Goal: Task Accomplishment & Management: Use online tool/utility

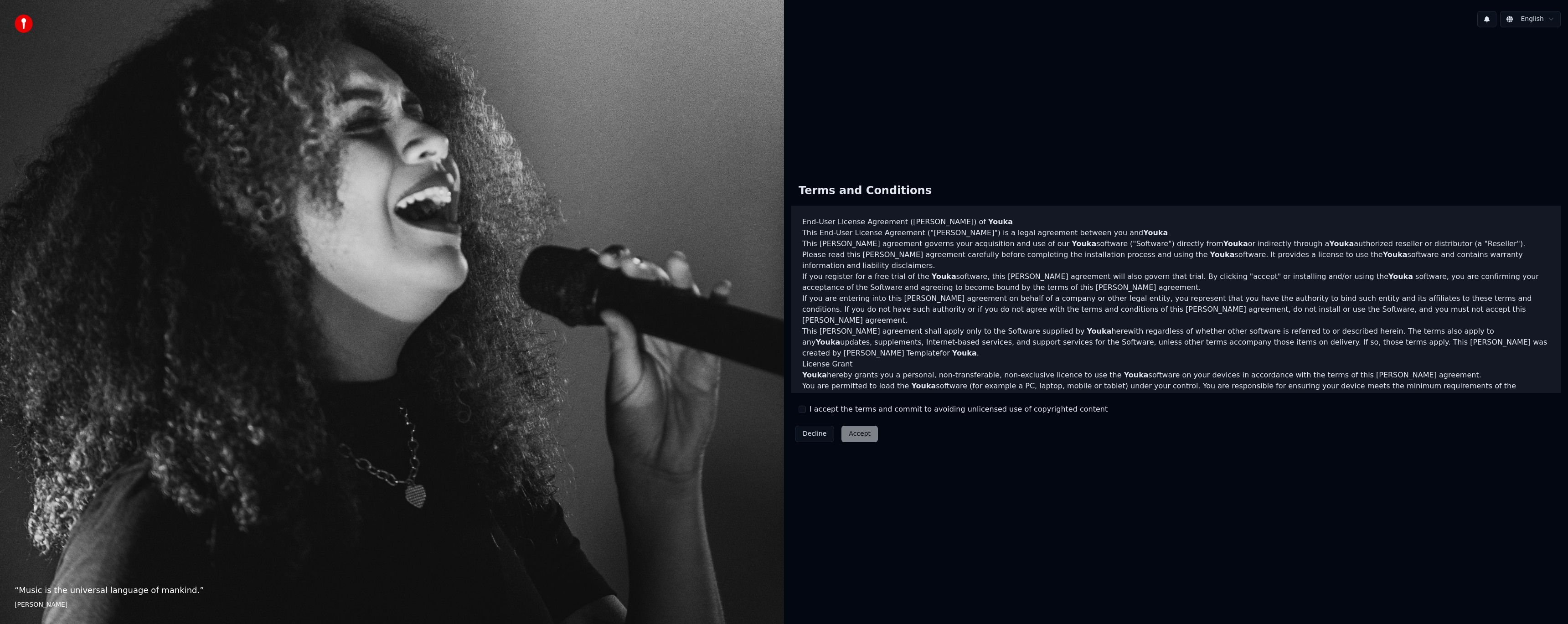
click at [810, 410] on label "I accept the terms and commit to avoiding unlicensed use of copyrighted content" at bounding box center [959, 409] width 298 height 11
click at [806, 410] on button "I accept the terms and commit to avoiding unlicensed use of copyrighted content" at bounding box center [802, 409] width 7 height 7
click at [870, 436] on button "Accept" at bounding box center [859, 433] width 37 height 16
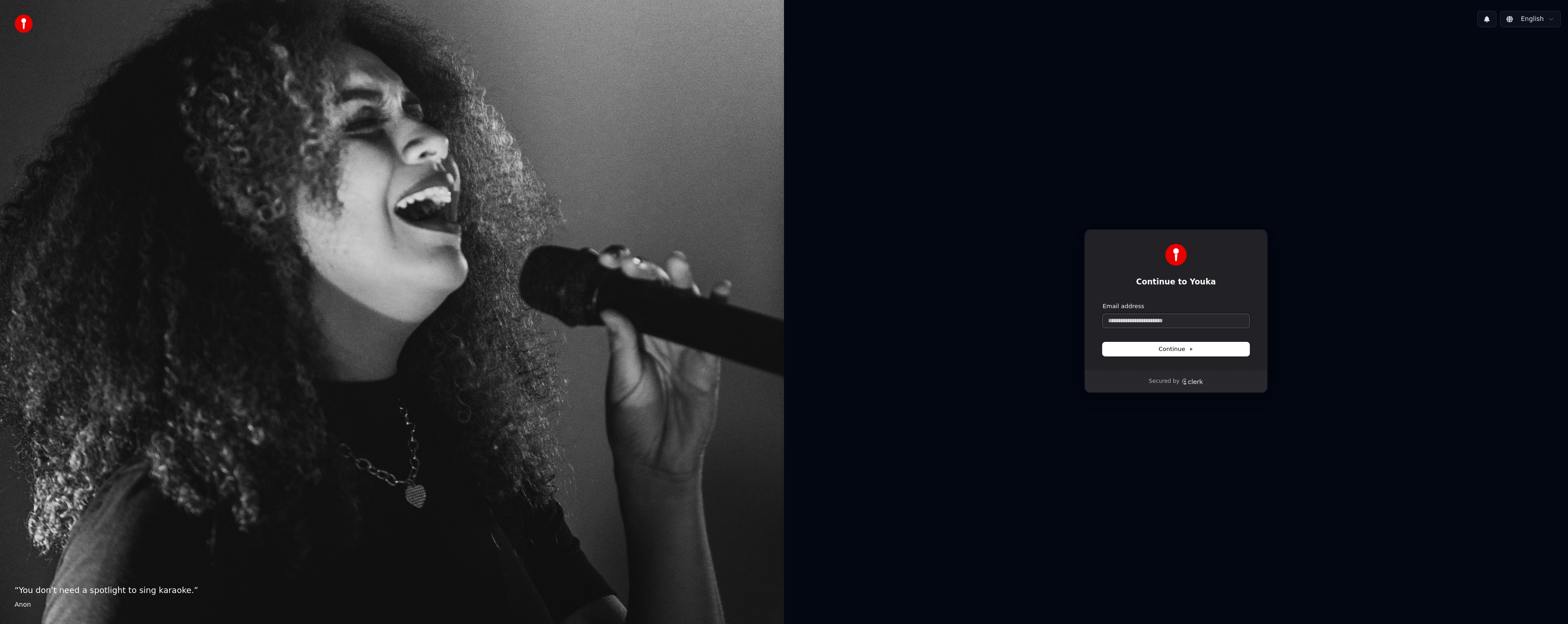
click at [1132, 320] on input "Email address" at bounding box center [1175, 321] width 147 height 13
click at [1102, 302] on button "submit" at bounding box center [1102, 302] width 0 height 0
type input "**********"
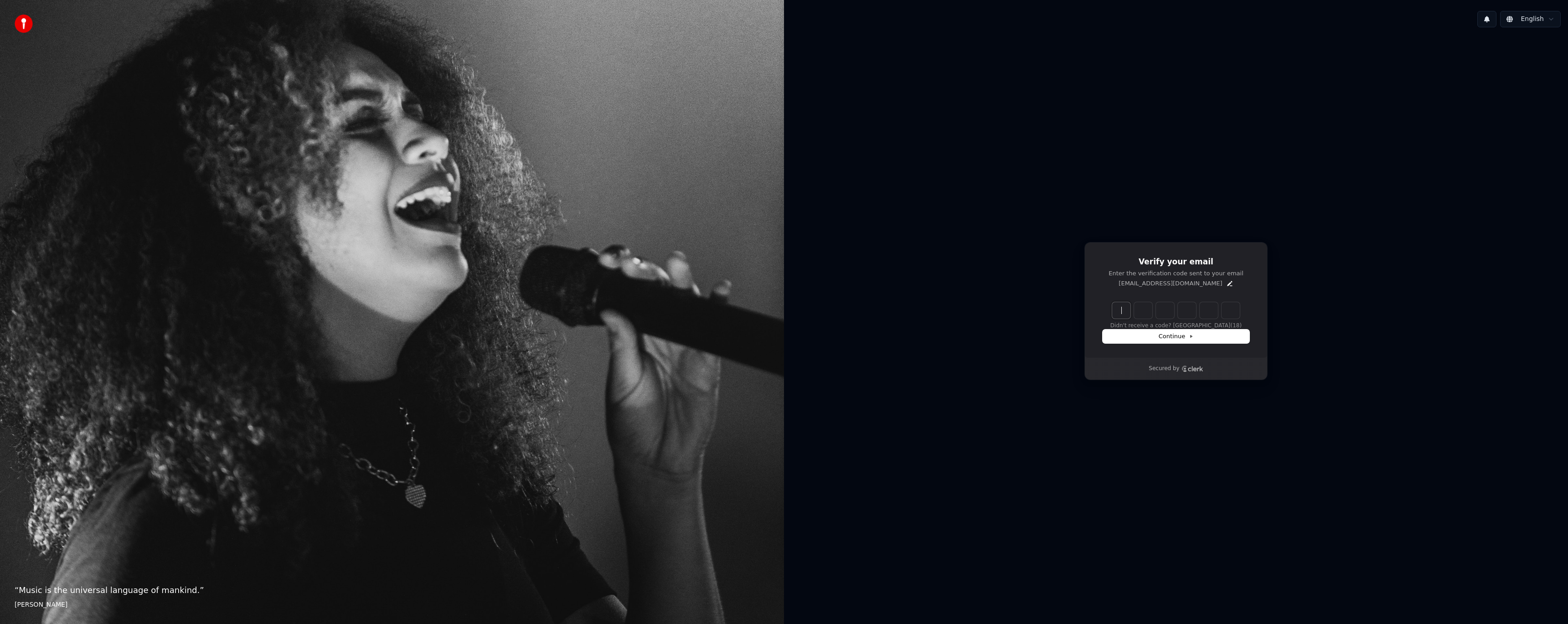
click at [1119, 309] on input "Enter verification code" at bounding box center [1185, 310] width 146 height 16
paste input "******"
type input "******"
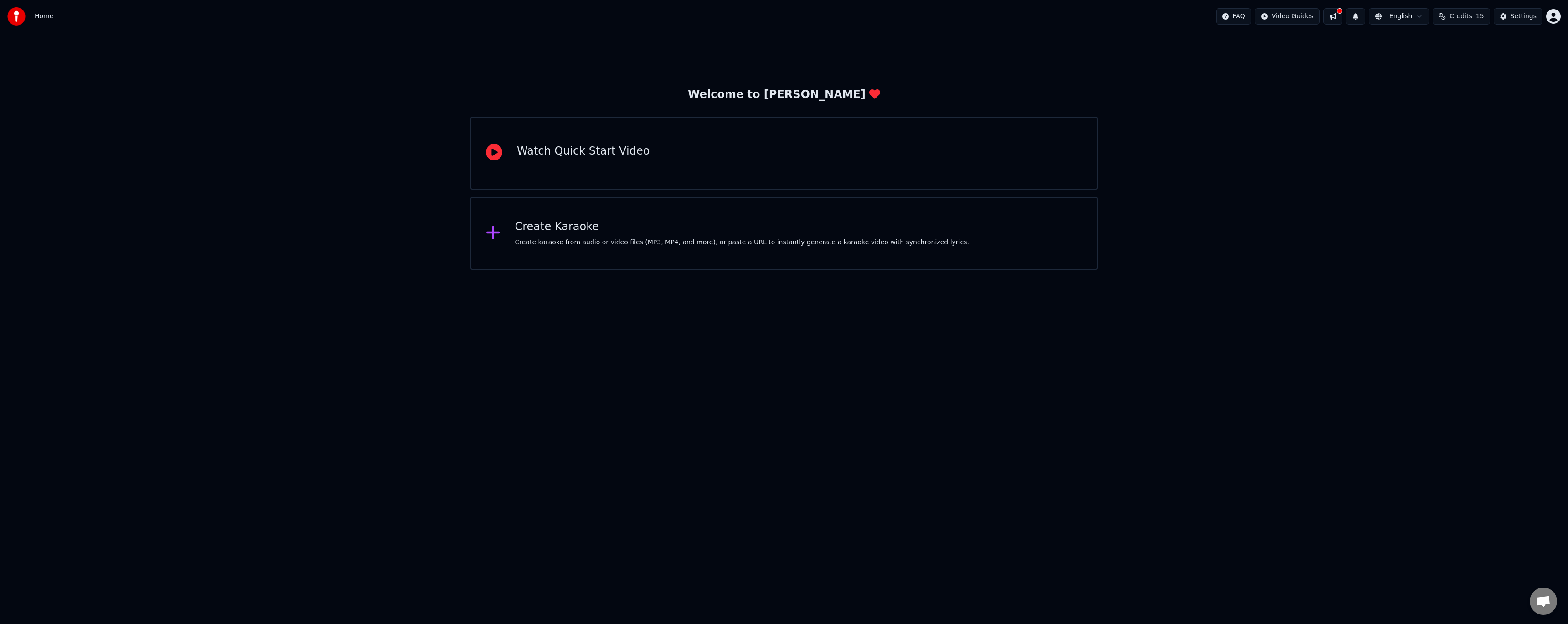
click at [568, 244] on div "Create karaoke from audio or video files (MP3, MP4, and more), or paste a URL t…" at bounding box center [742, 242] width 454 height 9
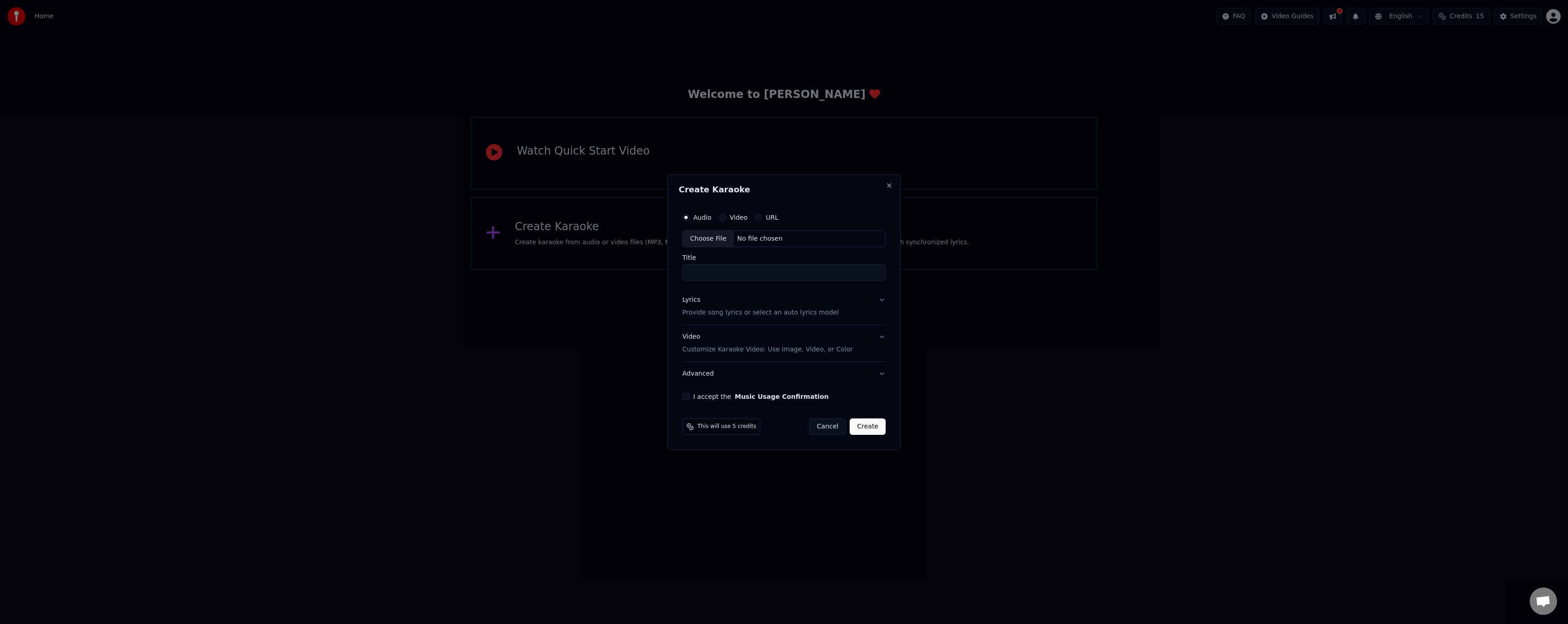
click at [758, 217] on button "URL" at bounding box center [758, 217] width 7 height 7
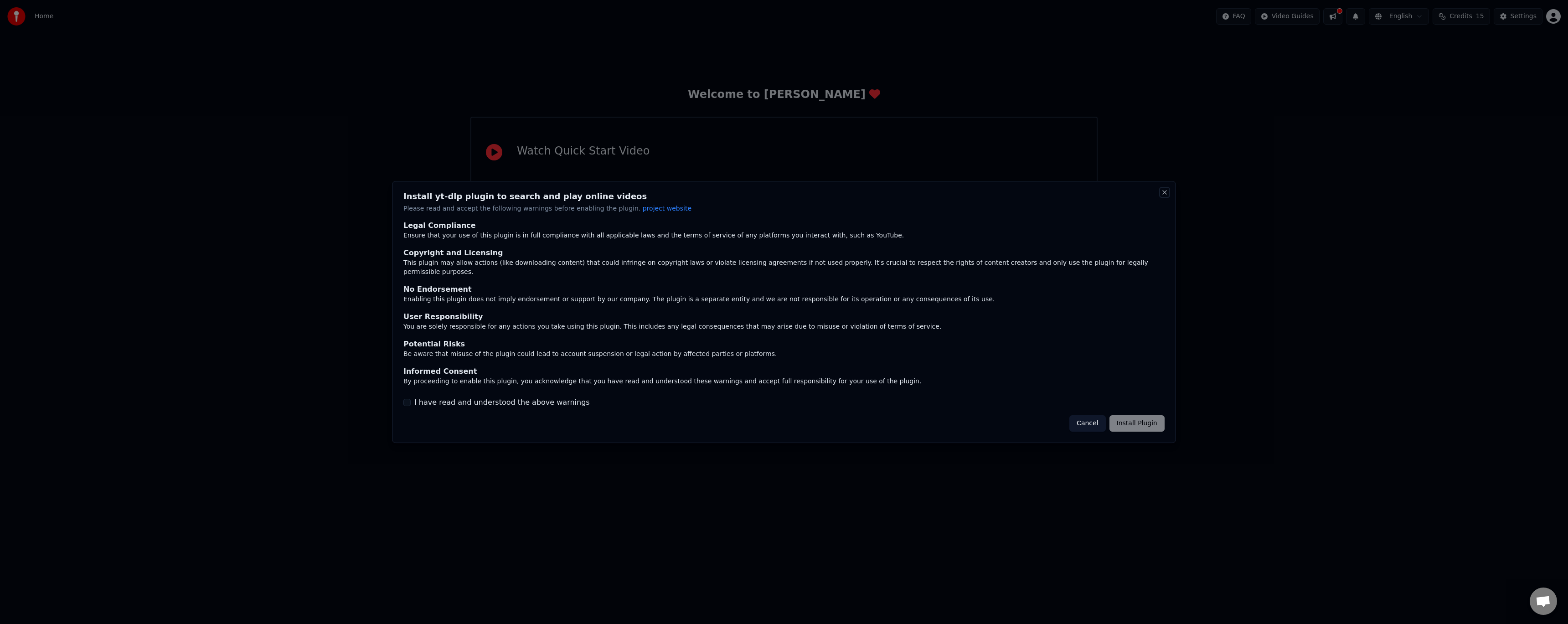
click at [1161, 196] on button "Close" at bounding box center [1164, 192] width 7 height 7
click at [1069, 415] on button "Cancel" at bounding box center [1087, 423] width 36 height 16
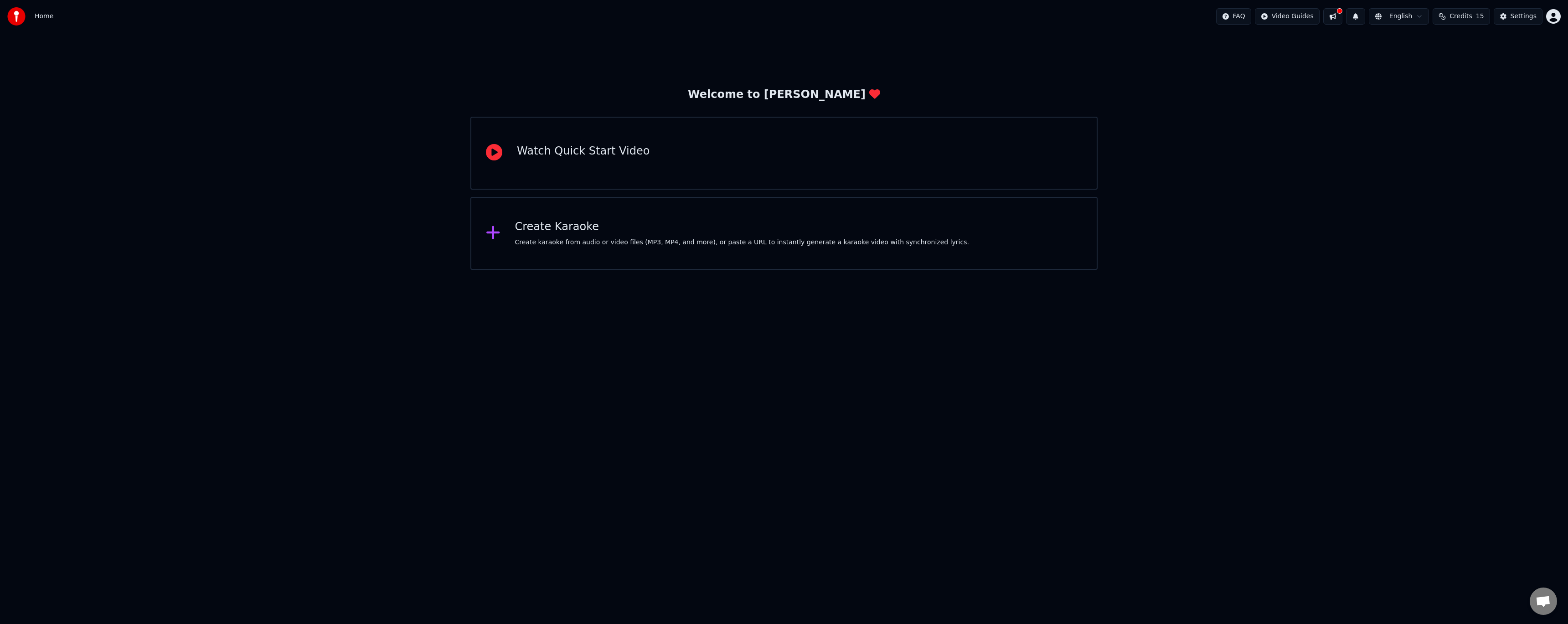
click at [1069, 255] on div "Create Karaoke Create karaoke from audio or video files (MP3, MP4, and more), o…" at bounding box center [784, 233] width 627 height 73
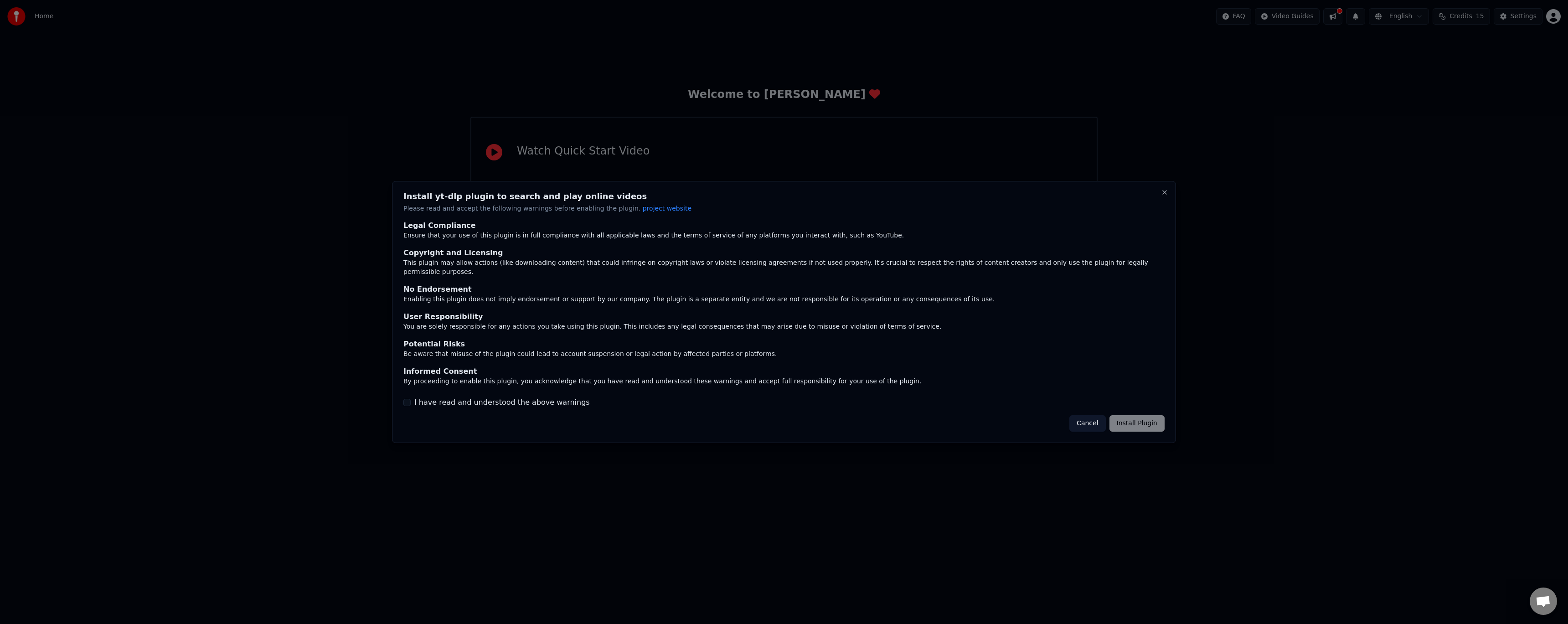
type button "on"
click at [1069, 422] on button "Cancel" at bounding box center [1087, 423] width 36 height 16
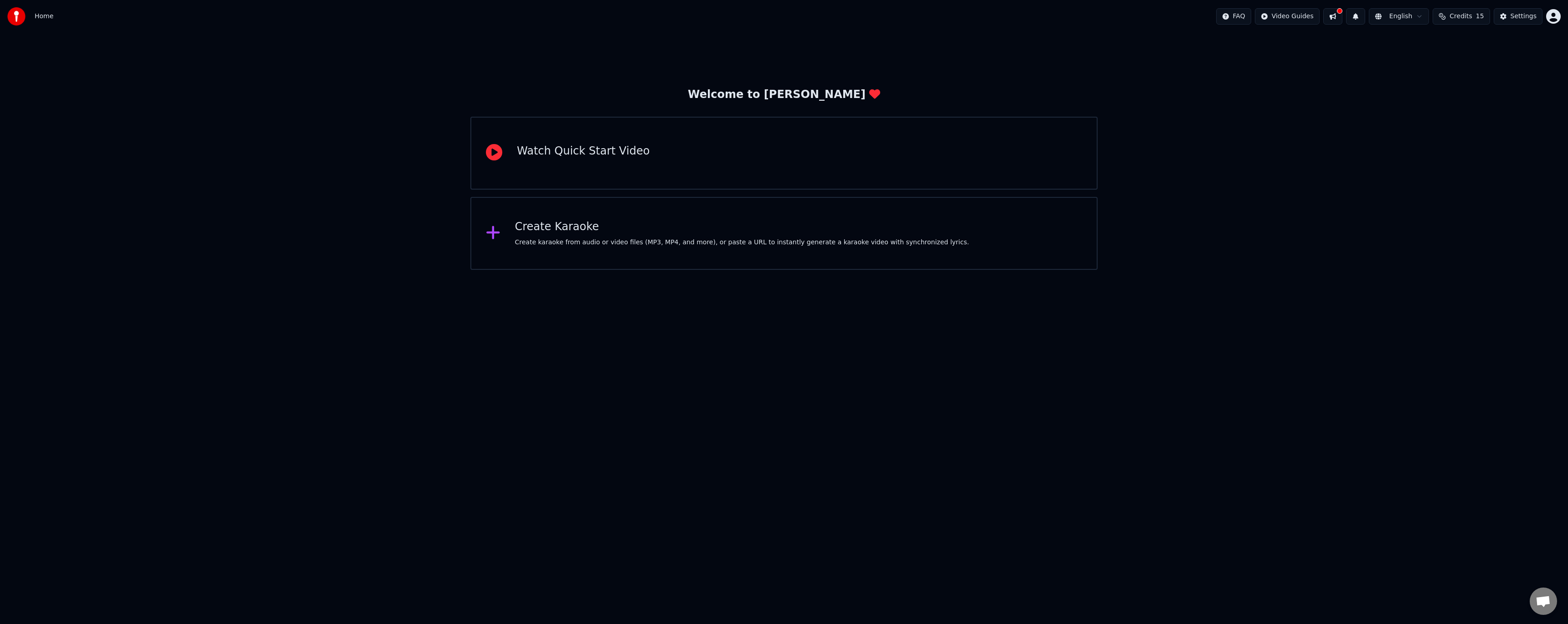
click at [1074, 181] on div "Watch Quick Start Video" at bounding box center [784, 153] width 627 height 73
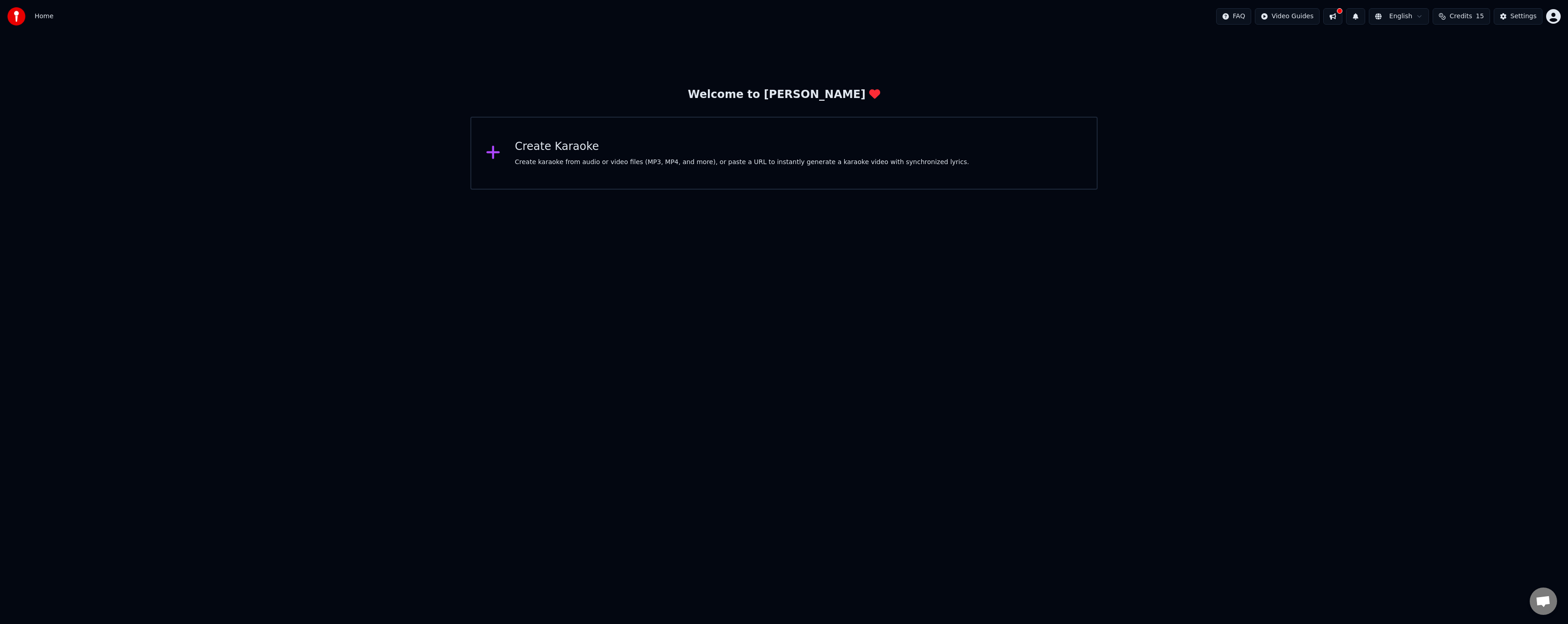
click at [1269, 190] on html "Home FAQ Video Guides English Credits 15 Settings Welcome to Youka Create Karao…" at bounding box center [784, 95] width 1568 height 190
click at [37, 19] on span "Home" at bounding box center [44, 16] width 19 height 9
click at [23, 15] on img at bounding box center [16, 16] width 18 height 18
click at [18, 16] on img at bounding box center [16, 16] width 18 height 18
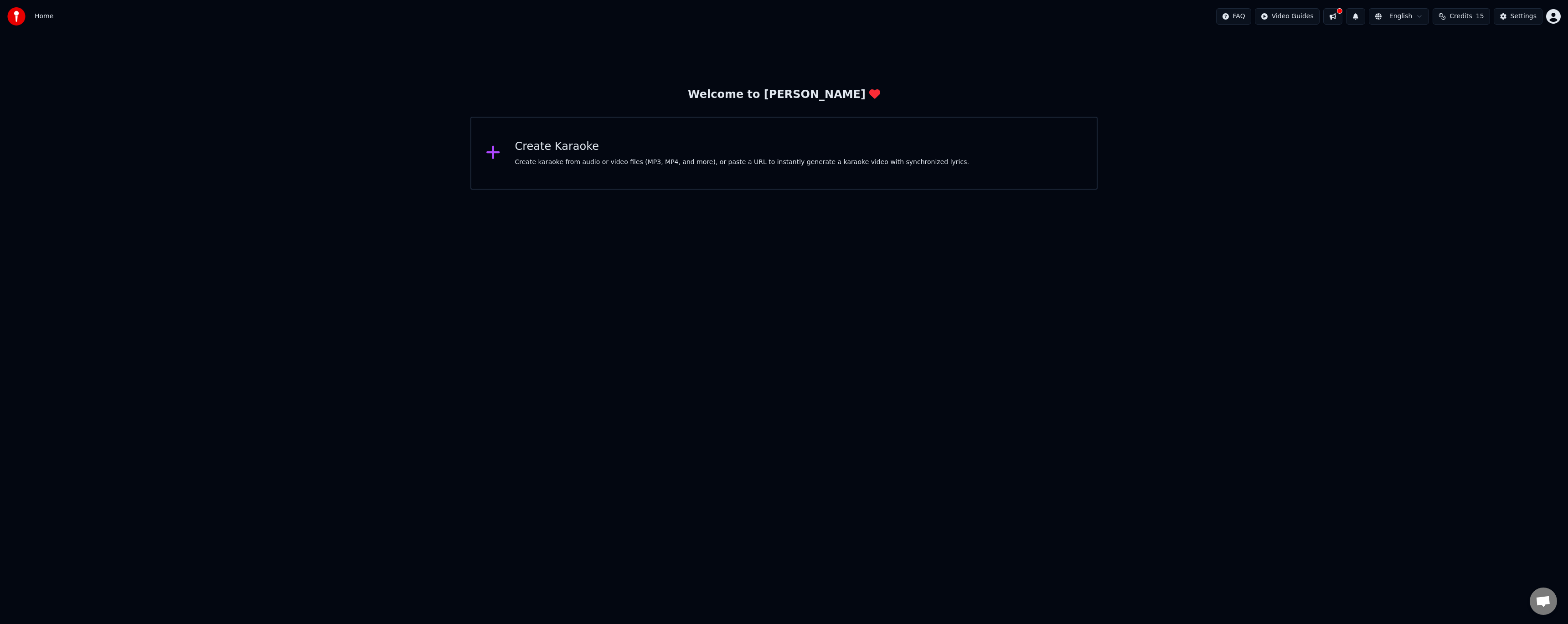
click at [602, 135] on div "Create Karaoke Create karaoke from audio or video files (MP3, MP4, and more), o…" at bounding box center [784, 153] width 627 height 73
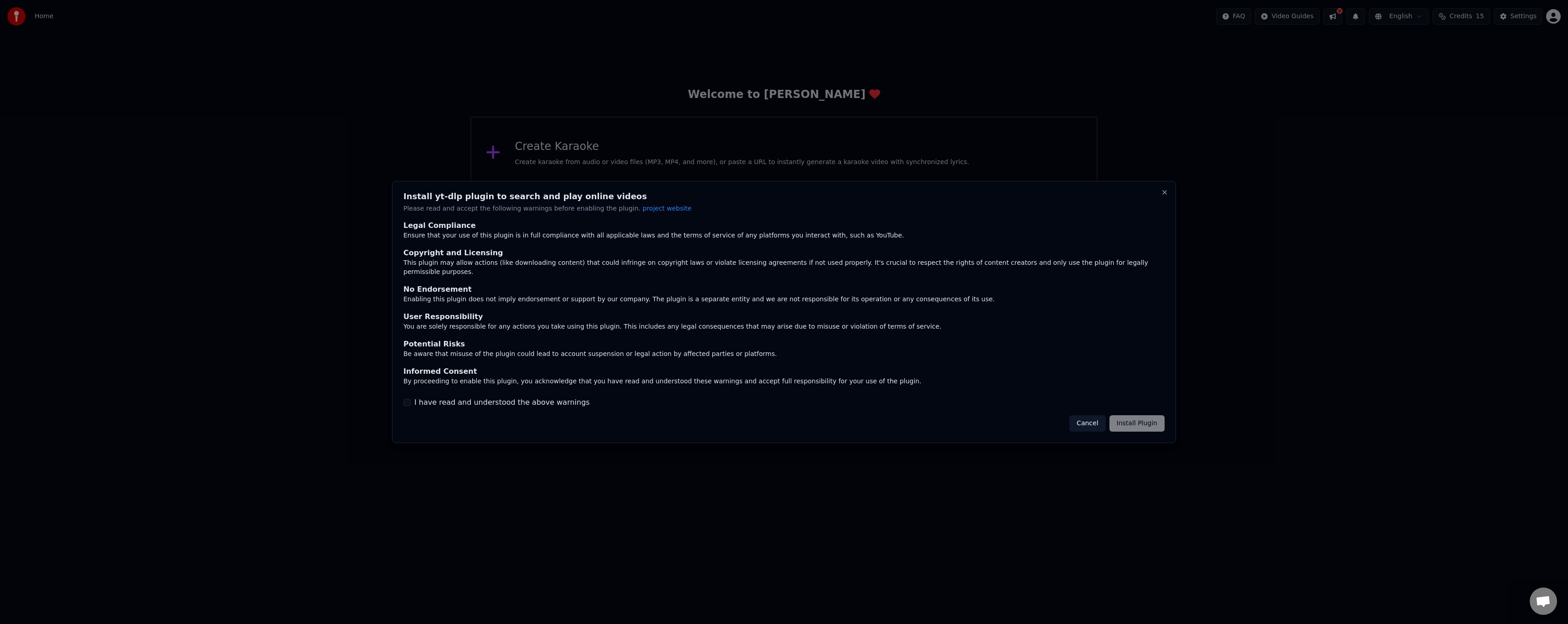
click at [1116, 421] on div "Cancel Install Plugin" at bounding box center [1117, 423] width 96 height 16
click at [1069, 418] on button "Cancel" at bounding box center [1087, 423] width 36 height 16
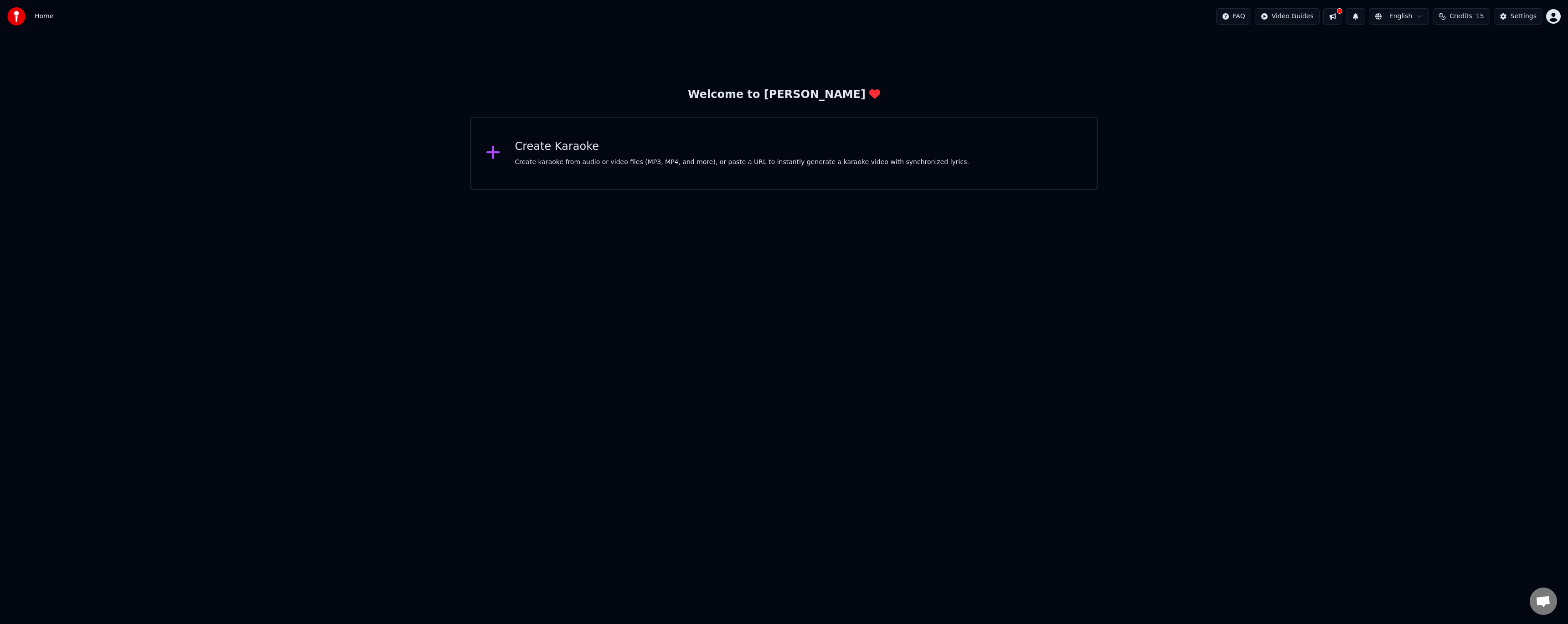
click at [1210, 190] on html "Home FAQ Video Guides English Credits 15 Settings Welcome to Youka Create Karao…" at bounding box center [784, 95] width 1568 height 190
click at [807, 96] on div "Welcome to Youka" at bounding box center [784, 95] width 192 height 15
click at [544, 166] on div "Create karaoke from audio or video files (MP3, MP4, and more), or paste a URL t…" at bounding box center [742, 162] width 454 height 9
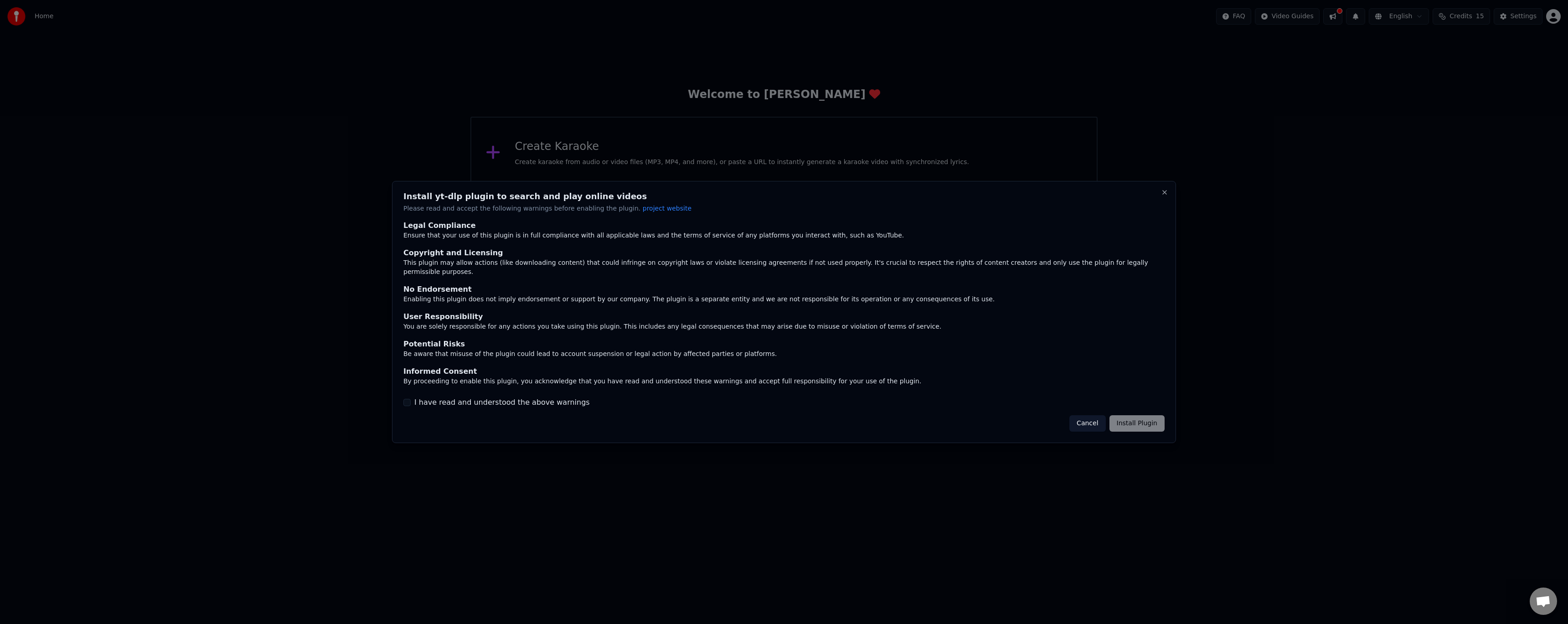
click at [478, 402] on label "I have read and understood the above warnings" at bounding box center [502, 402] width 175 height 11
click at [411, 402] on button "I have read and understood the above warnings" at bounding box center [407, 402] width 7 height 7
click at [1120, 419] on button "Install Plugin" at bounding box center [1137, 423] width 55 height 16
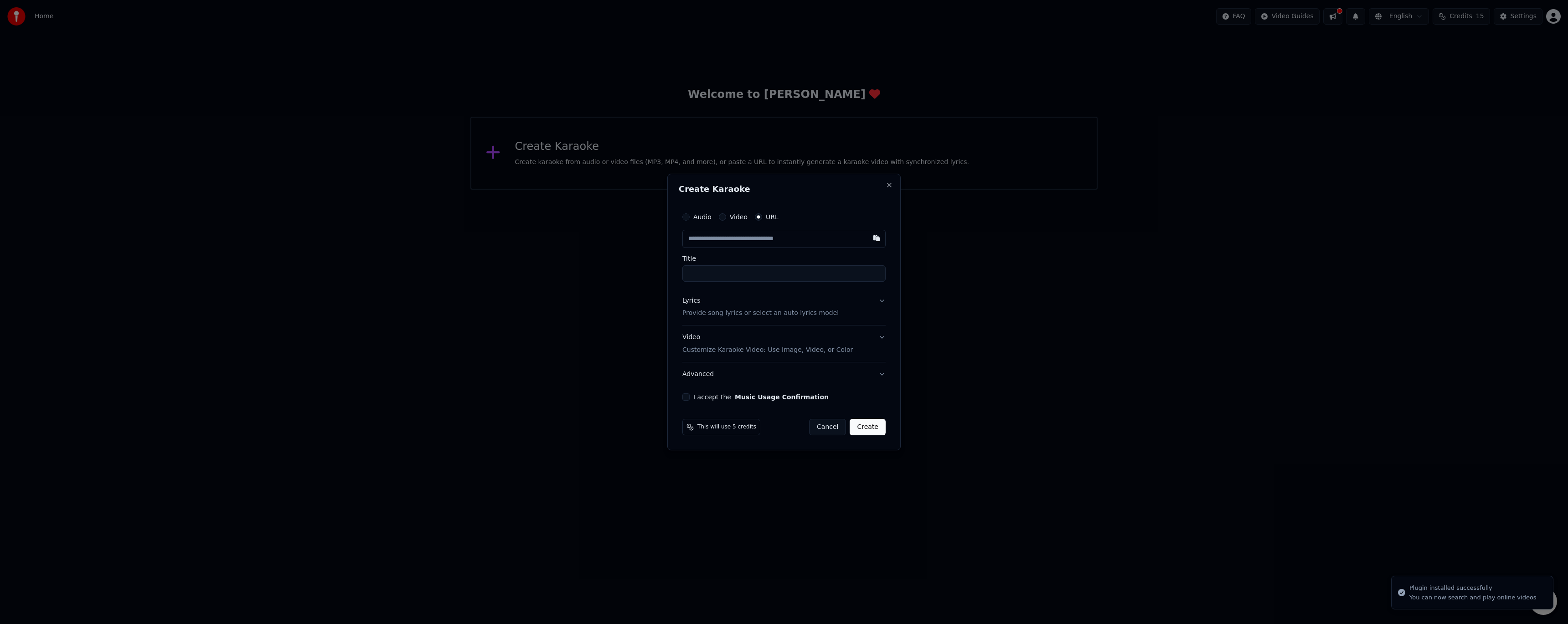
click at [733, 217] on label "Video" at bounding box center [738, 217] width 18 height 6
click at [726, 217] on button "Video" at bounding box center [723, 217] width 7 height 7
click at [713, 236] on div "Choose File" at bounding box center [709, 239] width 51 height 16
type input "**********"
click at [883, 298] on button "Lyrics Provide song lyrics or select an auto lyrics model" at bounding box center [784, 307] width 207 height 37
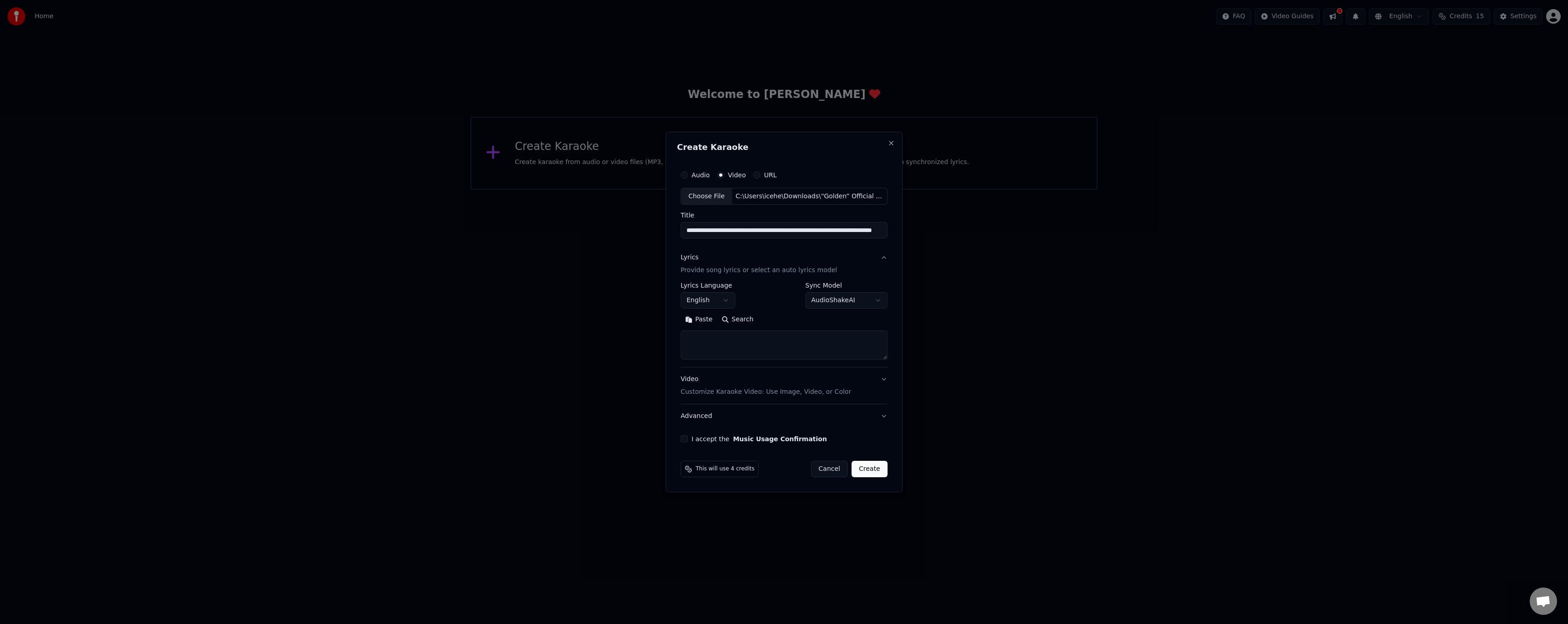
click at [780, 268] on p "Provide song lyrics or select an auto lyrics model" at bounding box center [758, 270] width 156 height 9
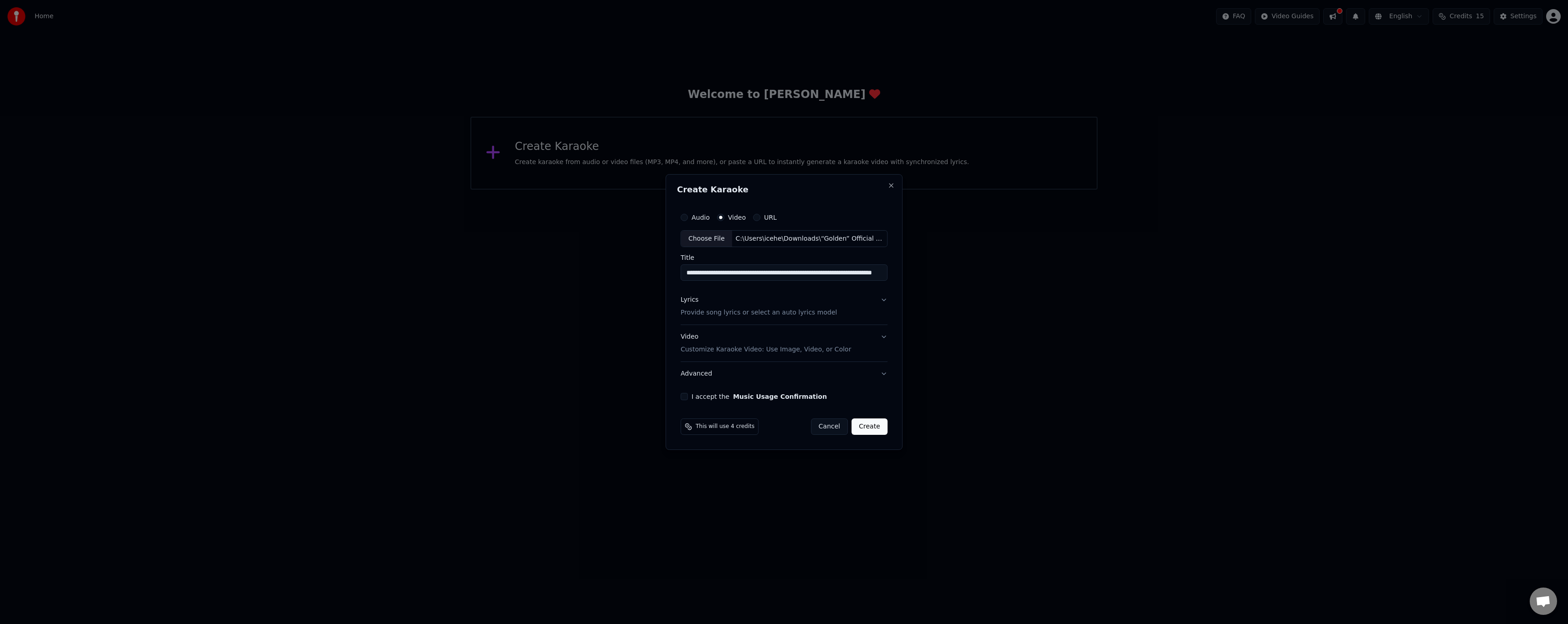
click at [752, 309] on p "Provide song lyrics or select an auto lyrics model" at bounding box center [758, 313] width 156 height 9
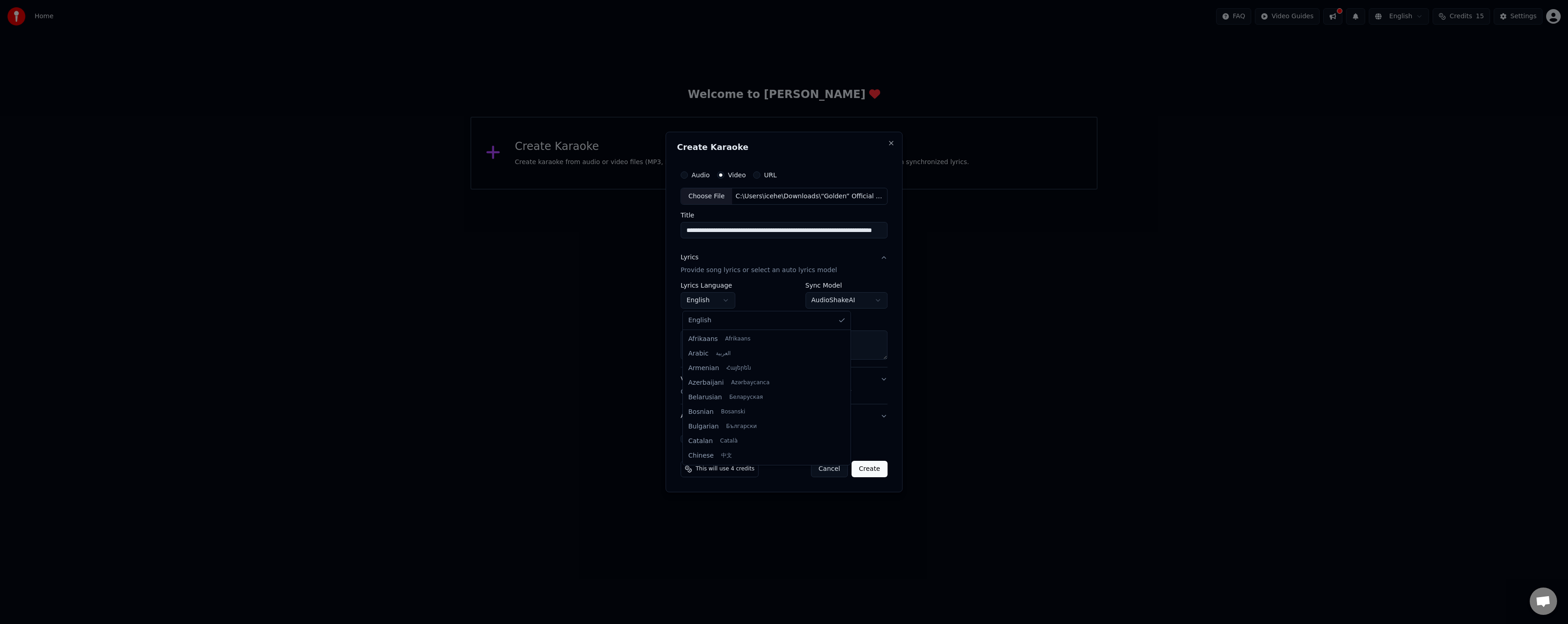
click at [725, 190] on body "**********" at bounding box center [784, 95] width 1568 height 190
click at [729, 190] on body "**********" at bounding box center [784, 95] width 1568 height 190
click at [721, 190] on body "**********" at bounding box center [784, 95] width 1568 height 190
click at [859, 190] on body "**********" at bounding box center [784, 95] width 1568 height 190
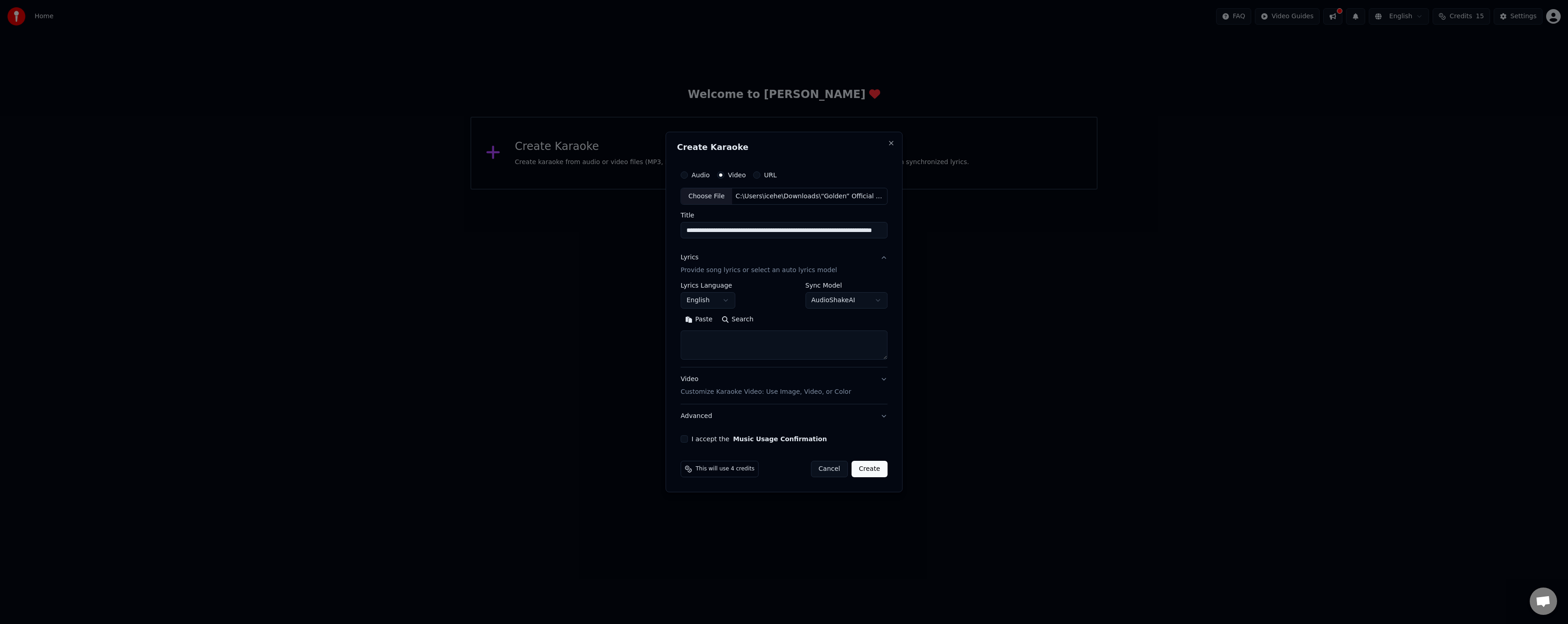
click at [859, 190] on body "**********" at bounding box center [784, 95] width 1568 height 190
select select
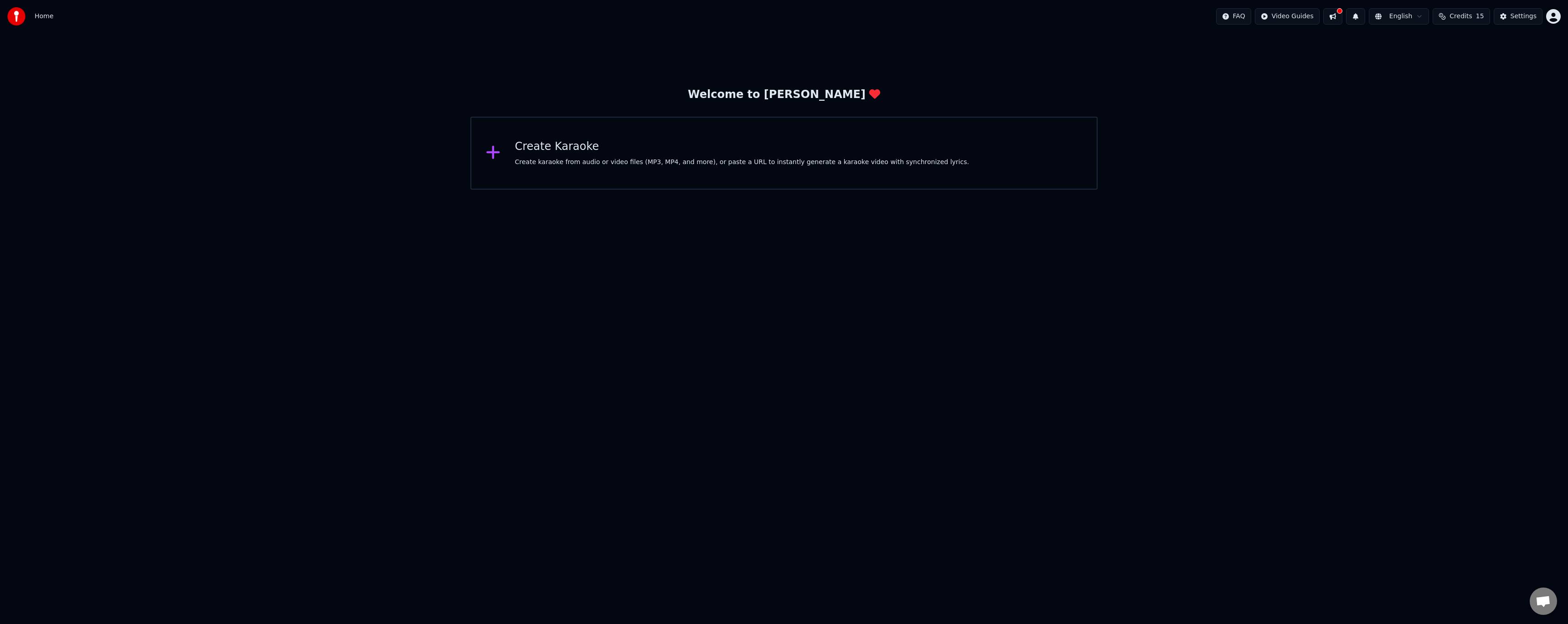
click at [633, 163] on div "Create karaoke from audio or video files (MP3, MP4, and more), or paste a URL t…" at bounding box center [742, 162] width 454 height 9
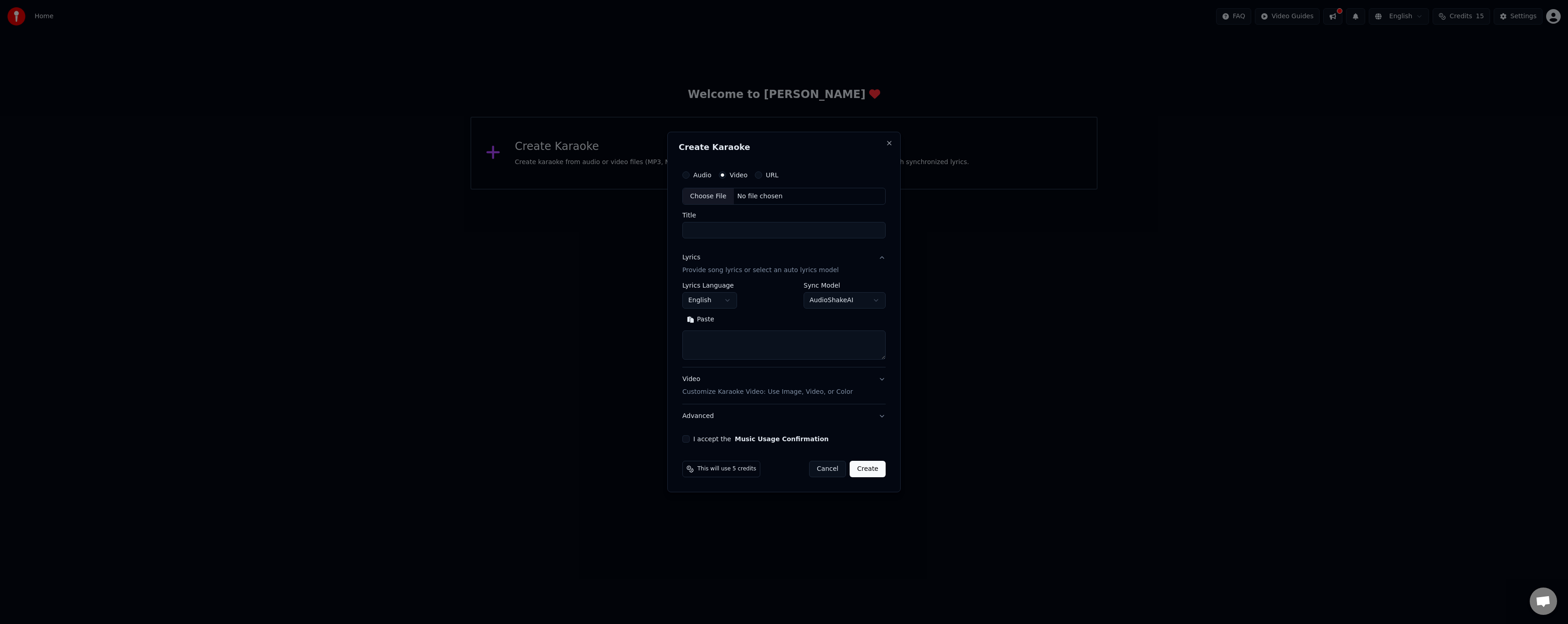
select select
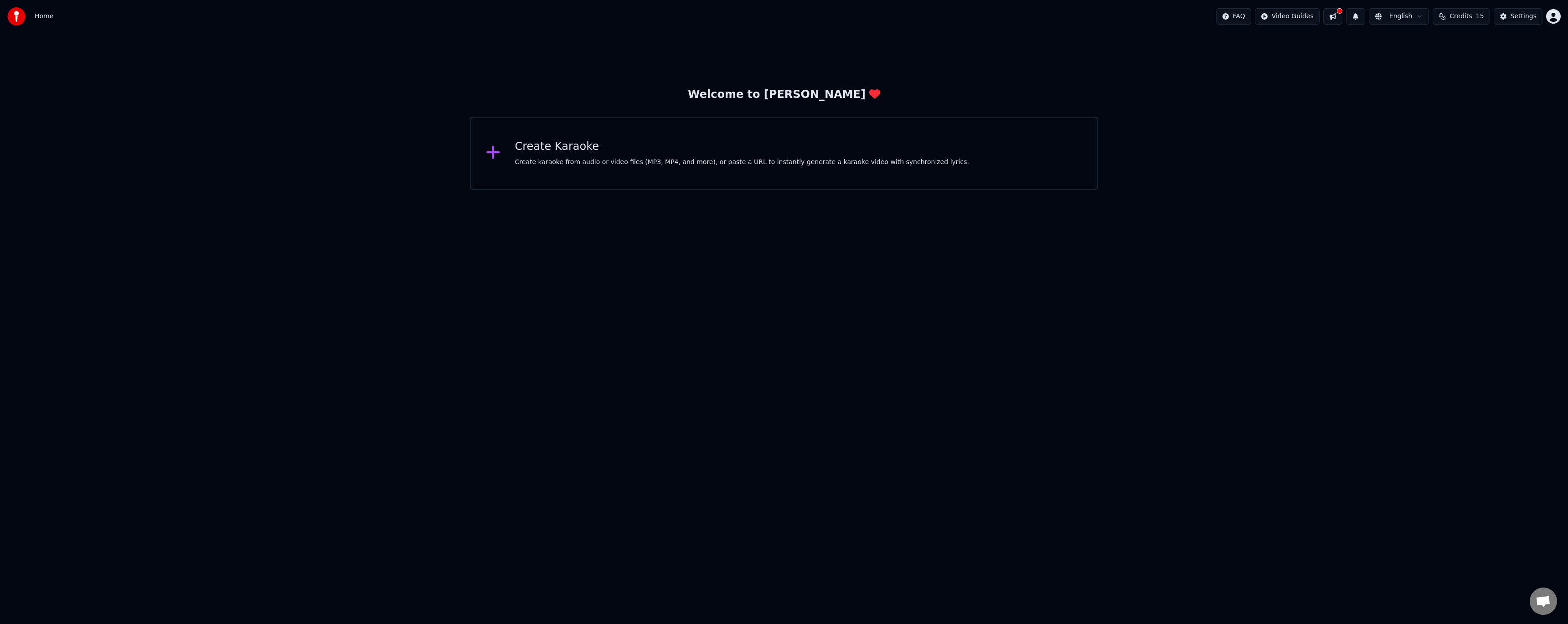
click at [756, 161] on div "Create karaoke from audio or video files (MP3, MP4, and more), or paste a URL t…" at bounding box center [742, 162] width 454 height 9
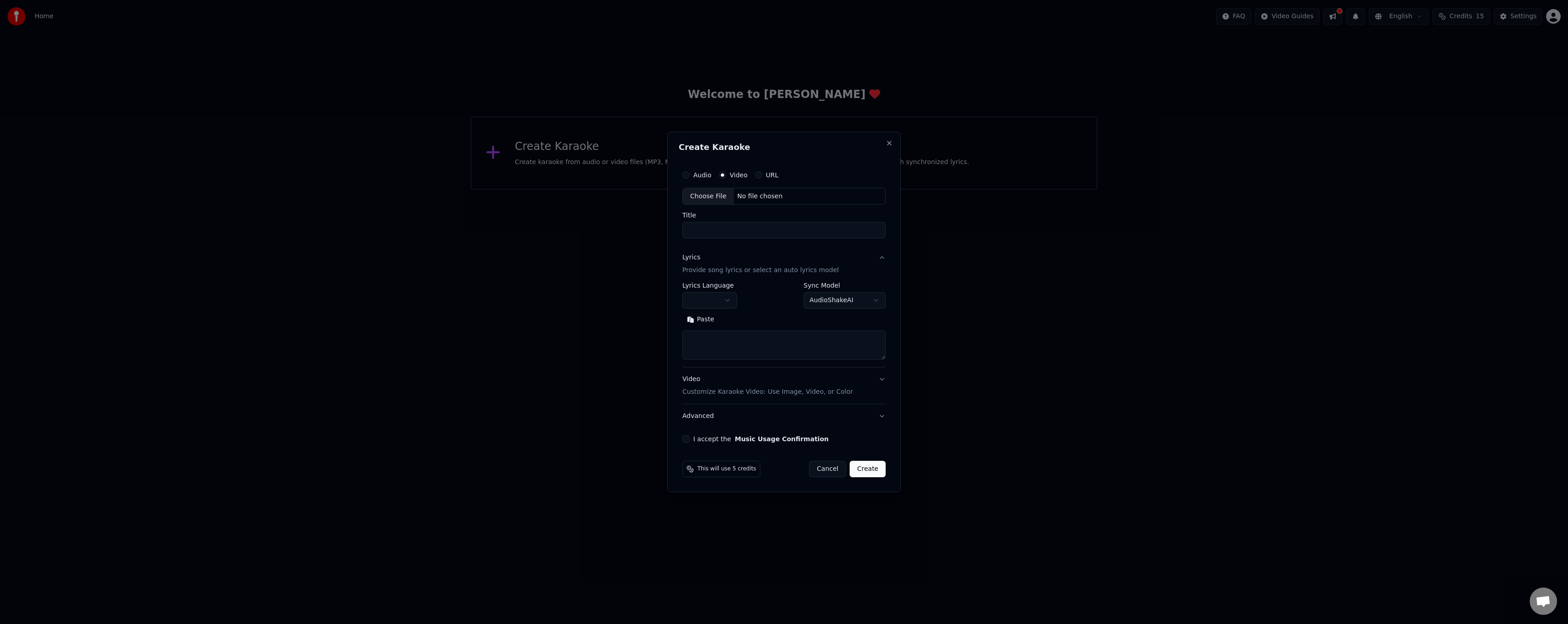
click at [704, 199] on div "Choose File" at bounding box center [709, 196] width 51 height 16
type input "**********"
click at [718, 335] on textarea at bounding box center [784, 346] width 207 height 29
paste textarea "**********"
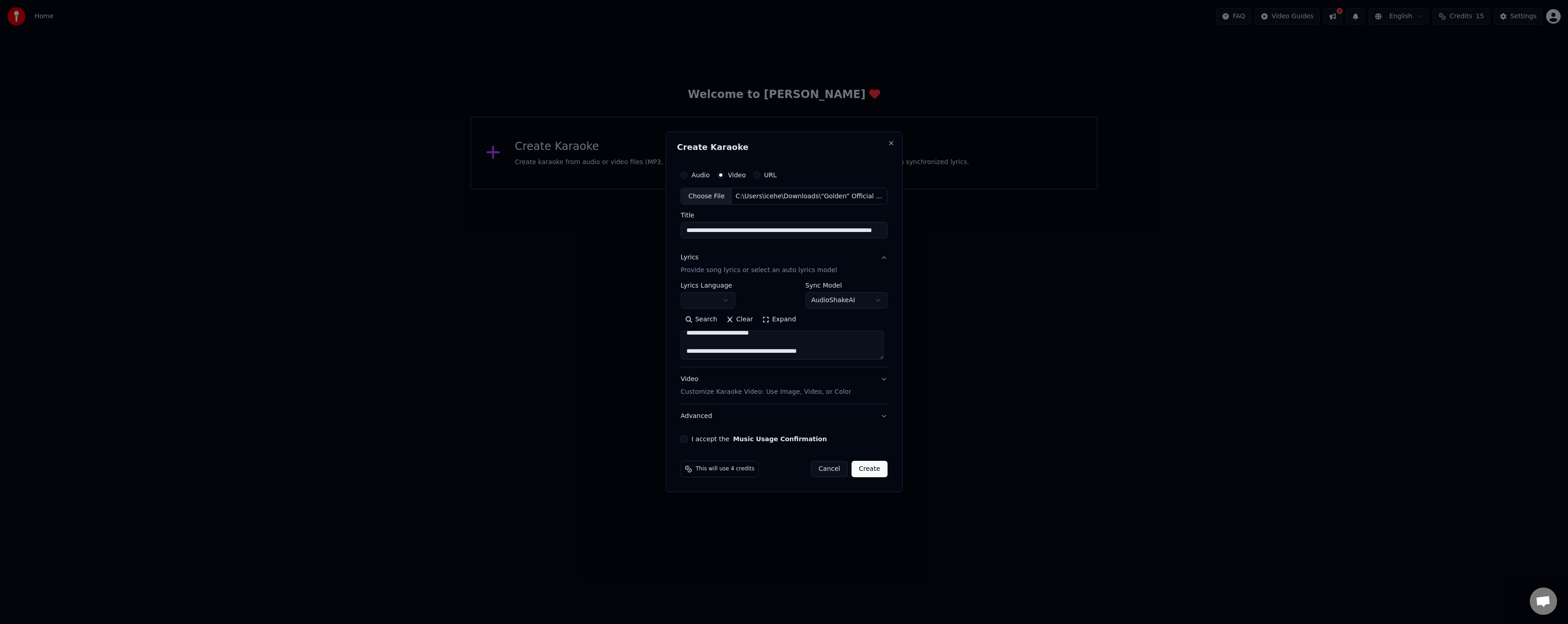
type textarea "**********"
click at [873, 388] on button "Video Customize Karaoke Video: Use Image, Video, or Color" at bounding box center [784, 386] width 207 height 37
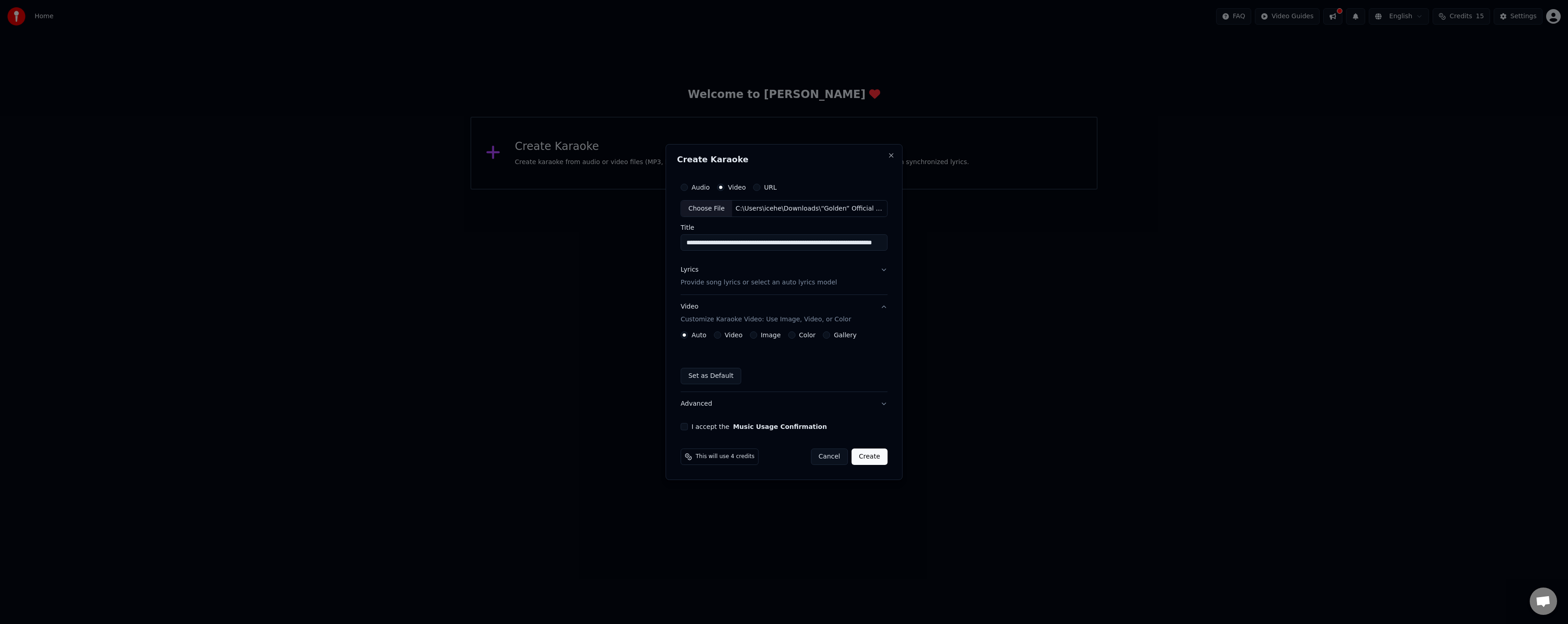
click at [724, 335] on div "Video" at bounding box center [728, 335] width 29 height 7
click at [718, 335] on button "Video" at bounding box center [718, 335] width 7 height 7
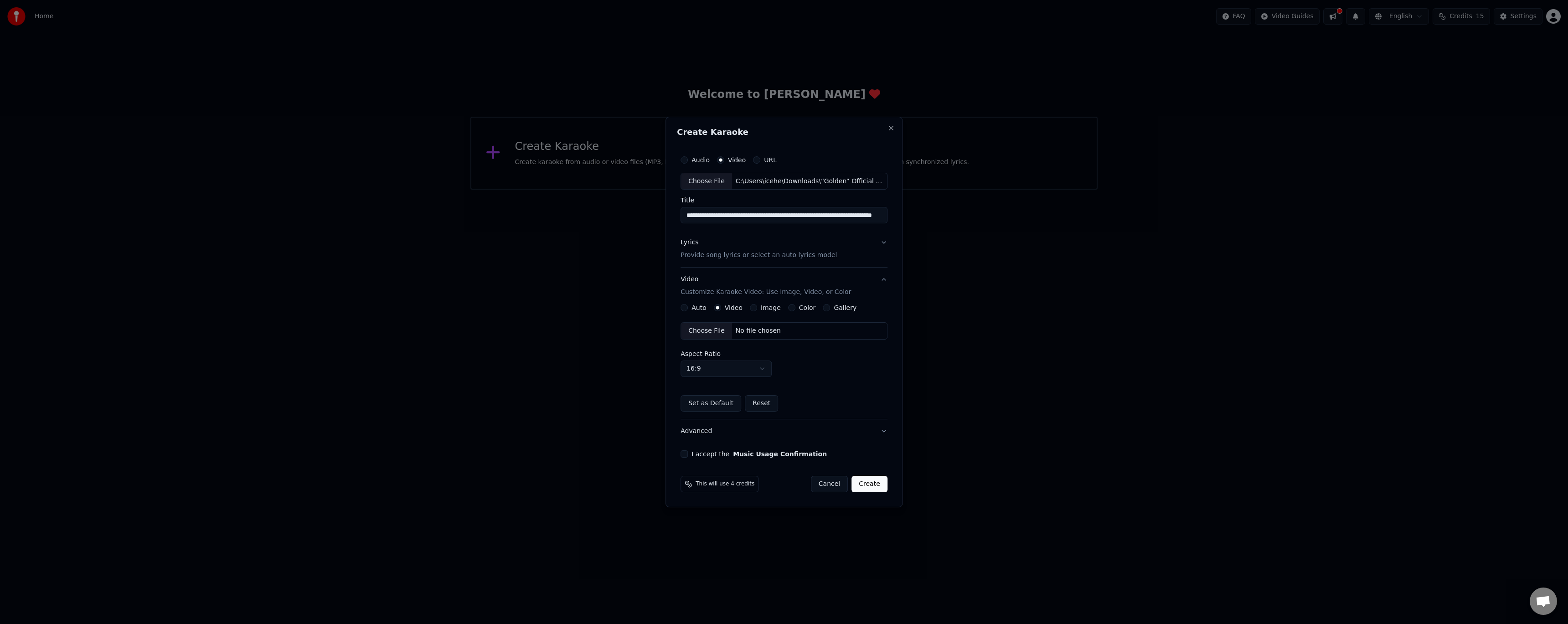
click at [705, 333] on div "Choose File" at bounding box center [707, 331] width 51 height 16
click at [881, 436] on button "Advanced" at bounding box center [784, 431] width 207 height 24
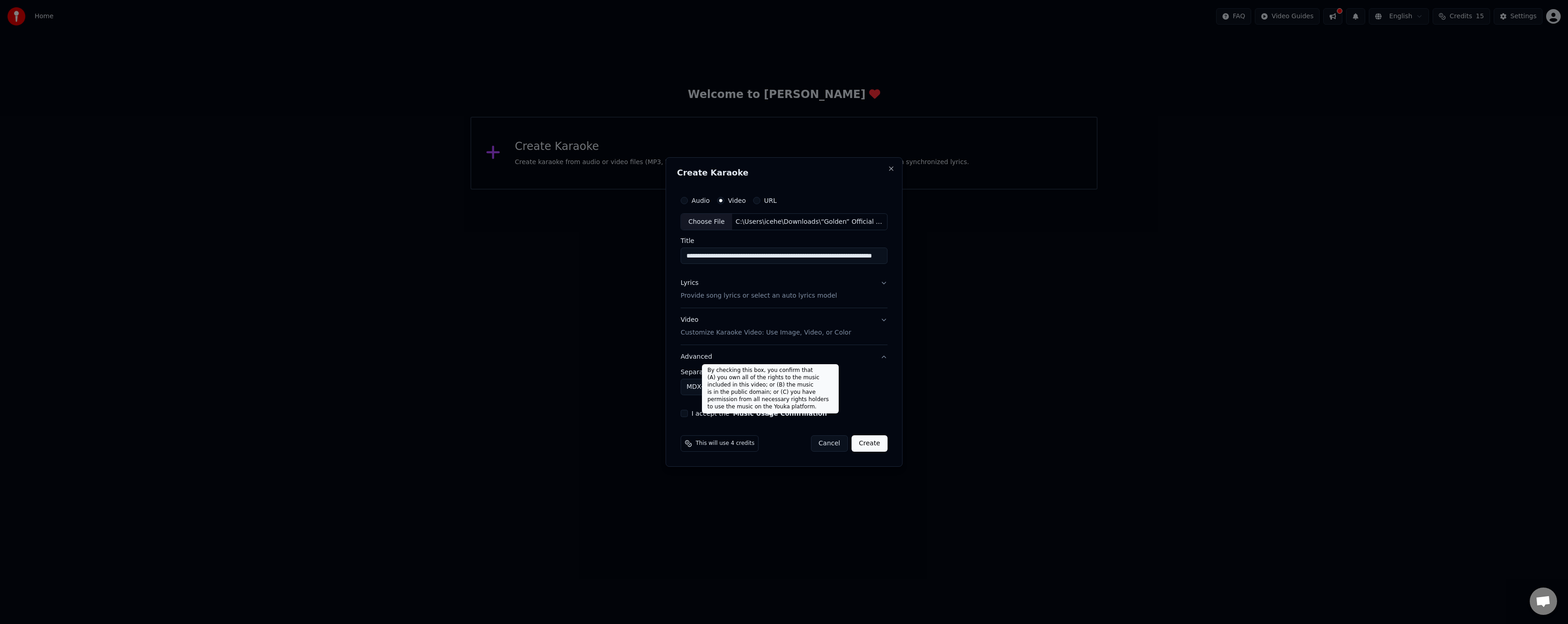
click at [766, 416] on button "Music Usage Confirmation" at bounding box center [780, 413] width 94 height 6
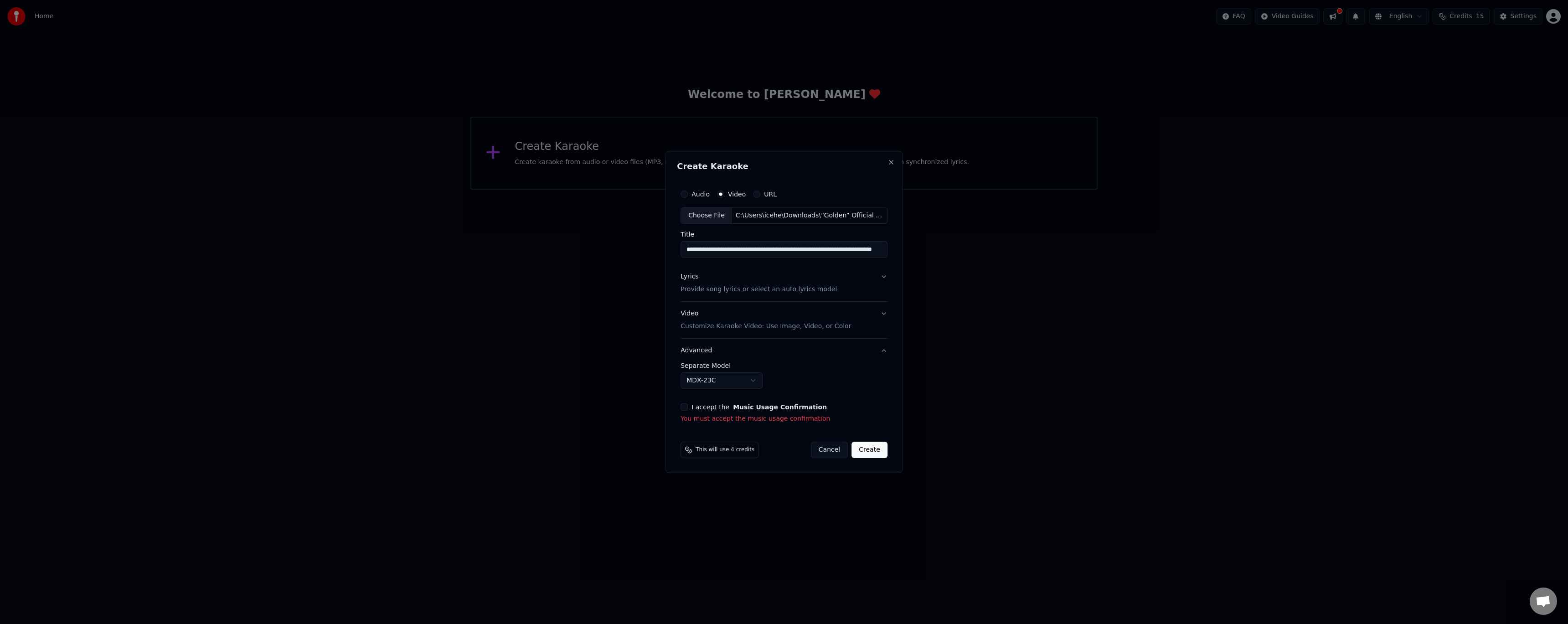
click at [705, 410] on label "I accept the Music Usage Confirmation" at bounding box center [759, 407] width 135 height 6
click at [688, 410] on button "I accept the Music Usage Confirmation" at bounding box center [684, 407] width 7 height 7
click at [878, 447] on button "Create" at bounding box center [869, 443] width 36 height 16
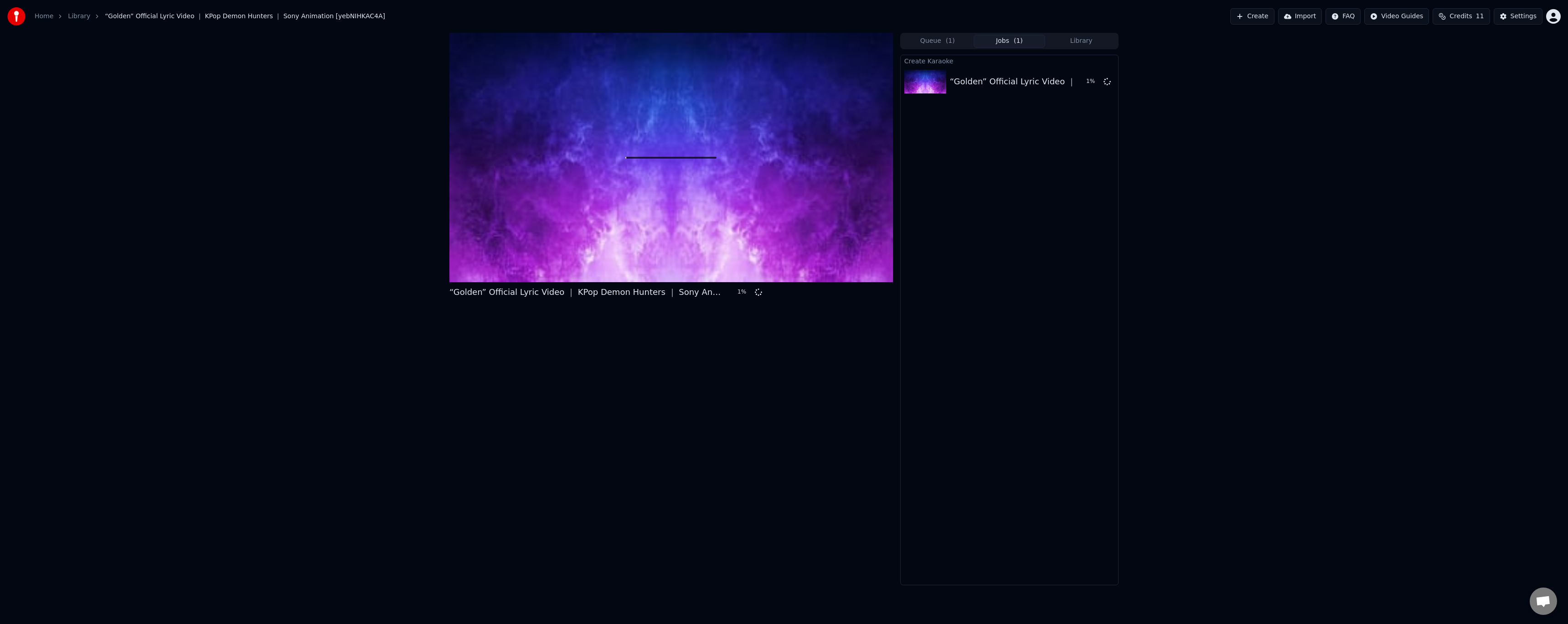
click at [1466, 15] on span "Credits" at bounding box center [1460, 16] width 23 height 9
click at [1466, 86] on button "Refresh" at bounding box center [1465, 84] width 47 height 16
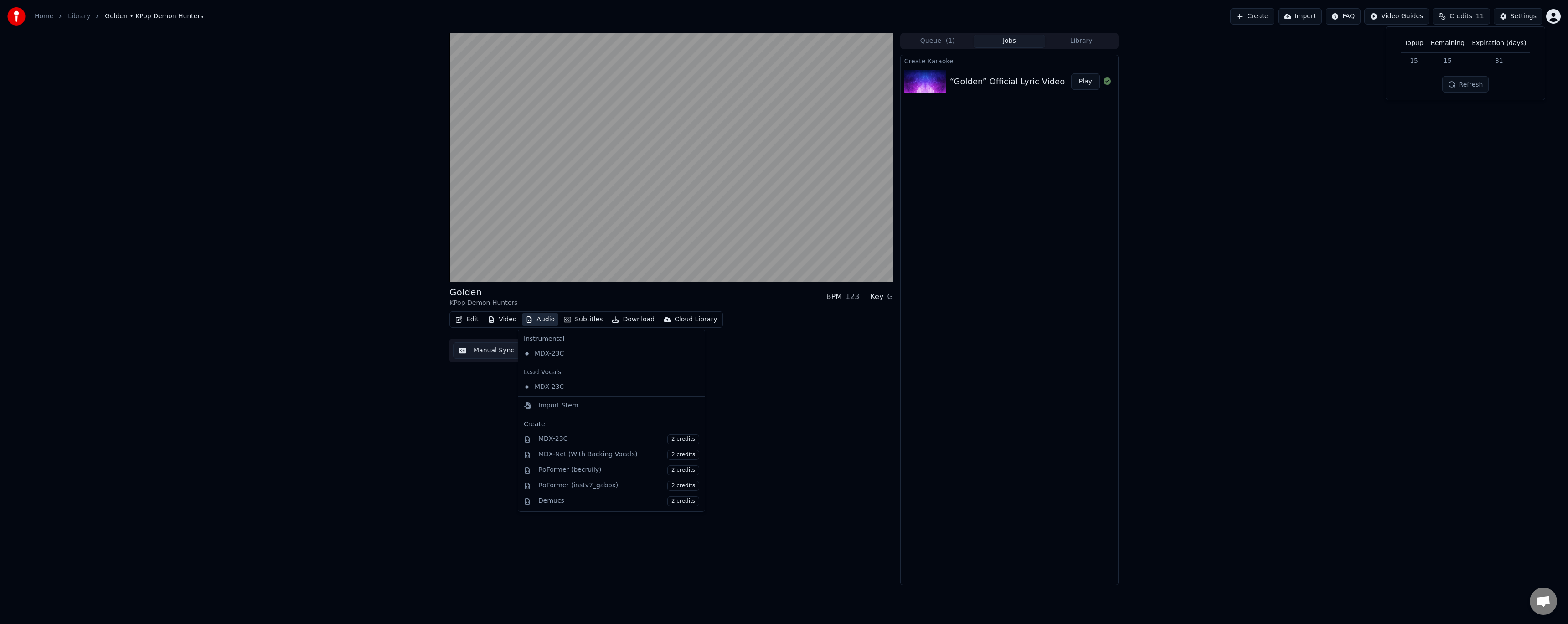
click at [543, 318] on button "Audio" at bounding box center [540, 319] width 37 height 13
click at [582, 390] on div "MDX-23C" at bounding box center [604, 387] width 169 height 15
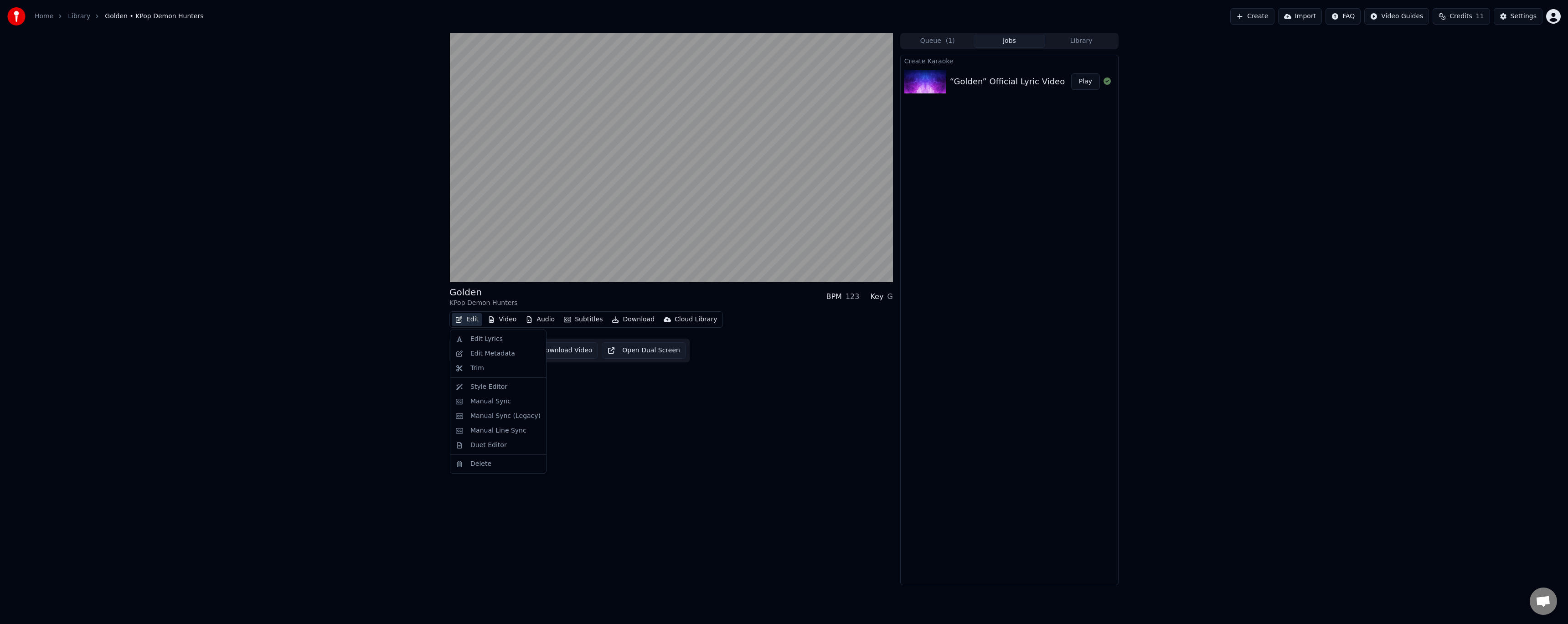
click at [467, 319] on button "Edit" at bounding box center [467, 319] width 30 height 13
click at [479, 338] on div "Edit Lyrics" at bounding box center [486, 339] width 32 height 9
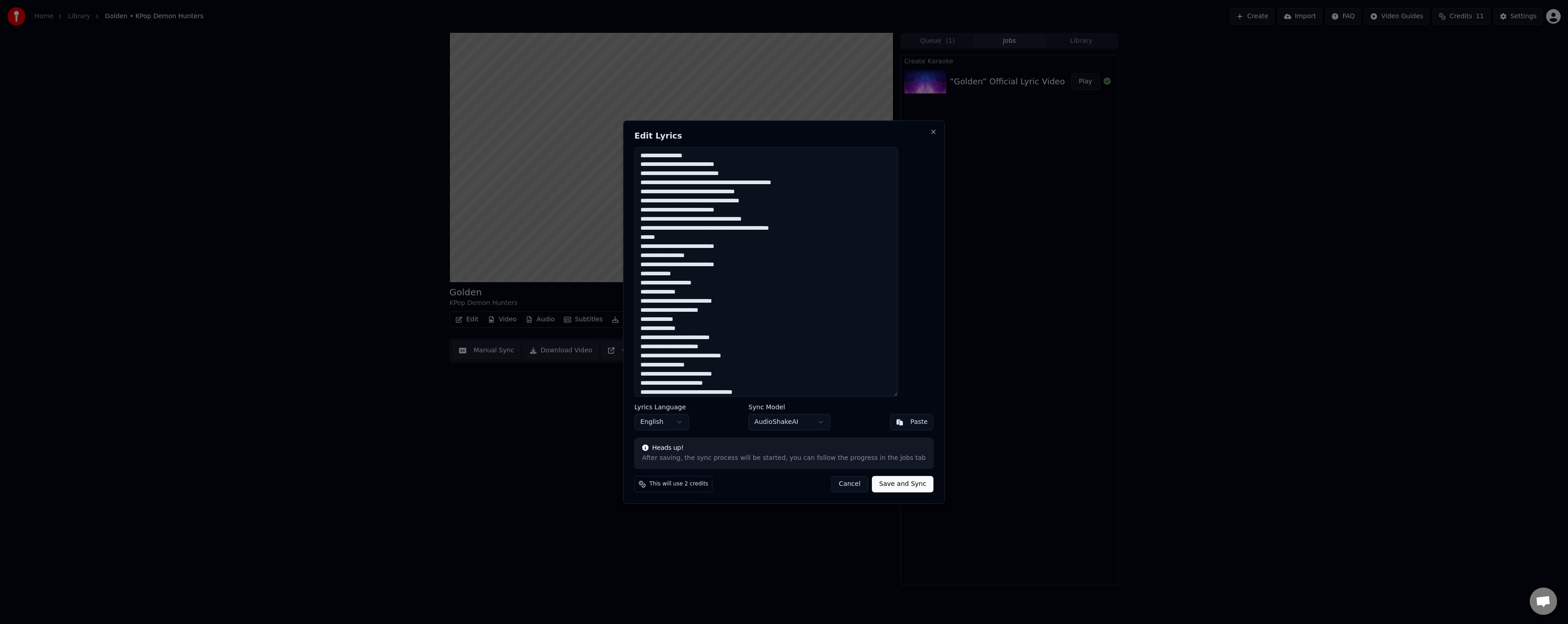
drag, startPoint x: 719, startPoint y: 153, endPoint x: 624, endPoint y: 155, distance: 95.0
click at [624, 155] on body "Home Library Golden • KPop Demon Hunters Create Import FAQ Video Guides Credits…" at bounding box center [784, 312] width 1568 height 624
click at [838, 484] on button "Cancel" at bounding box center [849, 484] width 37 height 16
type textarea "**********"
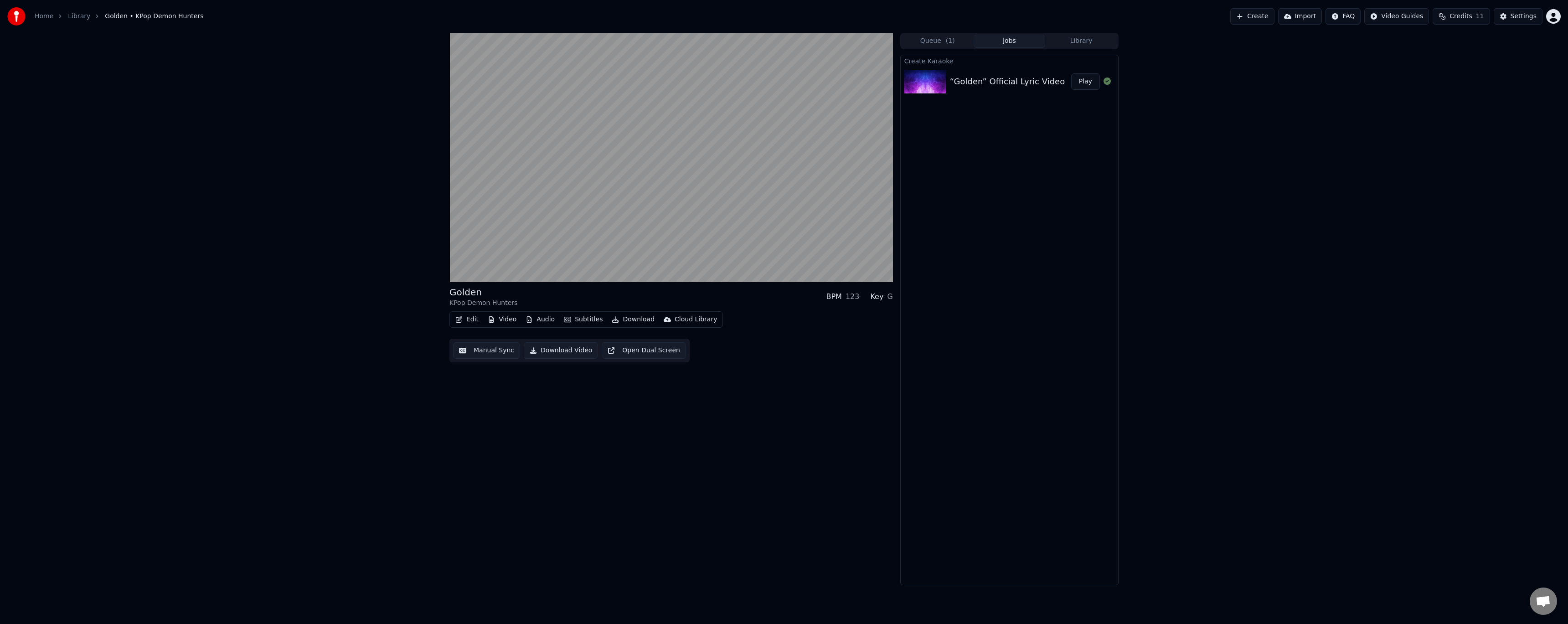
click at [535, 320] on button "Audio" at bounding box center [540, 319] width 37 height 13
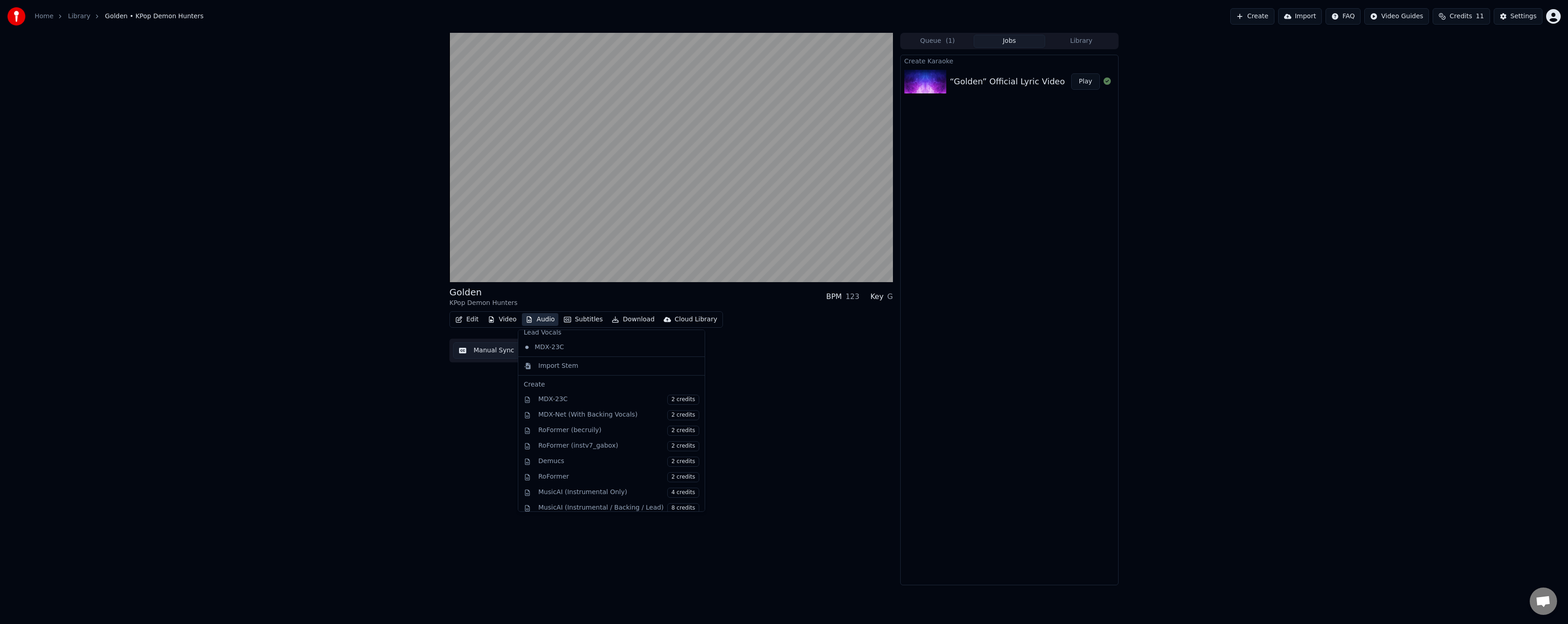
scroll to position [46, 0]
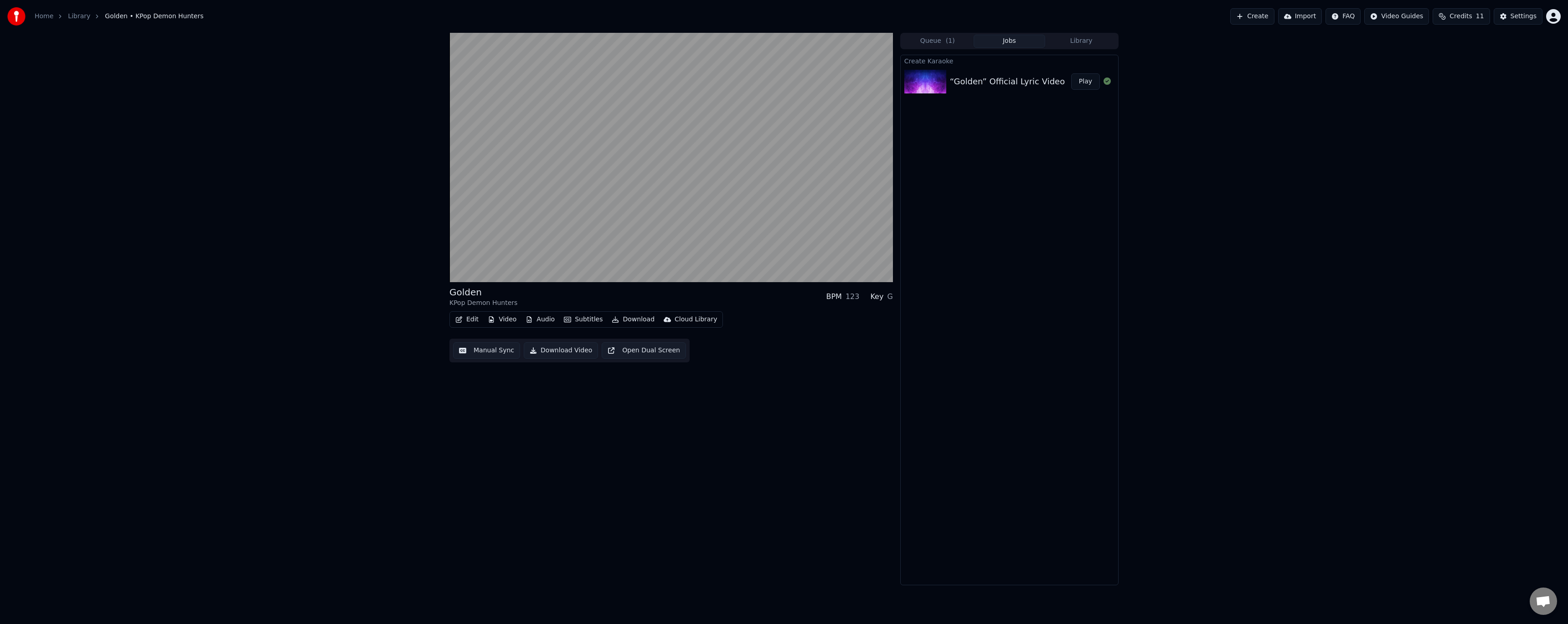
click at [1066, 154] on div "Create Karaoke “Golden” Official Lyric Video ｜ KPop Demon Hunters ｜ Sony Animat…" at bounding box center [1009, 320] width 219 height 531
click at [462, 273] on icon at bounding box center [460, 273] width 4 height 5
click at [1216, 374] on div "2:20 / 3:18 Golden KPop Demon Hunters BPM 123 Key G Edit Video Audio Subtitles …" at bounding box center [784, 309] width 1568 height 553
click at [612, 273] on icon at bounding box center [616, 273] width 9 height 7
click at [458, 275] on icon at bounding box center [461, 273] width 5 height 6
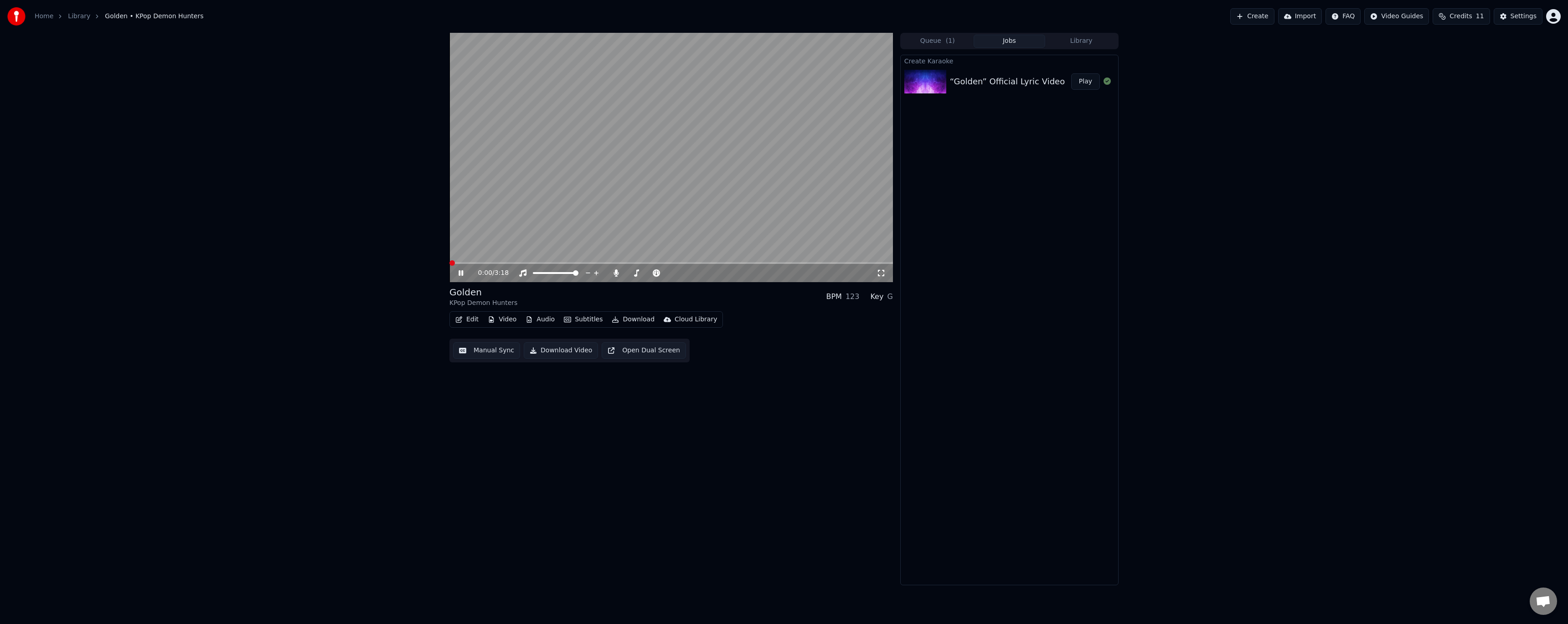
click at [449, 266] on span at bounding box center [452, 263] width 5 height 5
click at [869, 262] on video at bounding box center [671, 158] width 444 height 250
click at [880, 263] on span at bounding box center [671, 263] width 444 height 2
click at [469, 318] on button "Edit" at bounding box center [467, 319] width 30 height 13
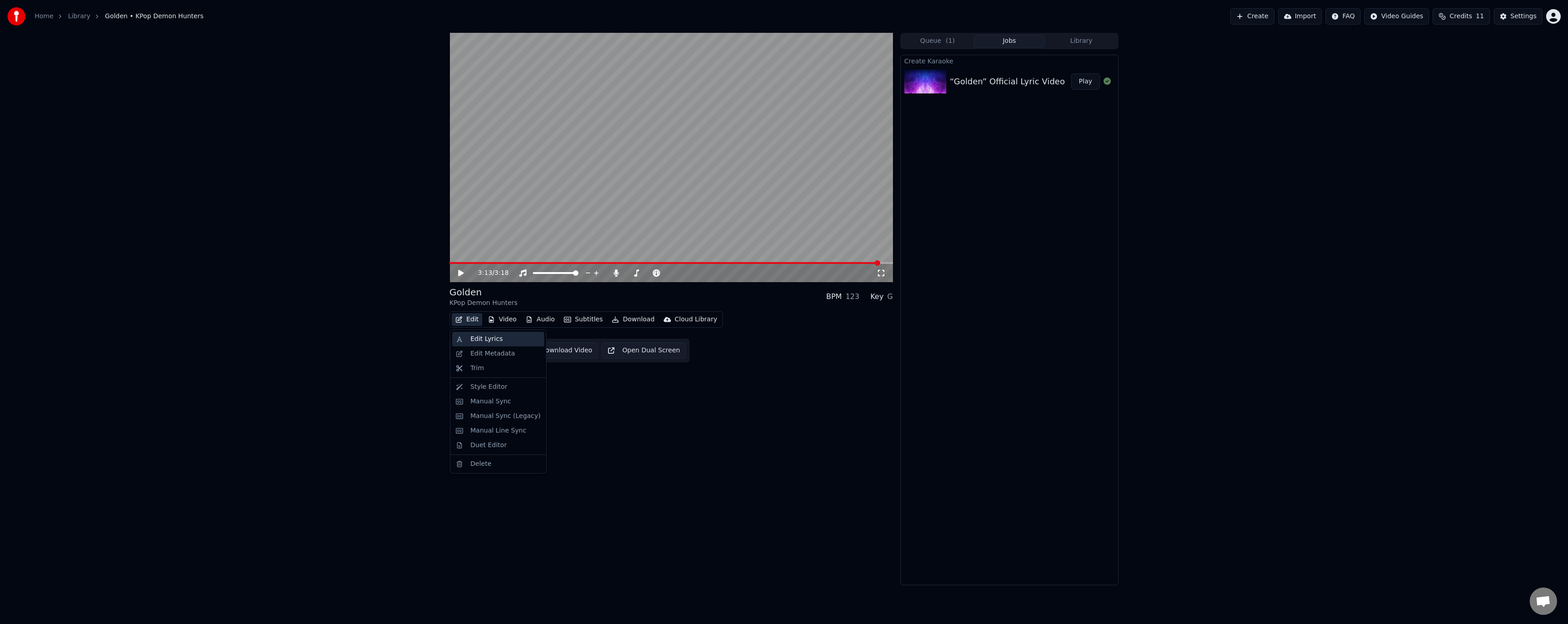
click at [474, 343] on div "Edit Lyrics" at bounding box center [486, 339] width 32 height 9
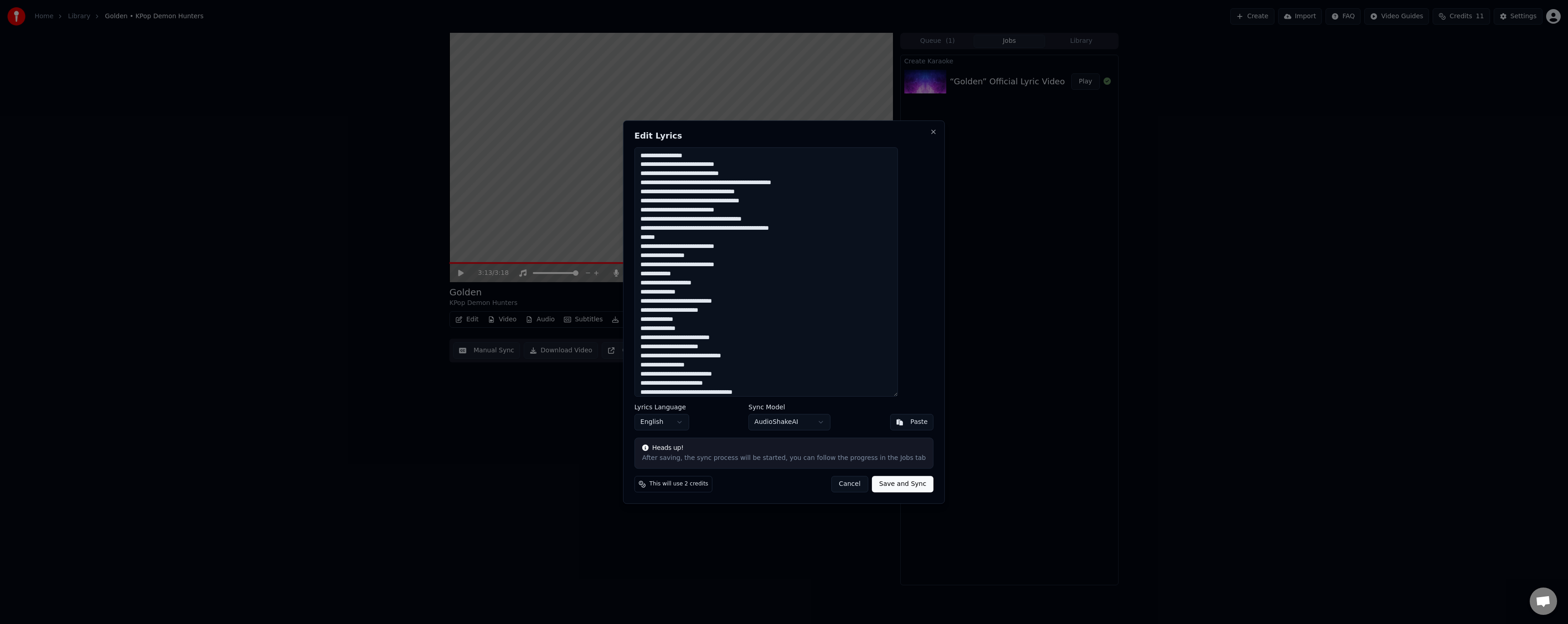
drag, startPoint x: 698, startPoint y: 155, endPoint x: 593, endPoint y: 159, distance: 105.1
click at [593, 159] on body "Home Library Golden • KPop Demon Hunters Create Import FAQ Video Guides Credits…" at bounding box center [784, 312] width 1568 height 624
drag, startPoint x: 661, startPoint y: 225, endPoint x: 637, endPoint y: 226, distance: 24.0
click at [637, 226] on body "Home Library Golden • KPop Demon Hunters Create Import FAQ Video Guides Credits…" at bounding box center [784, 312] width 1568 height 624
click at [682, 232] on textarea at bounding box center [766, 272] width 264 height 250
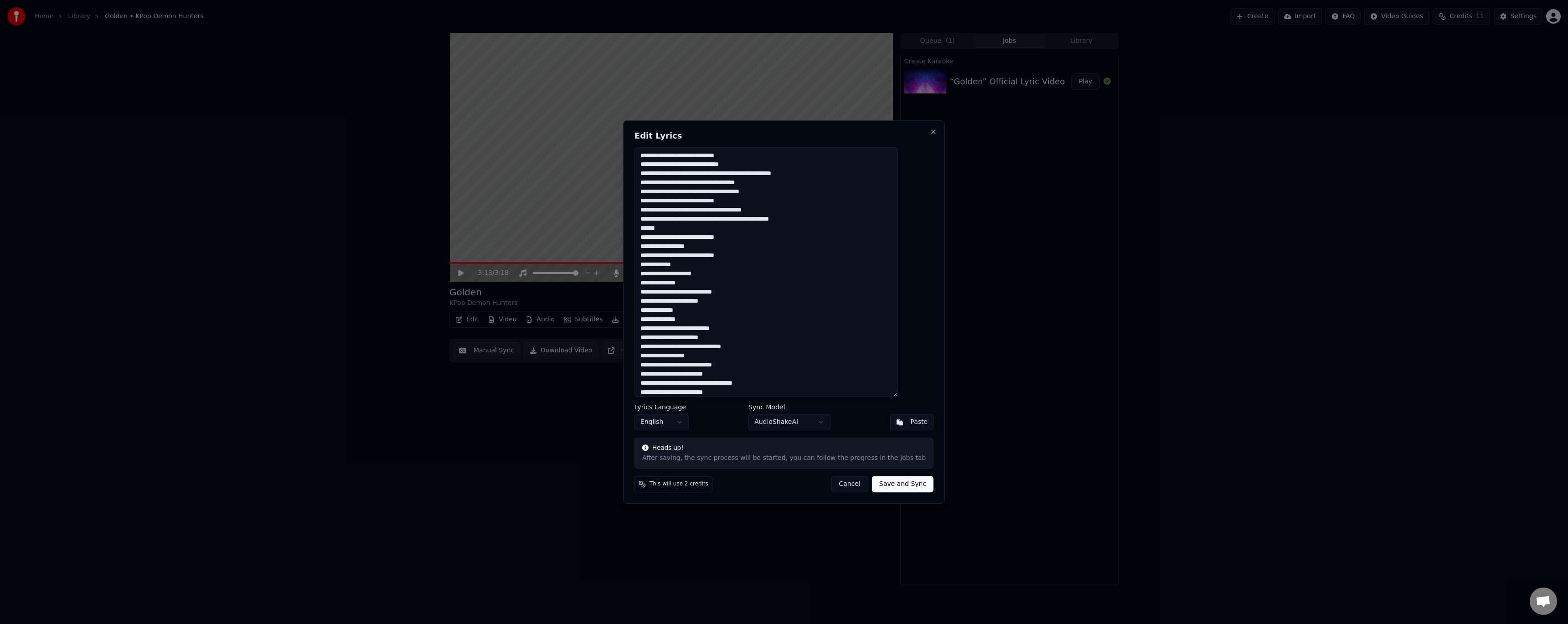
drag, startPoint x: 649, startPoint y: 229, endPoint x: 637, endPoint y: 230, distance: 12.0
click at [637, 230] on body "Home Library Golden • KPop Demon Hunters Create Import FAQ Video Guides Credits…" at bounding box center [784, 312] width 1568 height 624
click at [680, 225] on textarea at bounding box center [766, 272] width 264 height 250
click at [684, 228] on textarea at bounding box center [766, 272] width 264 height 250
drag, startPoint x: 687, startPoint y: 230, endPoint x: 649, endPoint y: 228, distance: 38.1
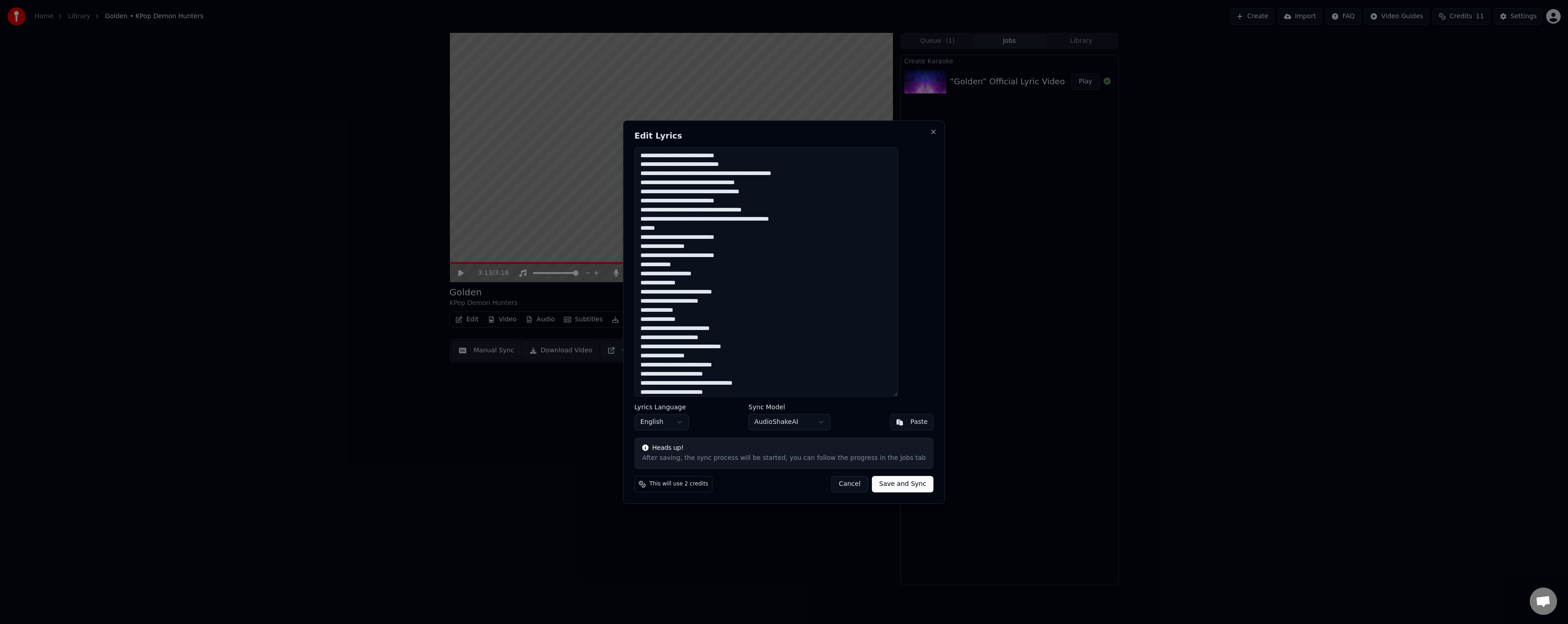
click at [649, 228] on div "Edit Lyrics Lyrics Language English Sync Model AudioShakeAI Paste Heads up! Aft…" at bounding box center [784, 312] width 322 height 384
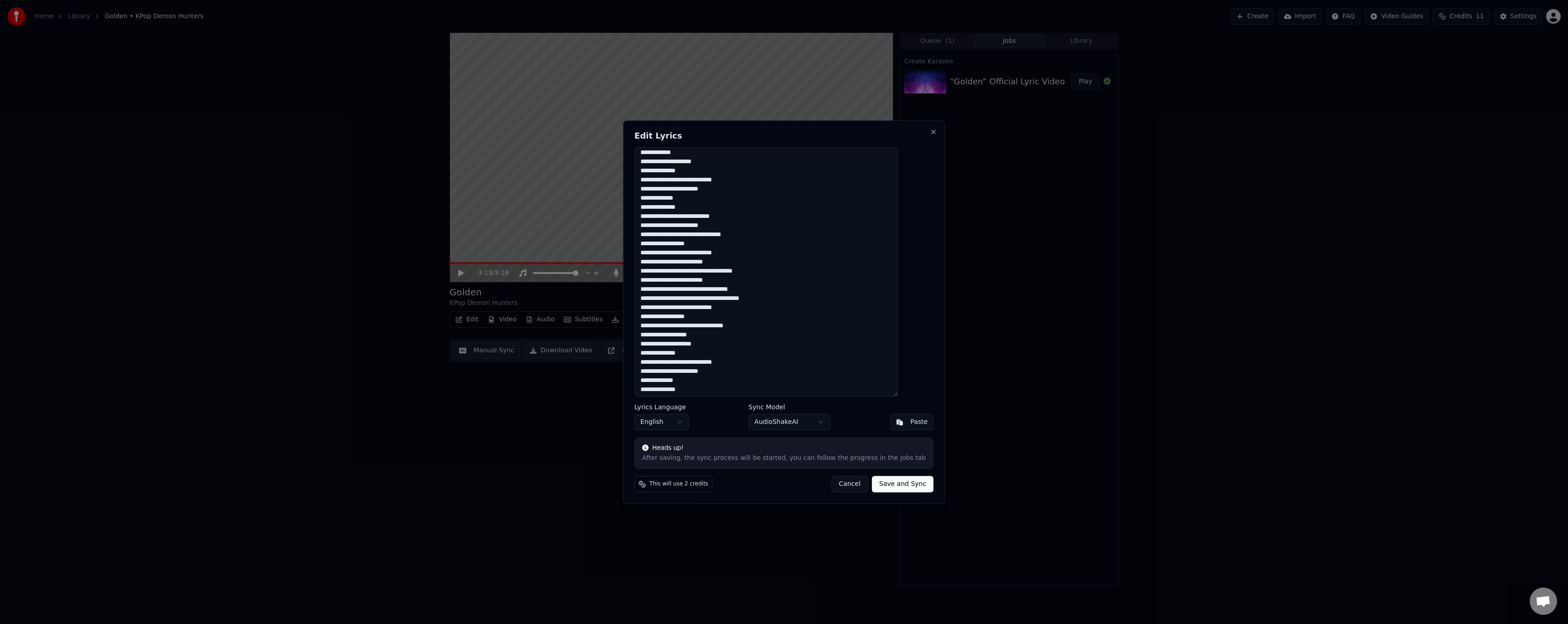
scroll to position [137, 0]
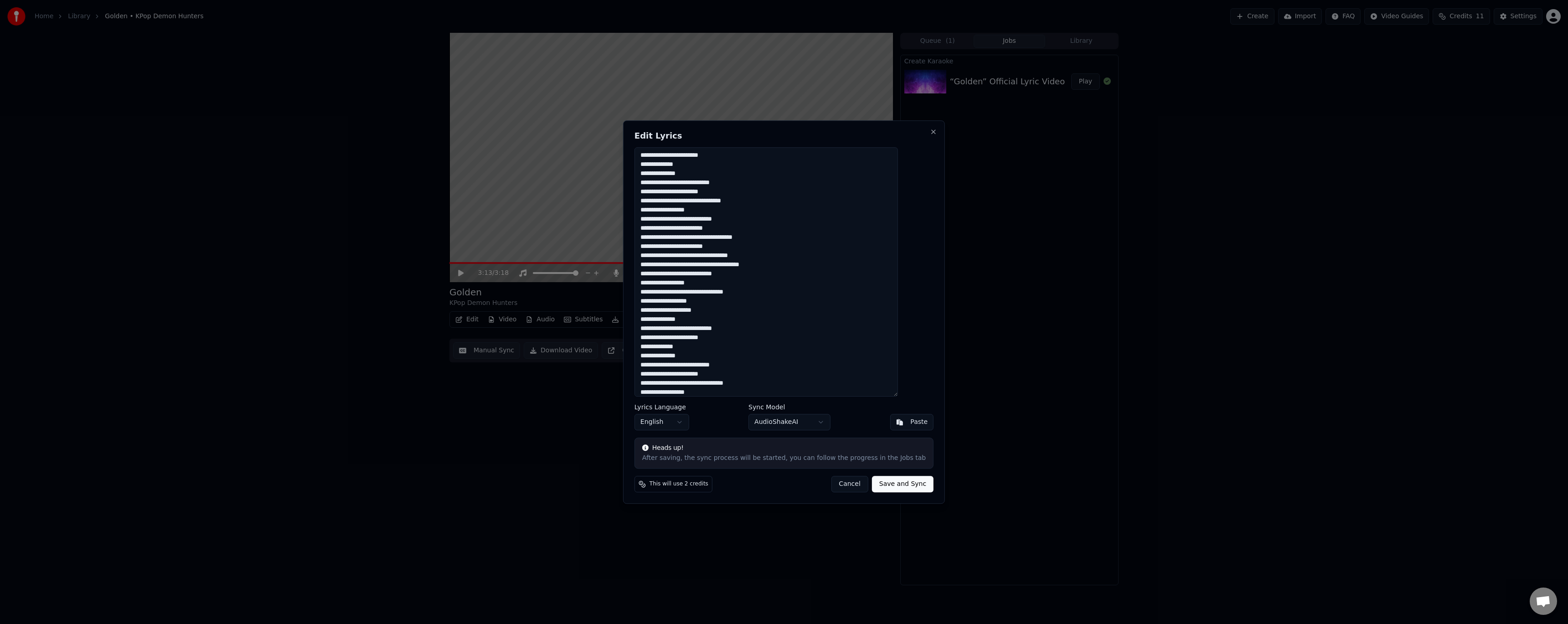
click at [782, 324] on textarea at bounding box center [766, 272] width 264 height 250
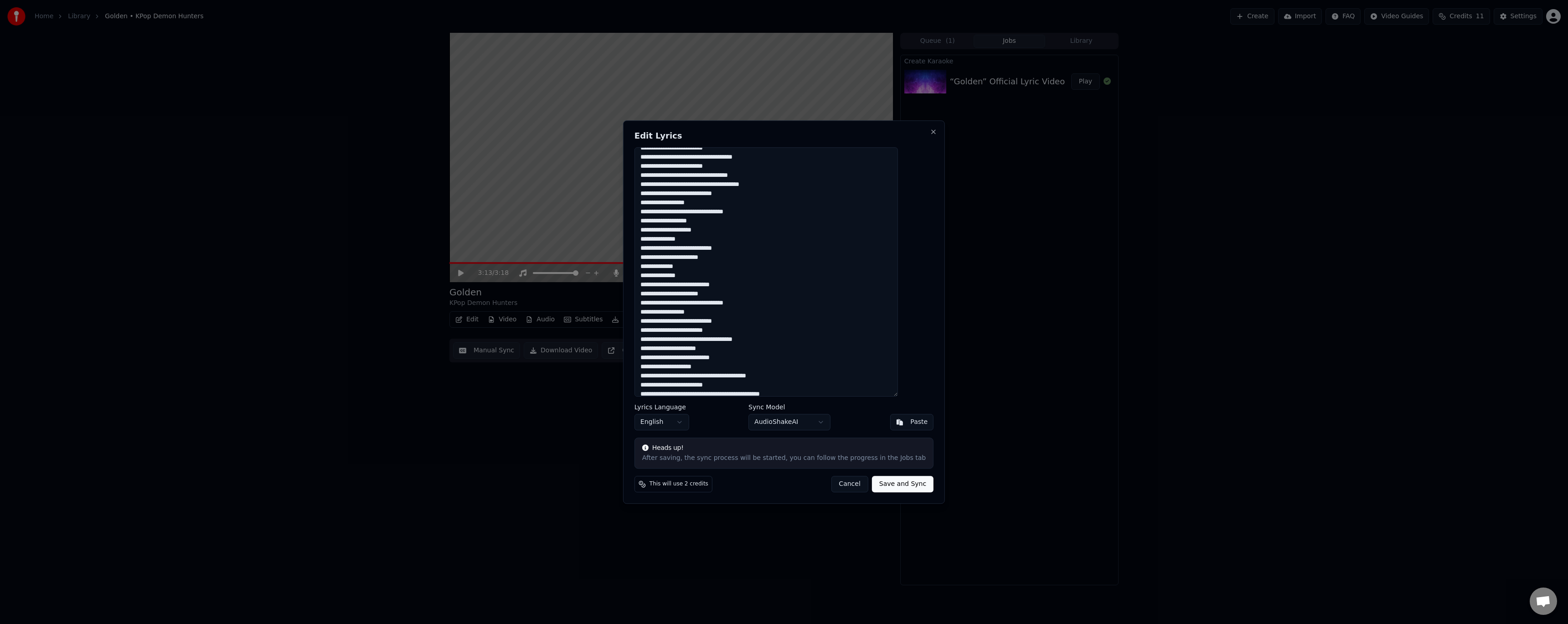
scroll to position [223, 0]
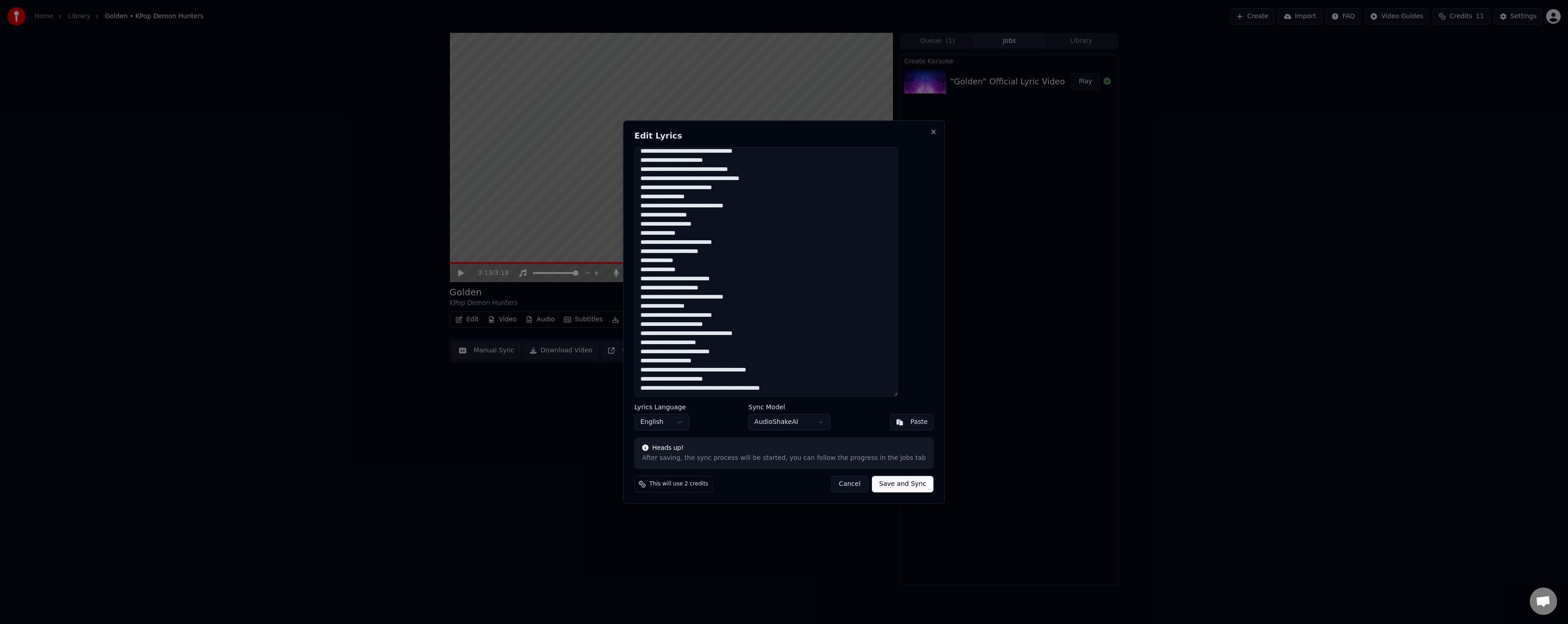
drag, startPoint x: 771, startPoint y: 379, endPoint x: 841, endPoint y: 386, distance: 70.3
click at [840, 386] on textarea at bounding box center [766, 272] width 264 height 250
type textarea "**********"
click at [894, 489] on button "Save and Sync" at bounding box center [903, 484] width 61 height 16
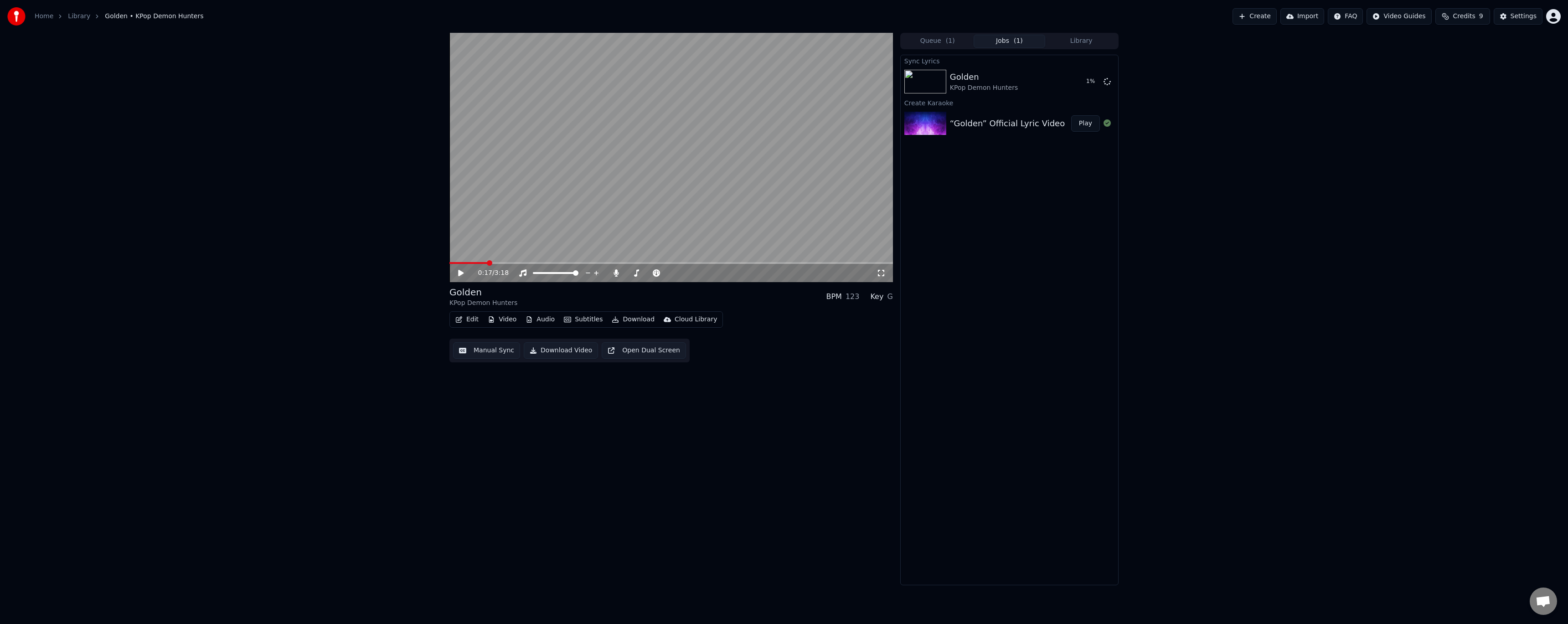
click at [487, 264] on span at bounding box center [489, 263] width 5 height 5
click at [1558, 12] on html "Home Library Golden • KPop Demon Hunters Create Import FAQ Video Guides Credits…" at bounding box center [784, 312] width 1568 height 624
click at [1460, 267] on html "Home Library Golden • KPop Demon Hunters Create Import FAQ Video Guides Credits…" at bounding box center [784, 312] width 1568 height 624
click at [465, 273] on icon at bounding box center [467, 273] width 21 height 7
click at [576, 402] on div "0:34 / 3:18 Golden KPop Demon Hunters BPM 123 Key G Edit Video Audio Subtitles …" at bounding box center [671, 309] width 444 height 553
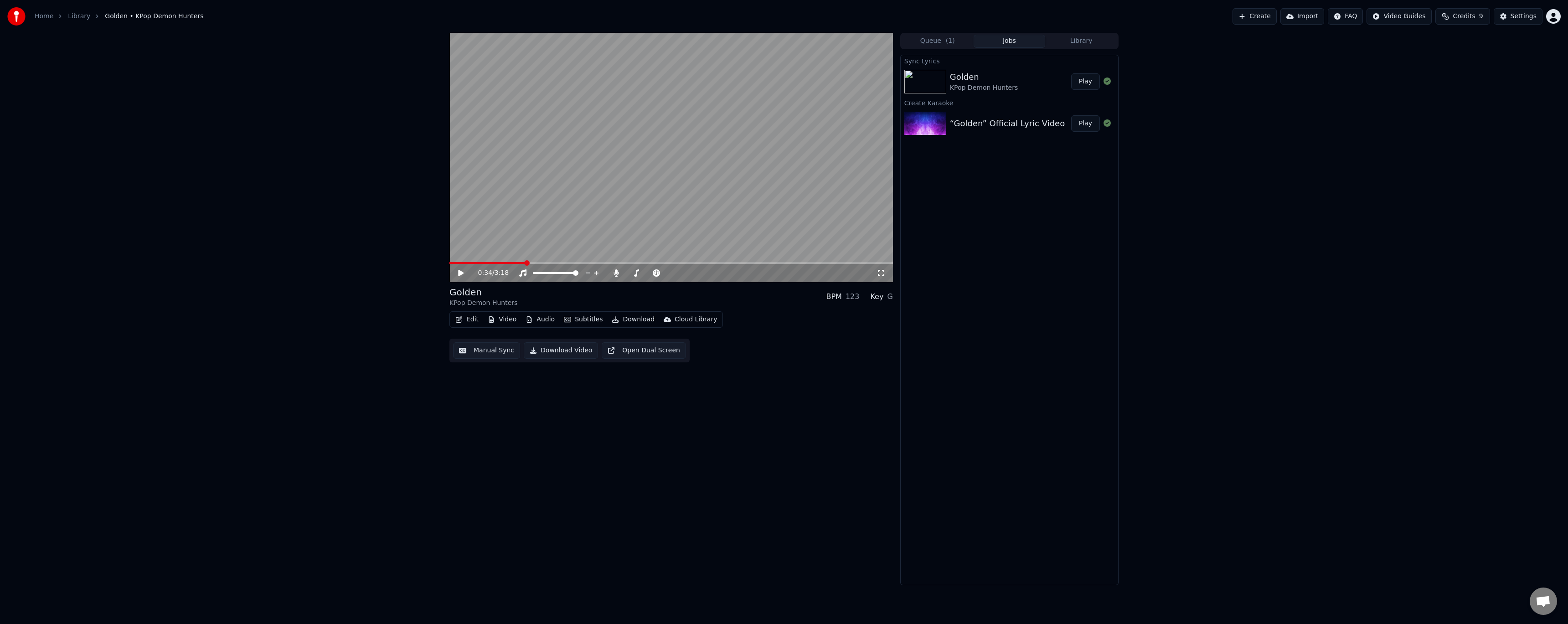
click at [551, 352] on button "Download Video" at bounding box center [561, 350] width 74 height 16
click at [1510, 16] on button "Settings" at bounding box center [1518, 16] width 49 height 16
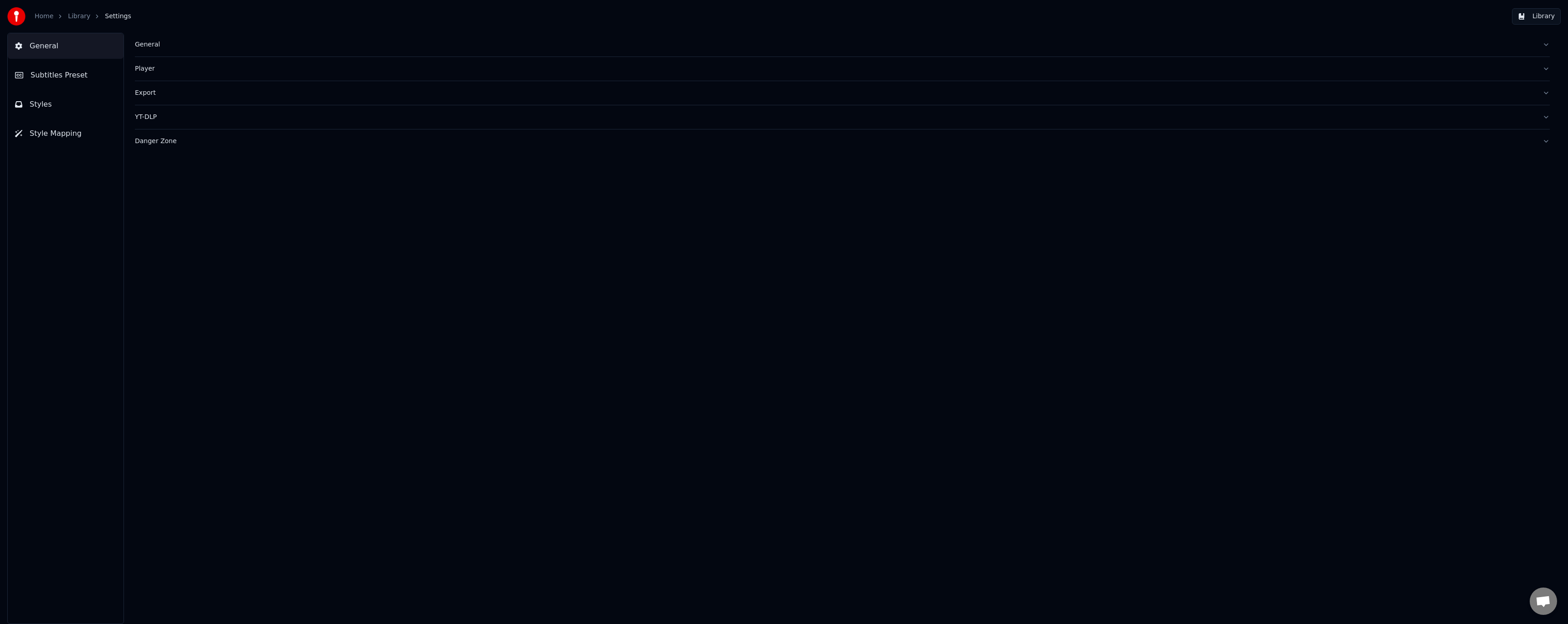
click at [182, 44] on div "General" at bounding box center [835, 44] width 1400 height 9
click at [158, 216] on div "Player" at bounding box center [835, 216] width 1400 height 9
click at [180, 44] on div "General" at bounding box center [835, 44] width 1400 height 9
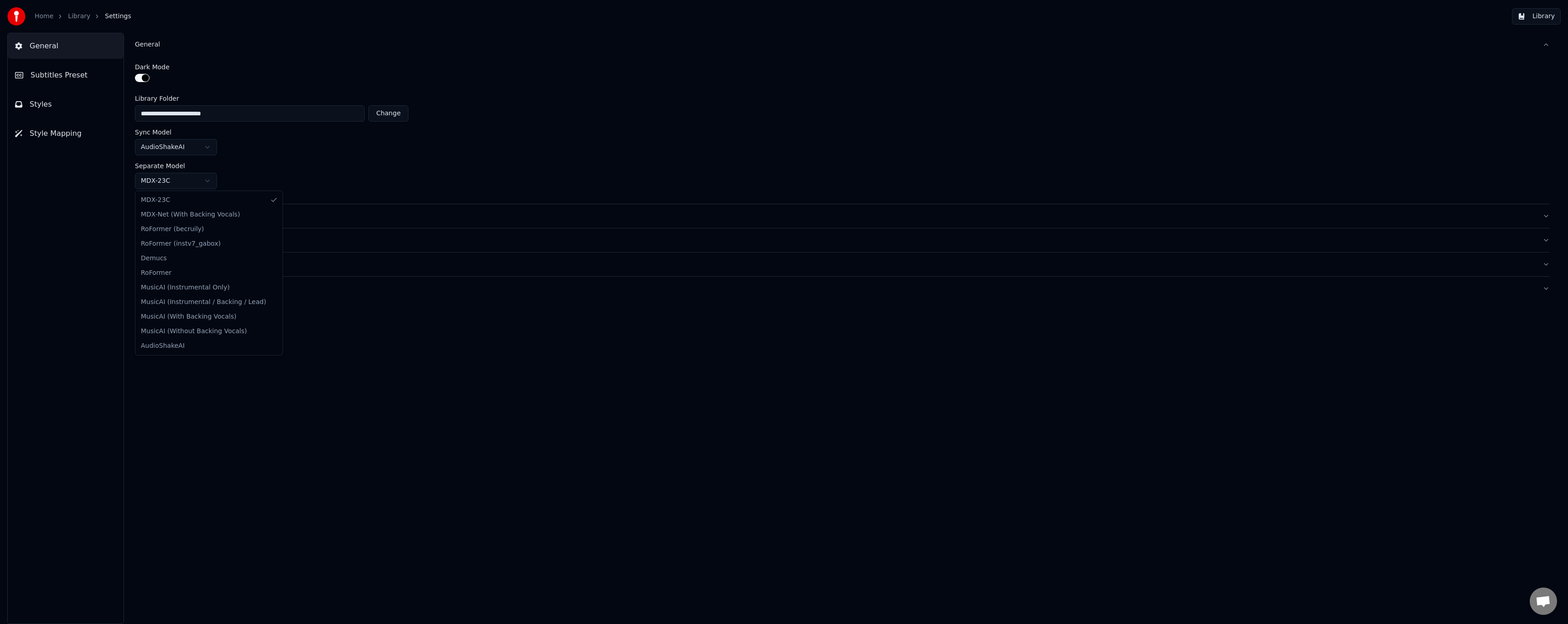
click at [206, 180] on html "**********" at bounding box center [784, 312] width 1568 height 624
click at [184, 242] on div "Export" at bounding box center [835, 240] width 1400 height 9
click at [205, 203] on html "**********" at bounding box center [784, 312] width 1568 height 624
click at [208, 203] on html "**********" at bounding box center [784, 312] width 1568 height 624
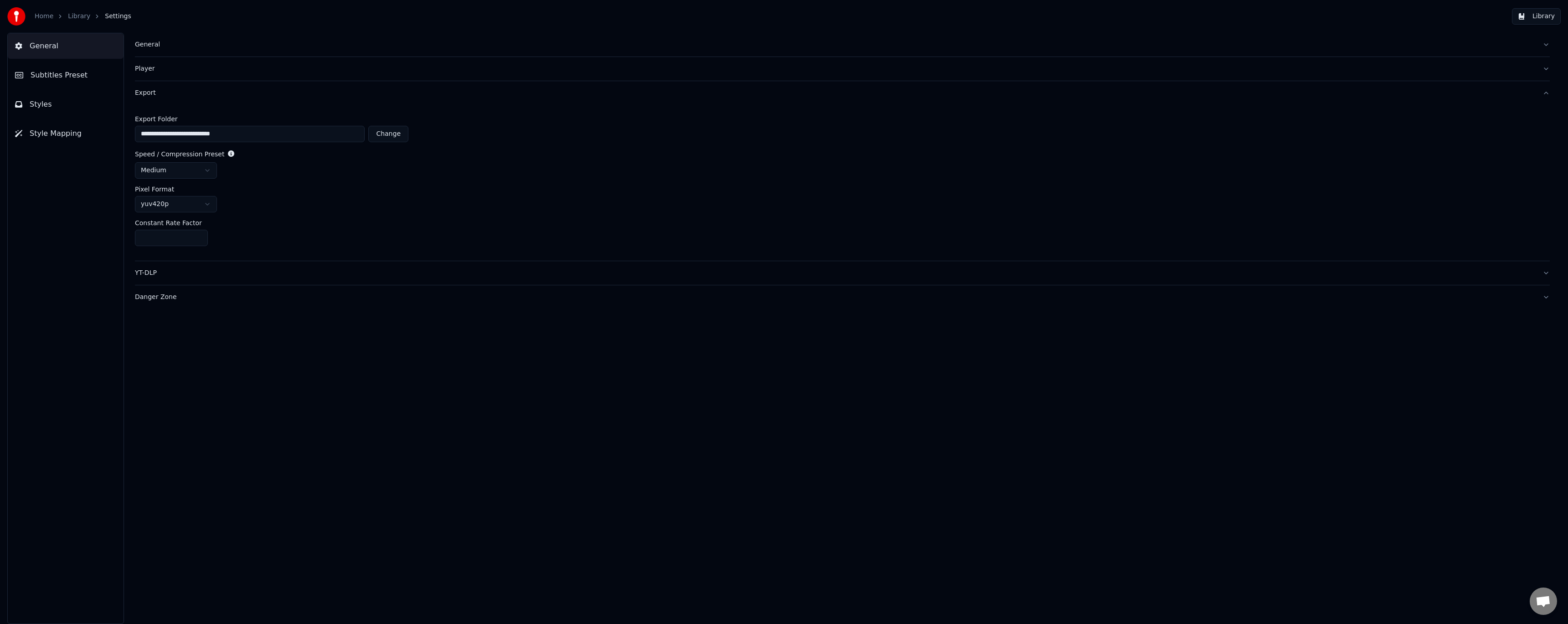
click at [181, 280] on button "YT-DLP" at bounding box center [842, 273] width 1415 height 24
click at [192, 221] on div "Danger Zone" at bounding box center [835, 220] width 1400 height 9
click at [55, 75] on span "Subtitles Preset" at bounding box center [59, 75] width 57 height 11
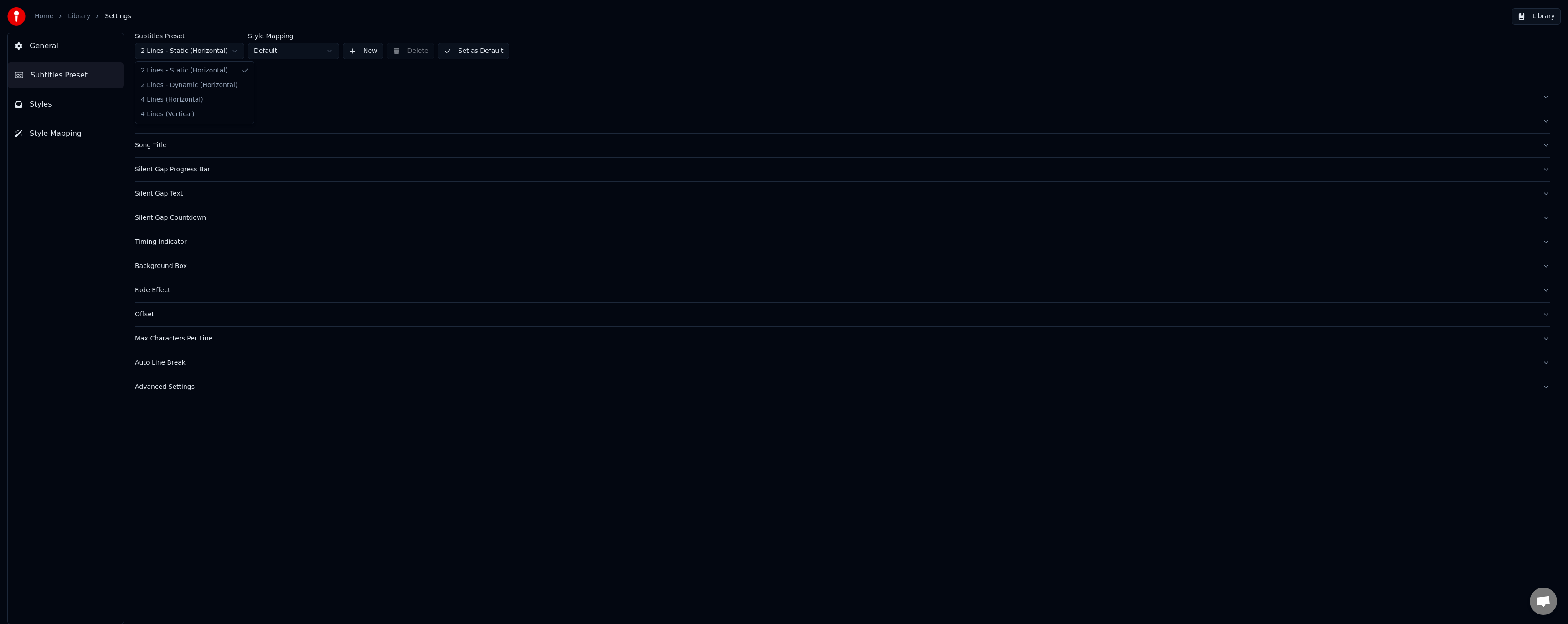
click at [237, 51] on html "Home Library Settings Library General Subtitles Preset Styles Style Mapping Sub…" at bounding box center [784, 312] width 1568 height 624
click at [232, 51] on html "Home Library Settings Library General Subtitles Preset Styles Style Mapping Sub…" at bounding box center [784, 312] width 1568 height 624
click at [172, 99] on div "General" at bounding box center [835, 97] width 1400 height 9
click at [163, 195] on div "Layout" at bounding box center [835, 192] width 1400 height 9
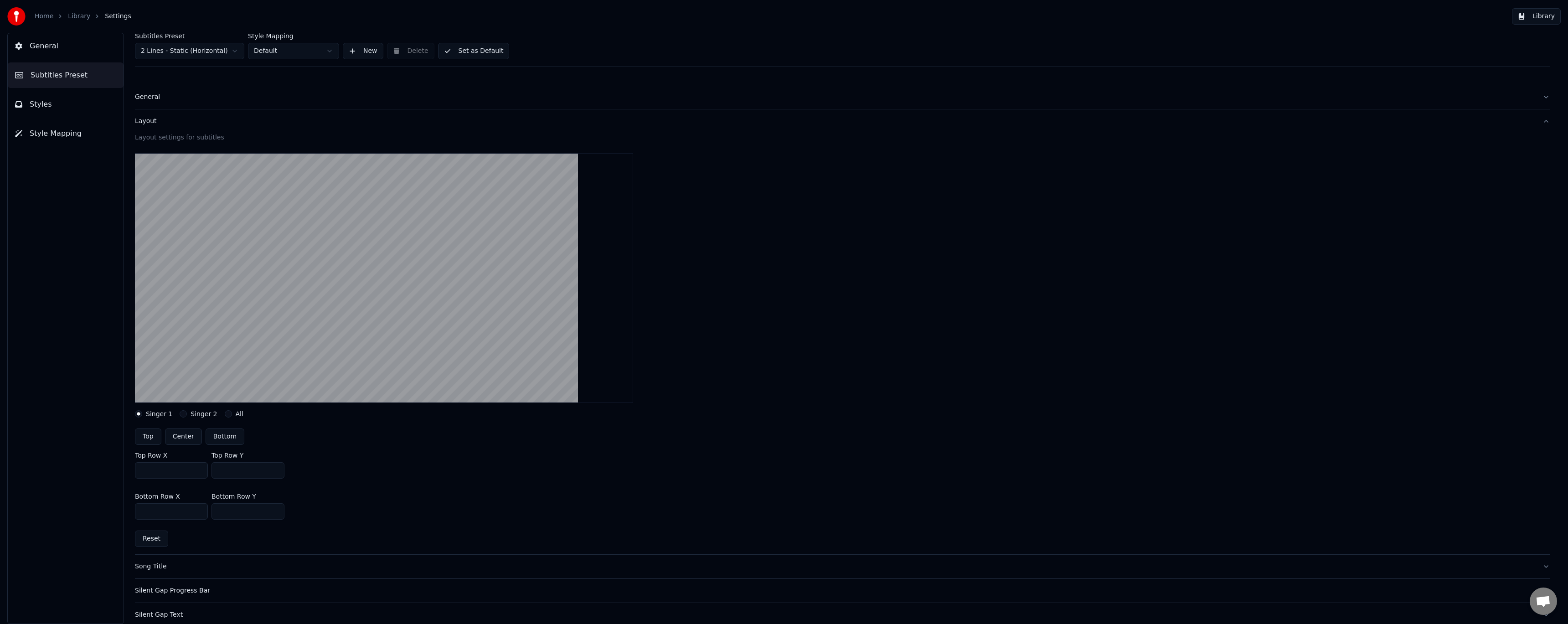
click at [187, 125] on div "Layout" at bounding box center [835, 121] width 1400 height 9
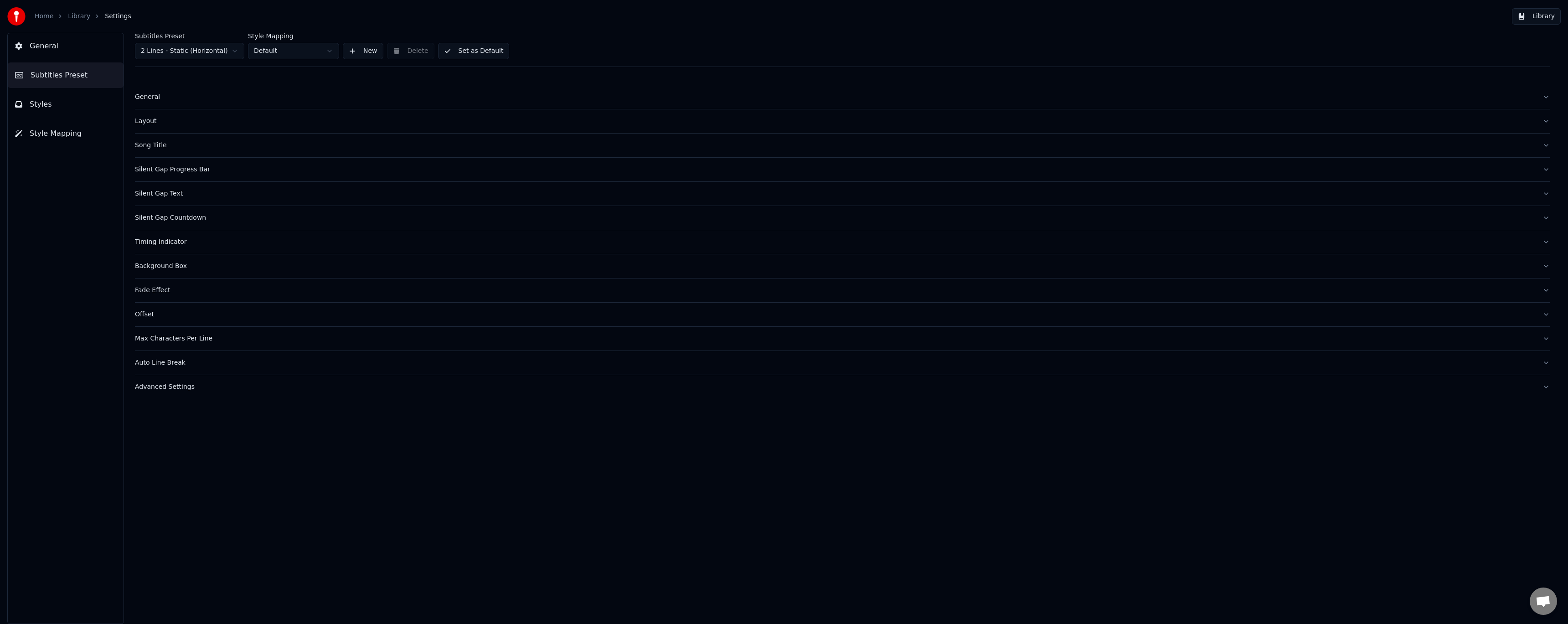
click at [217, 167] on div "Silent Gap Progress Bar" at bounding box center [835, 169] width 1400 height 9
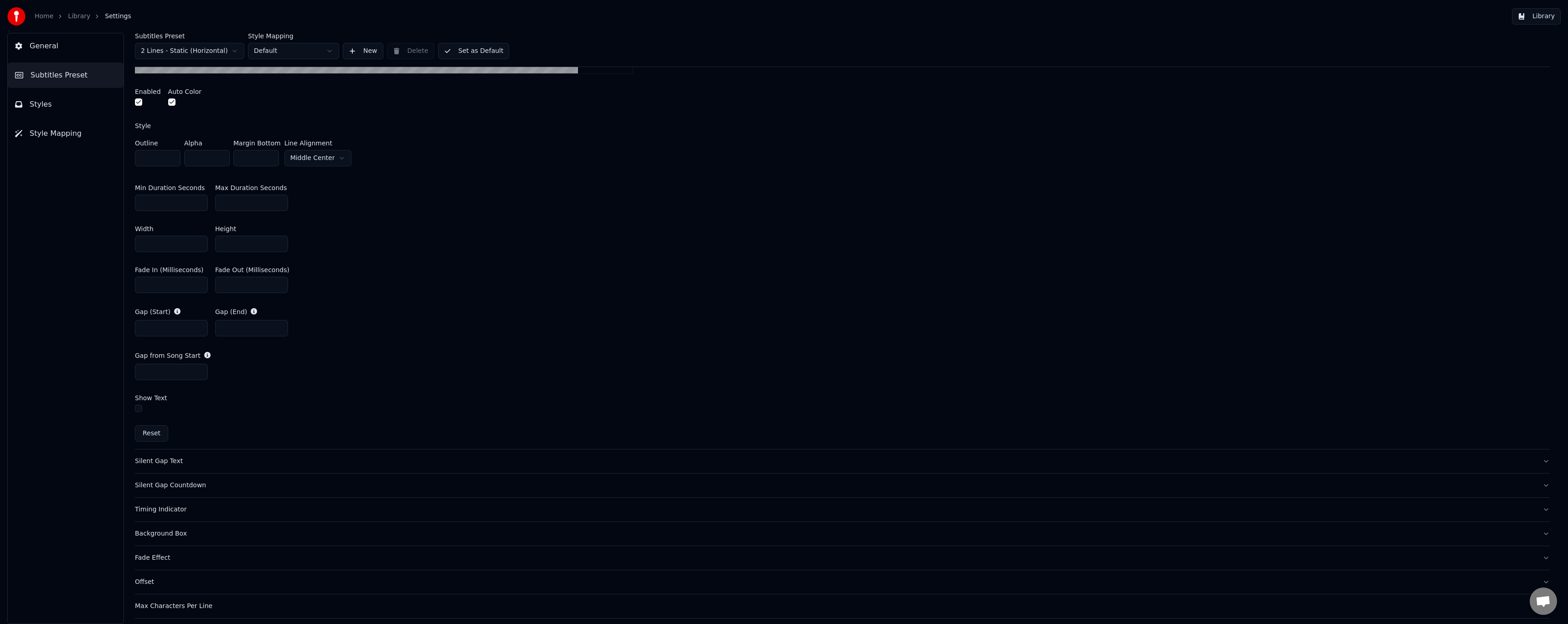
scroll to position [426, 0]
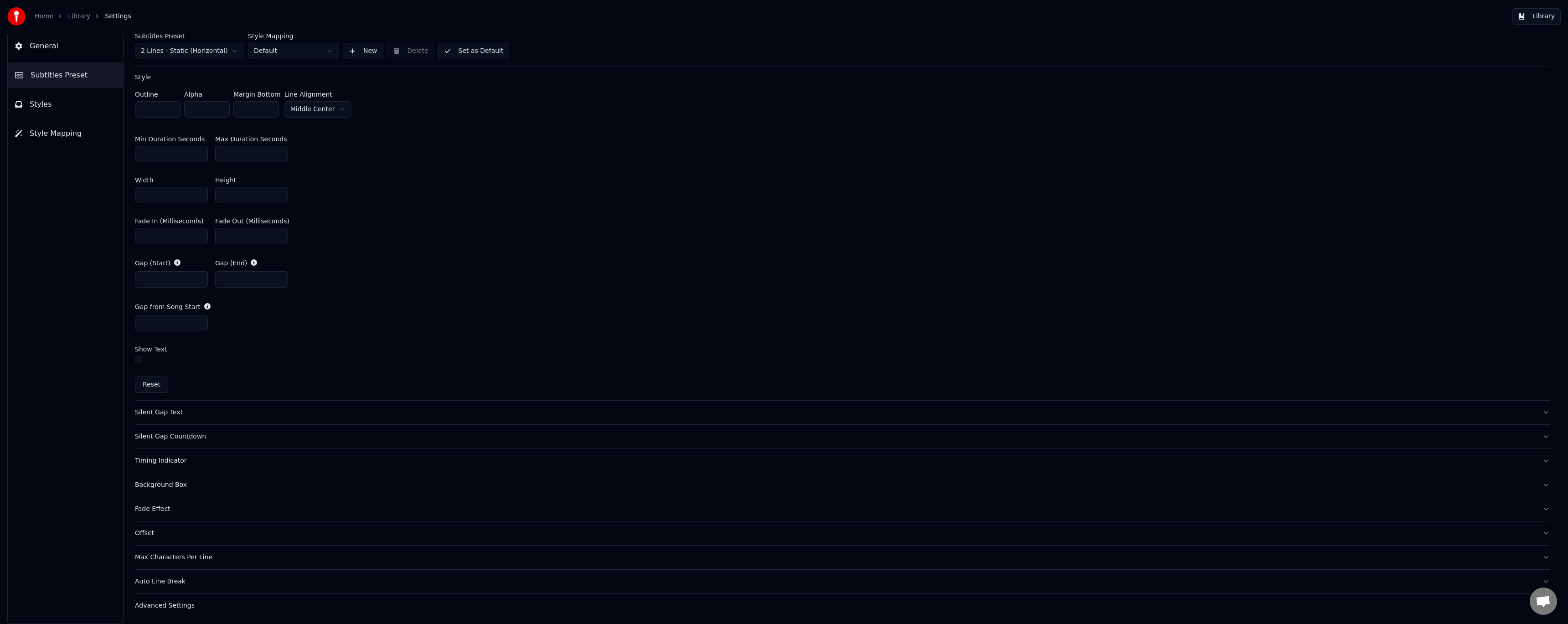
click at [324, 416] on button "Silent Gap Text" at bounding box center [842, 412] width 1415 height 24
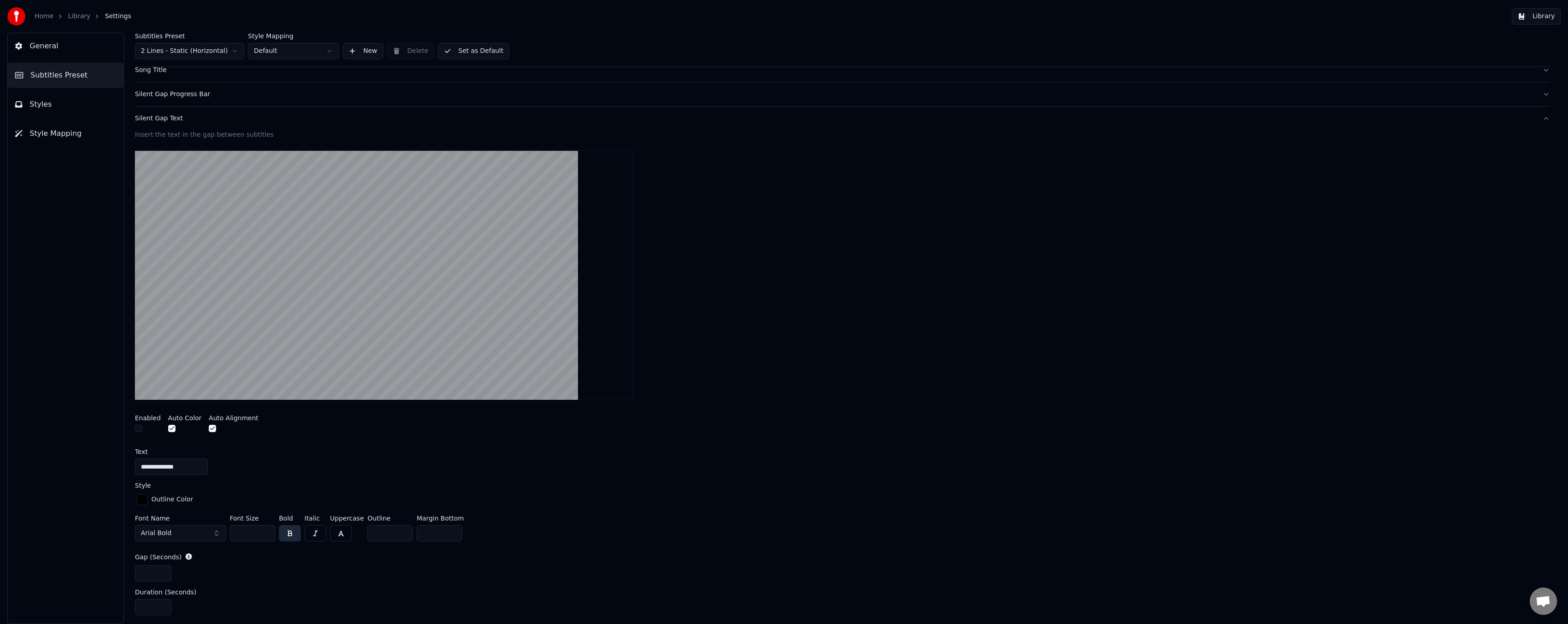
scroll to position [65, 0]
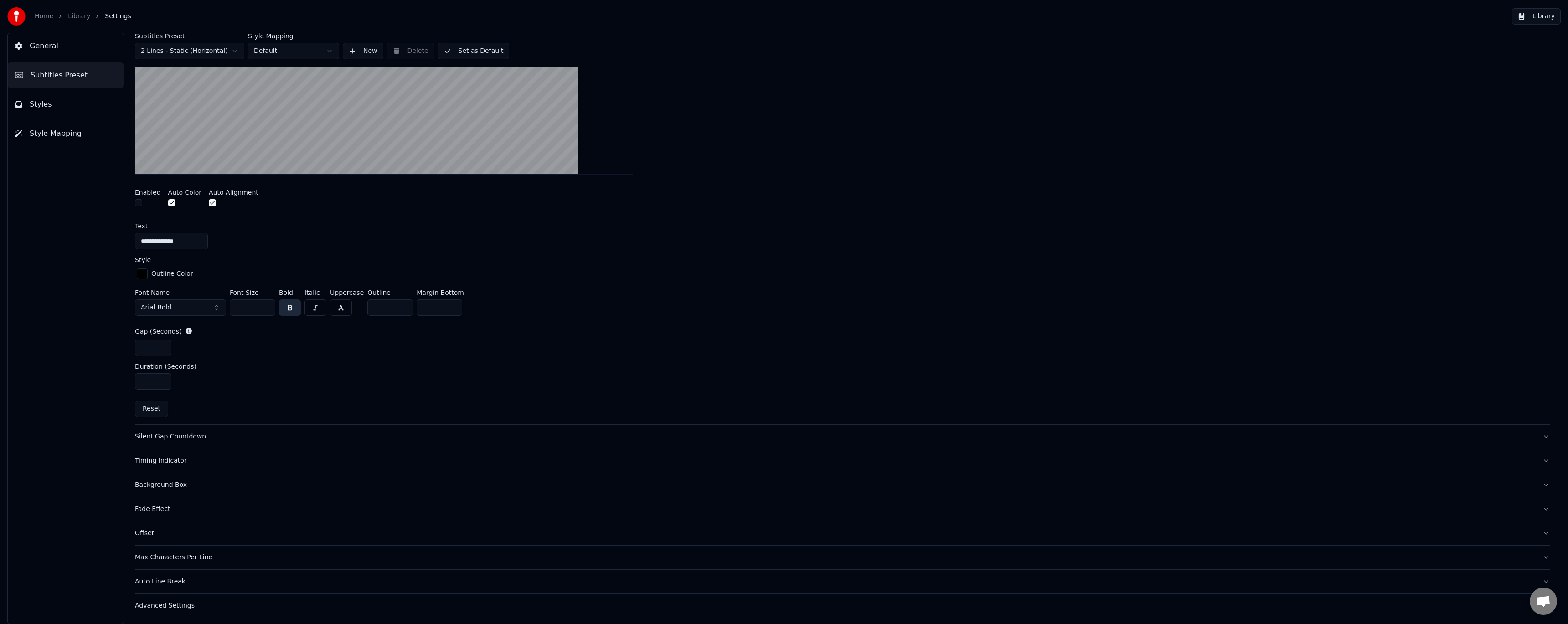
click at [234, 432] on div "Silent Gap Countdown" at bounding box center [835, 436] width 1400 height 9
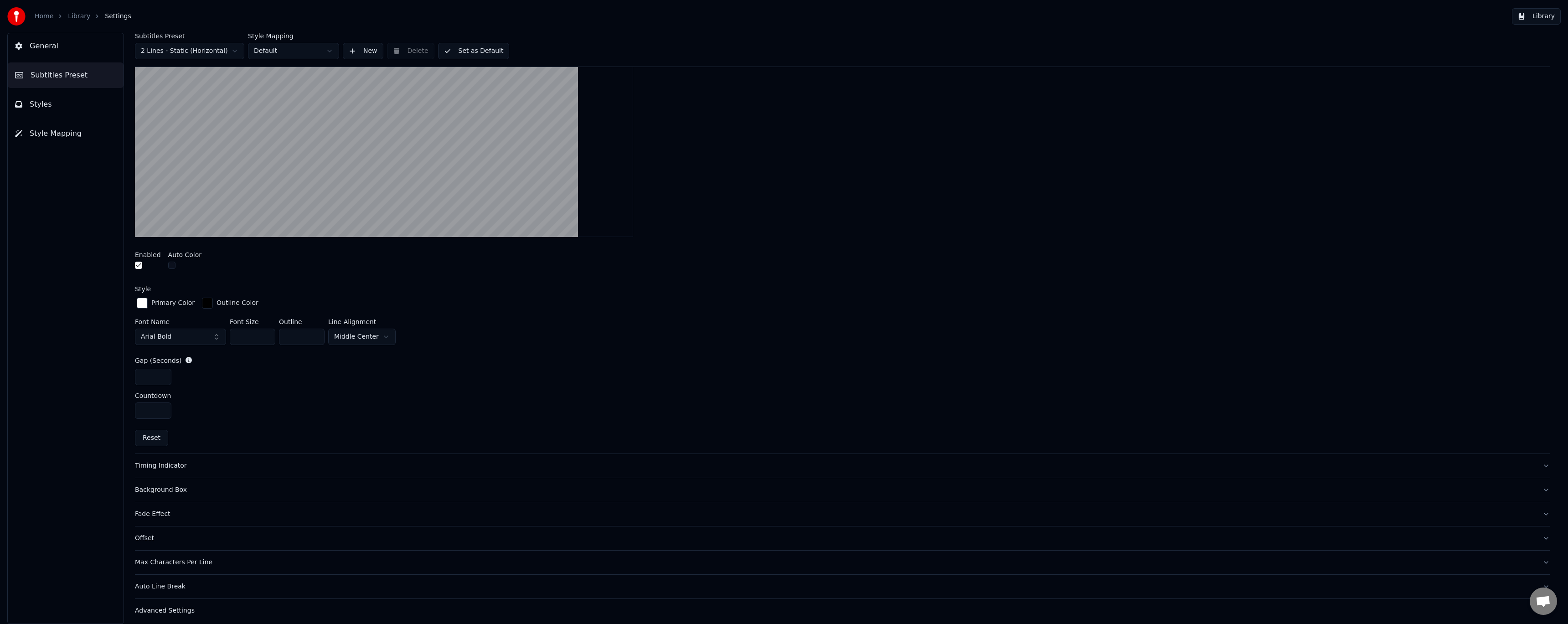
scroll to position [267, 0]
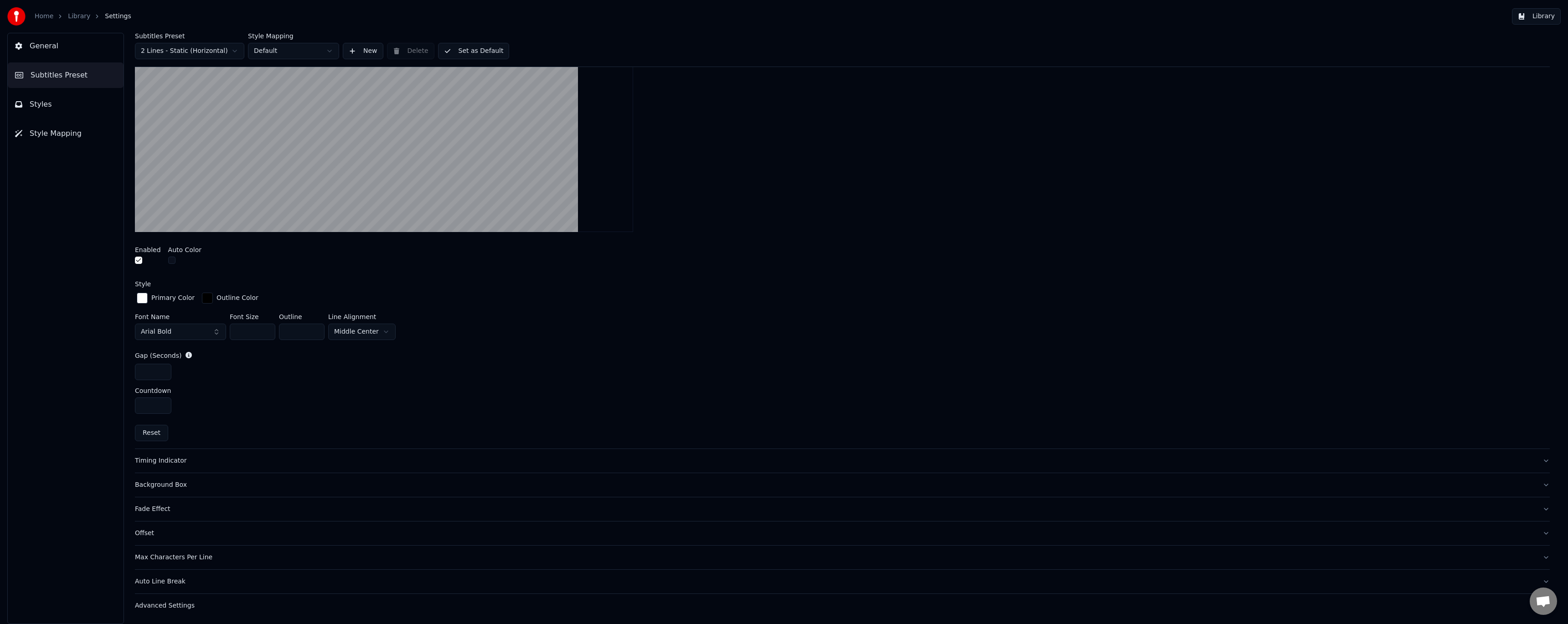
click at [315, 179] on video at bounding box center [384, 108] width 498 height 250
click at [43, 102] on span "Styles" at bounding box center [41, 104] width 23 height 11
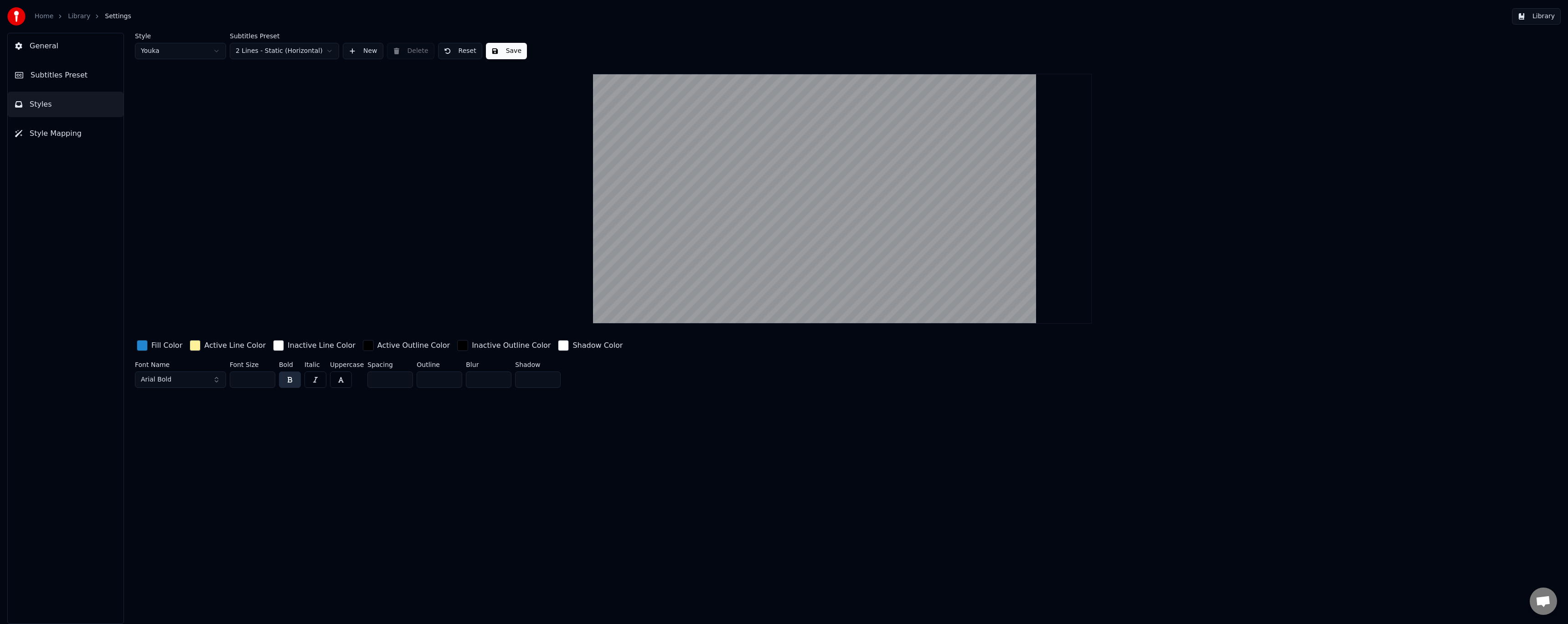
click at [62, 137] on span "Style Mapping" at bounding box center [55, 133] width 52 height 11
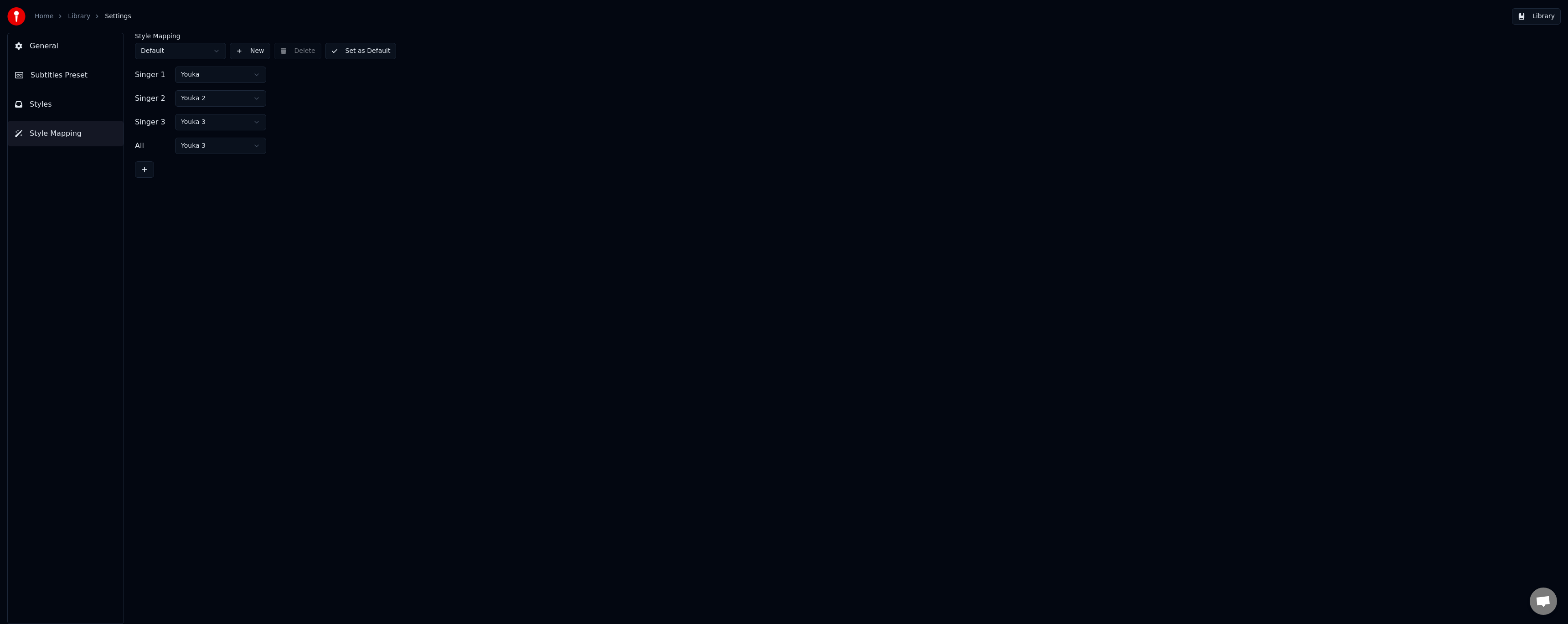
click at [77, 48] on button "General" at bounding box center [66, 46] width 116 height 26
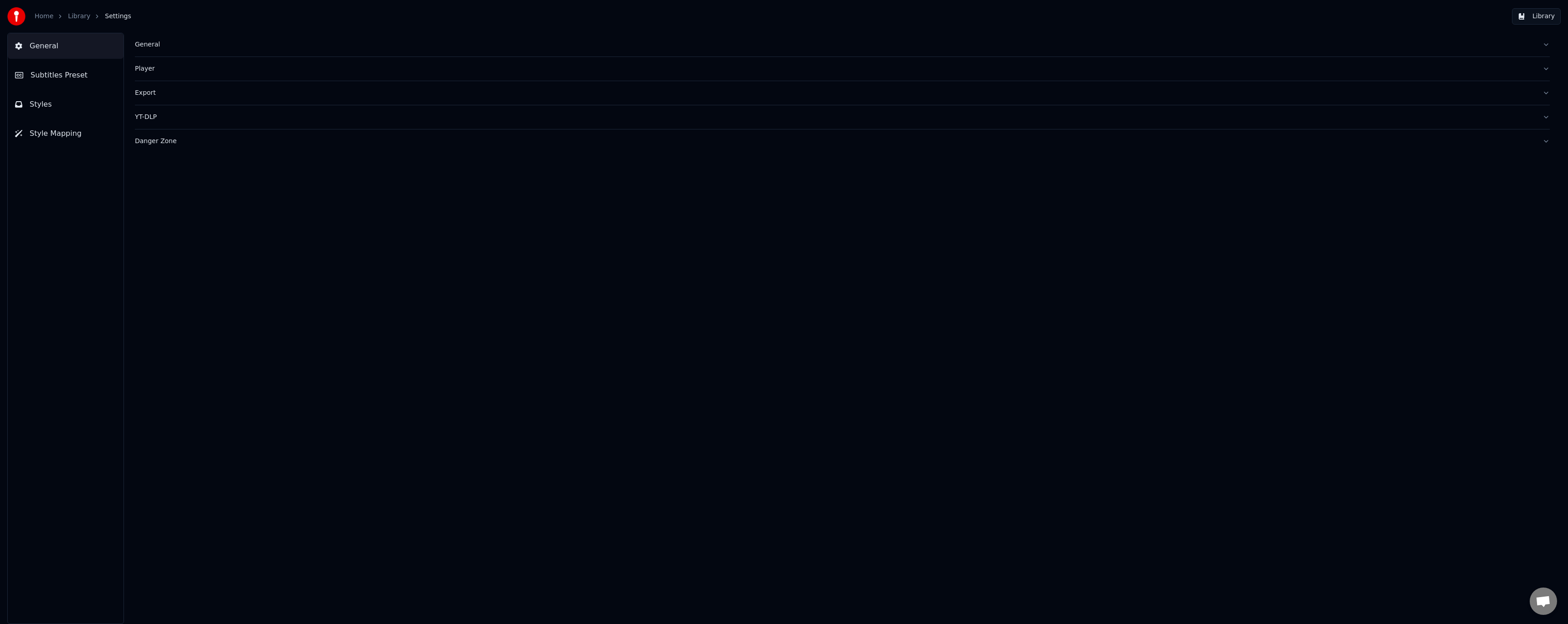
click at [79, 19] on link "Library" at bounding box center [79, 16] width 23 height 9
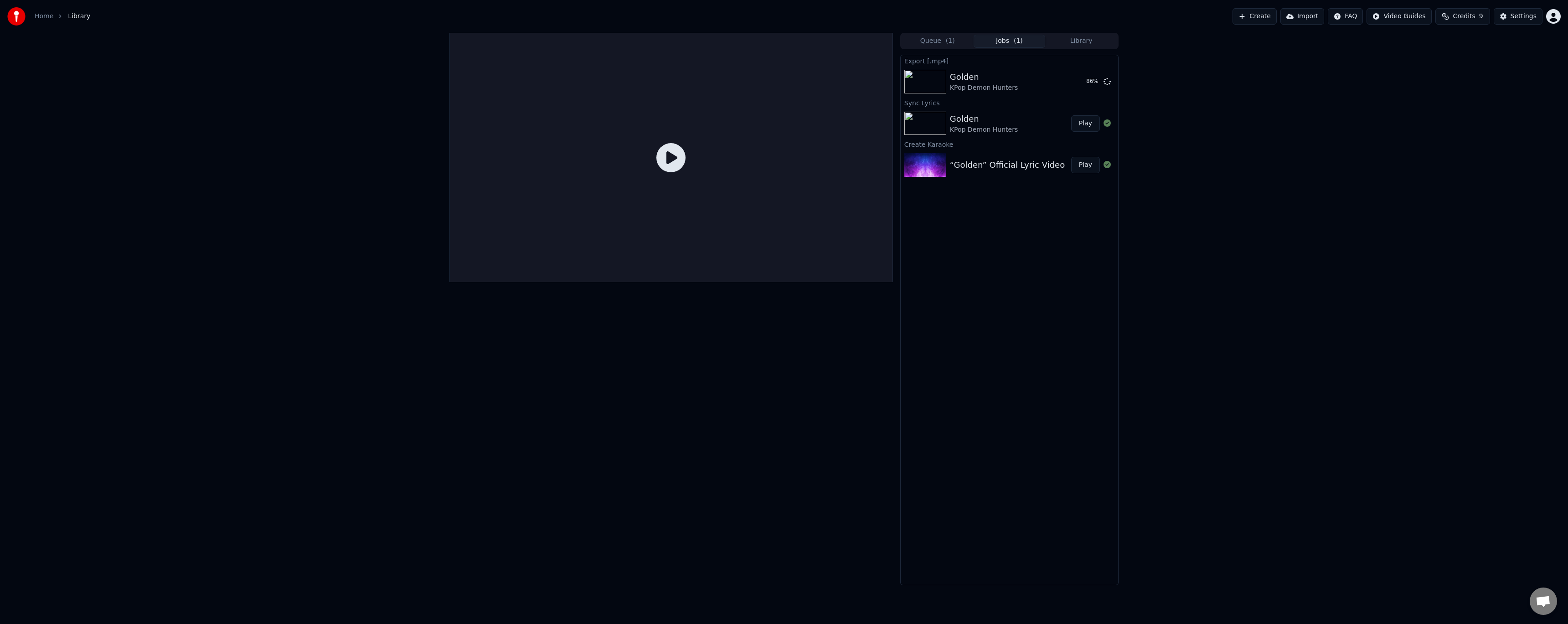
click at [46, 15] on link "Home" at bounding box center [44, 16] width 19 height 9
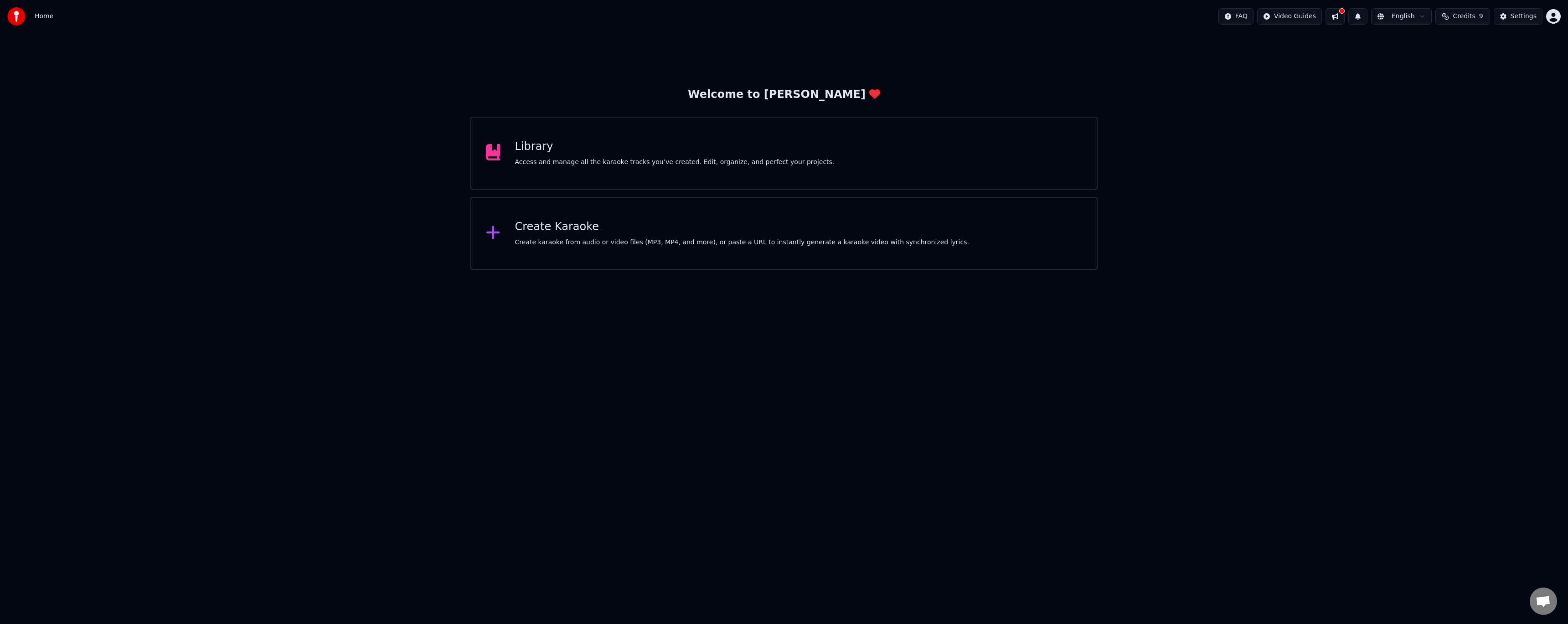
click at [655, 142] on div "Library" at bounding box center [674, 147] width 320 height 15
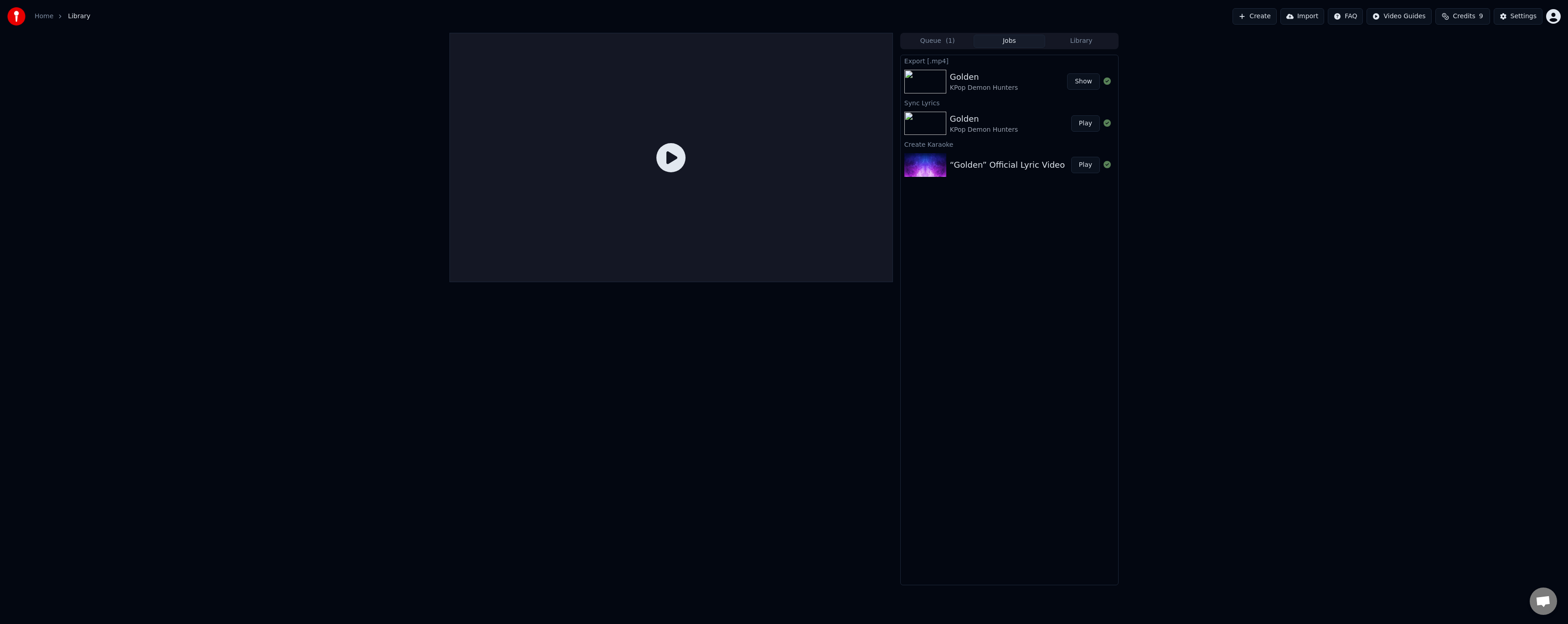
click at [1082, 85] on button "Show" at bounding box center [1083, 82] width 33 height 16
click at [60, 344] on div "Queue ( 1 ) Jobs Library Export [.mp4] Golden KPop Demon Hunters Show Sync Lyri…" at bounding box center [784, 309] width 1568 height 553
click at [985, 108] on div "Golden KPop Demon Hunters Play" at bounding box center [1009, 123] width 217 height 31
click at [1006, 127] on div "KPop Demon Hunters" at bounding box center [984, 130] width 68 height 9
click at [1082, 122] on button "Play" at bounding box center [1085, 123] width 29 height 16
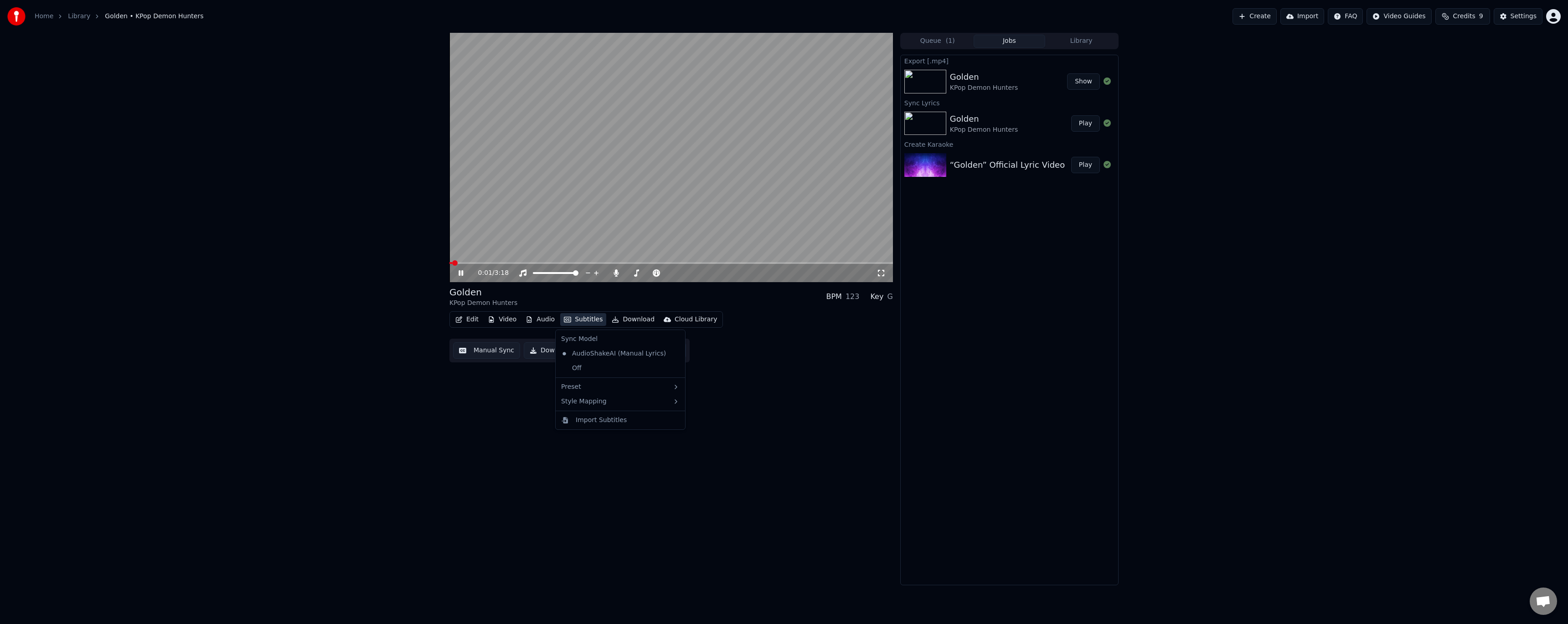
click at [578, 319] on button "Subtitles" at bounding box center [583, 319] width 46 height 13
click at [497, 414] on div "Golden KPop Demon Hunters BPM 123 Key G Edit Video Audio Subtitles Download Clo…" at bounding box center [671, 309] width 444 height 553
click at [537, 321] on button "Audio" at bounding box center [540, 319] width 37 height 13
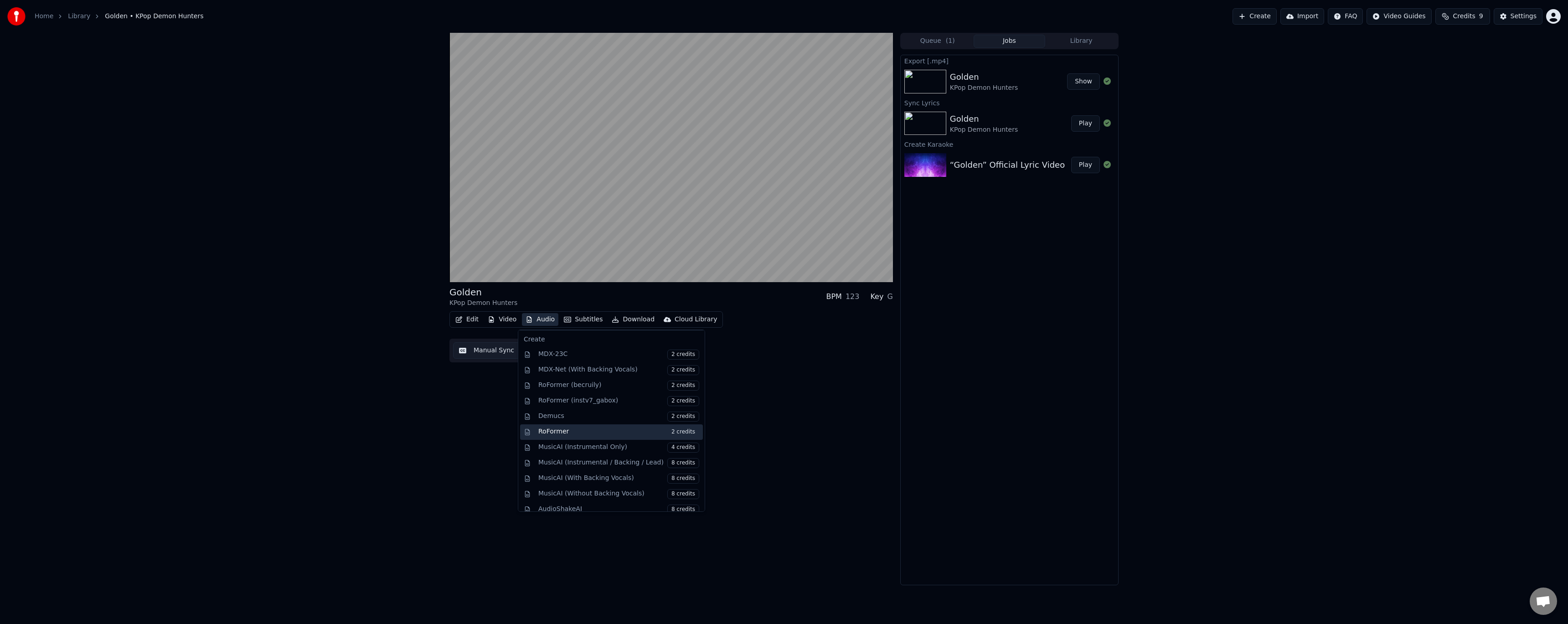
scroll to position [93, 0]
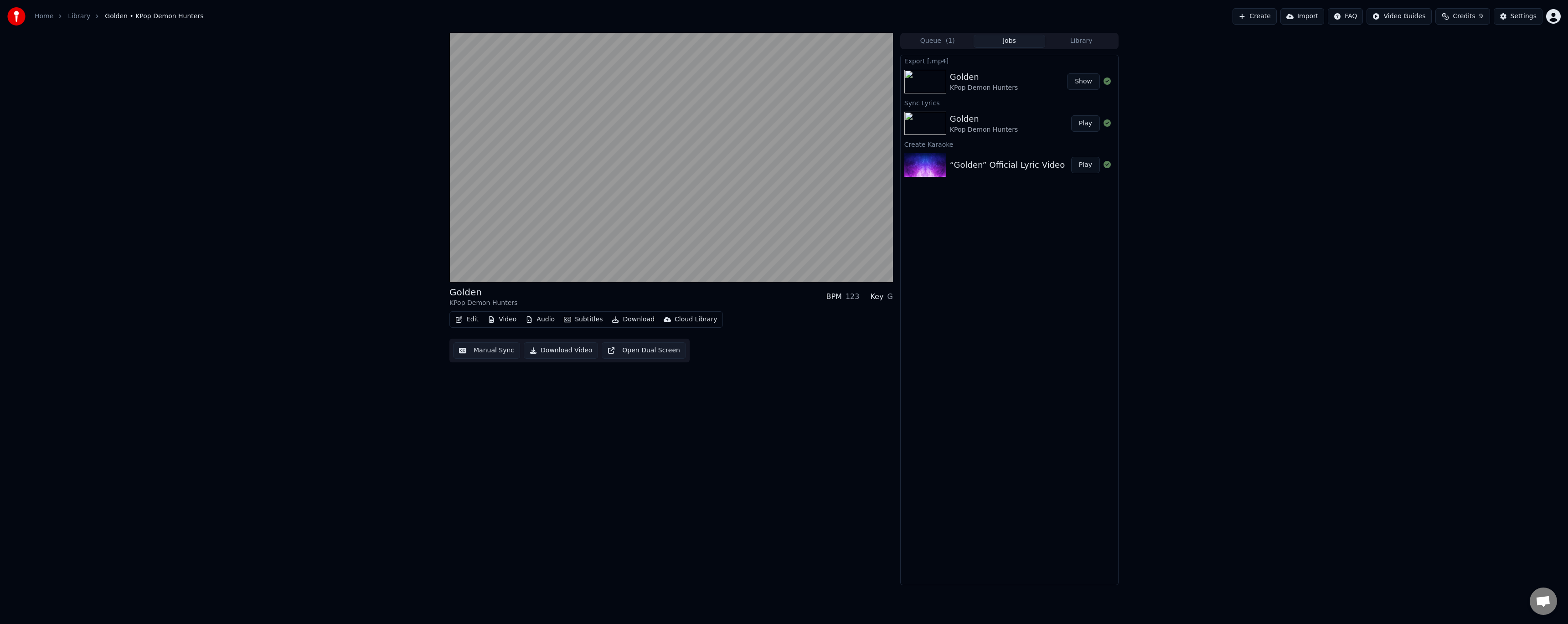
click at [503, 451] on div "Golden KPop Demon Hunters BPM 123 Key G Edit Video Audio Subtitles Download Clo…" at bounding box center [671, 309] width 444 height 553
click at [502, 320] on button "Video" at bounding box center [502, 319] width 36 height 13
click at [722, 416] on div "Golden KPop Demon Hunters BPM 123 Key G Edit Video Audio Subtitles Download Clo…" at bounding box center [671, 309] width 444 height 553
click at [732, 384] on div "Golden KPop Demon Hunters BPM 123 Key G Edit Video Audio Subtitles Download Clo…" at bounding box center [671, 309] width 444 height 553
click at [462, 272] on icon at bounding box center [460, 273] width 4 height 5
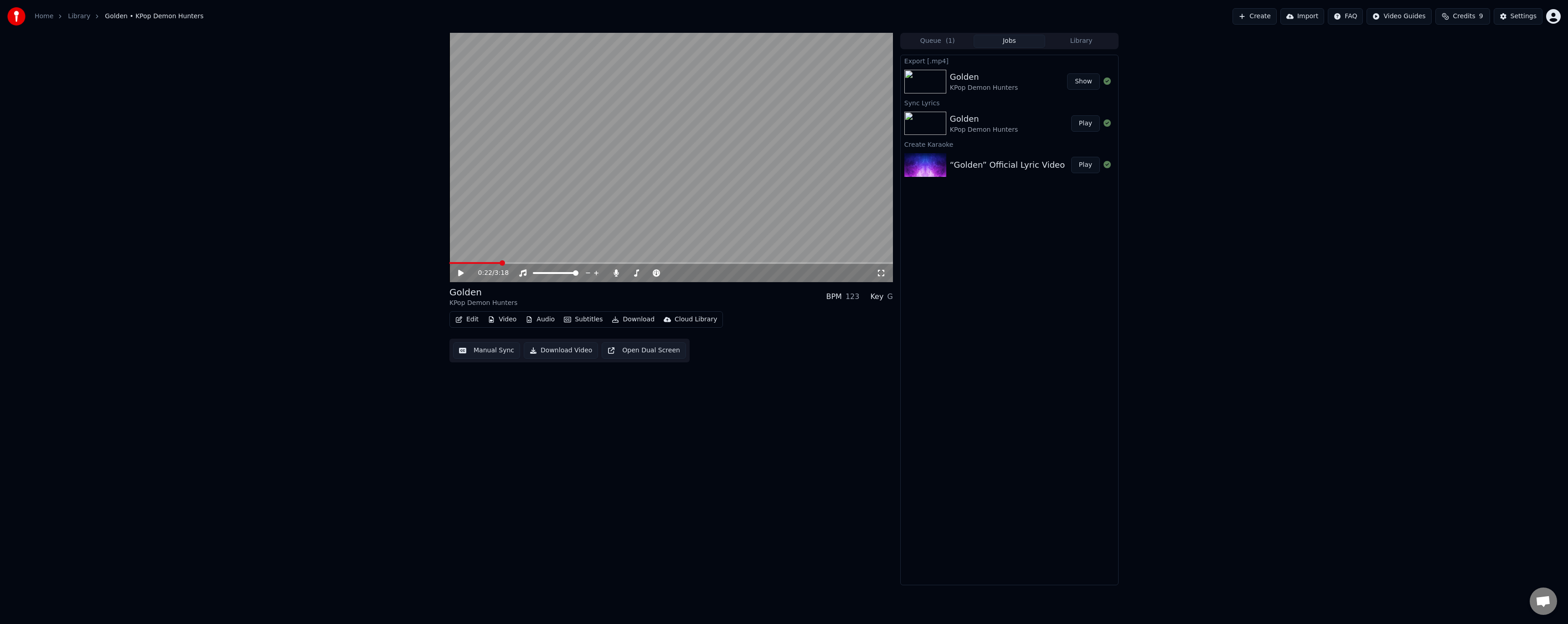
click at [1308, 345] on div "0:22 / 3:18 Golden KPop Demon Hunters BPM 123 Key G Edit Video Audio Subtitles …" at bounding box center [784, 309] width 1568 height 553
click at [1181, 293] on div "0:22 / 3:18 Golden KPop Demon Hunters BPM 123 Key G Edit Video Audio Subtitles …" at bounding box center [784, 309] width 1568 height 553
click at [1264, 18] on button "Create" at bounding box center [1255, 16] width 44 height 16
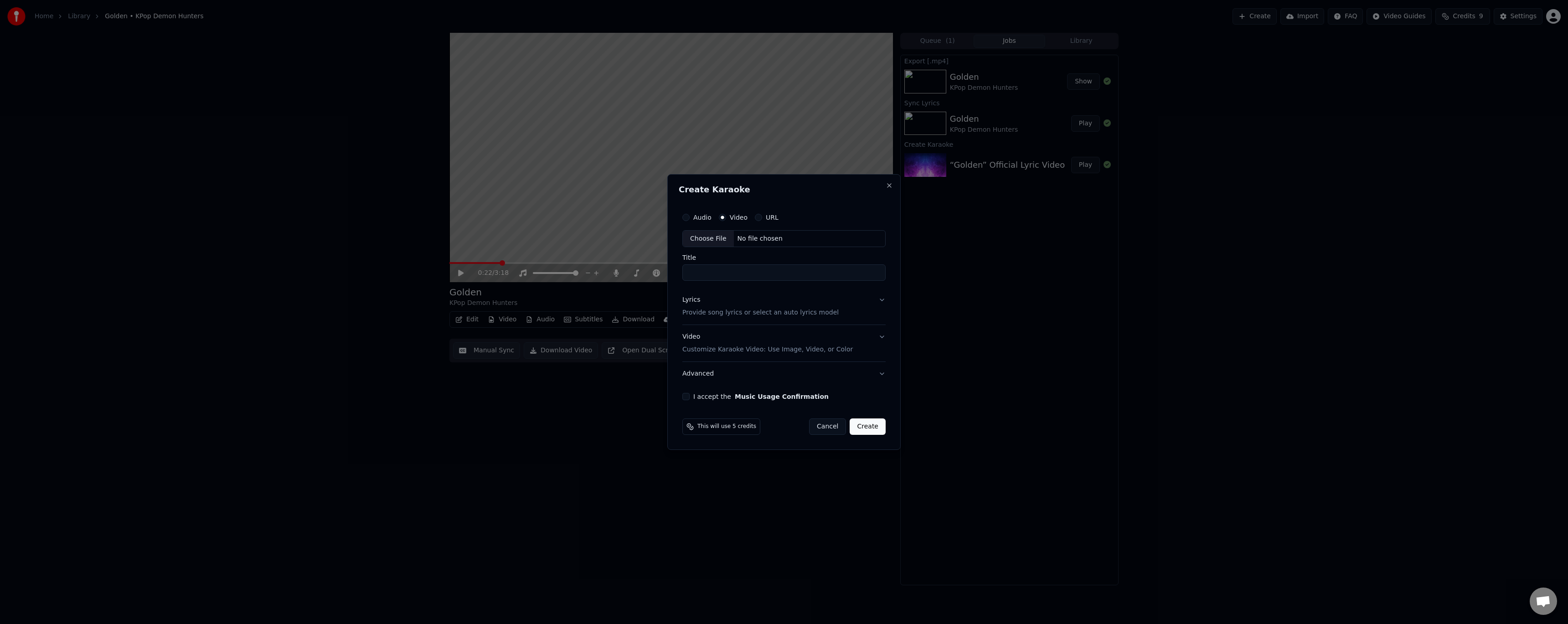
click at [711, 237] on div "Choose File" at bounding box center [709, 239] width 51 height 16
type input "**********"
click at [886, 337] on div "**********" at bounding box center [784, 304] width 214 height 200
click at [876, 337] on button "Video Customize Karaoke Video: Use Image, Video, or Color" at bounding box center [784, 344] width 207 height 37
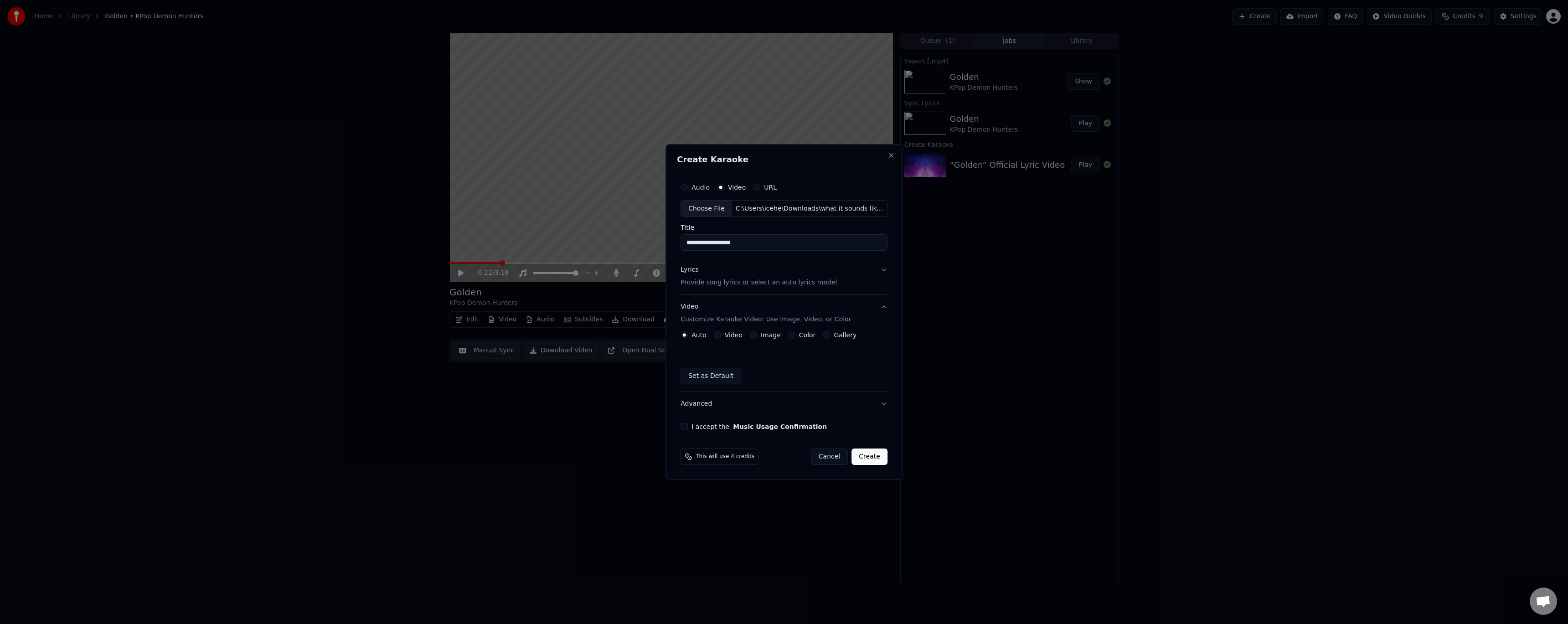
click at [732, 334] on label "Video" at bounding box center [733, 335] width 18 height 6
click at [721, 334] on button "Video" at bounding box center [718, 335] width 7 height 7
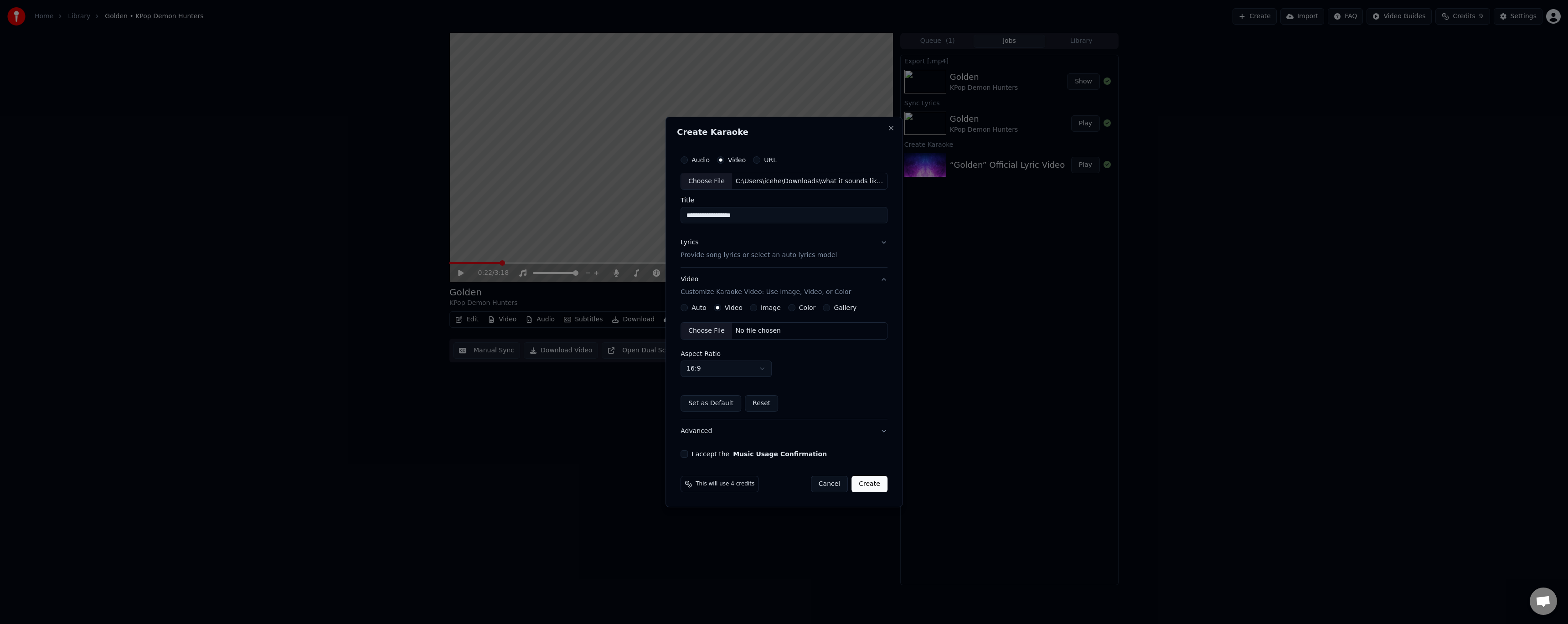
click at [703, 333] on div "Choose File" at bounding box center [707, 331] width 51 height 16
click at [785, 428] on button "Advanced" at bounding box center [784, 431] width 207 height 24
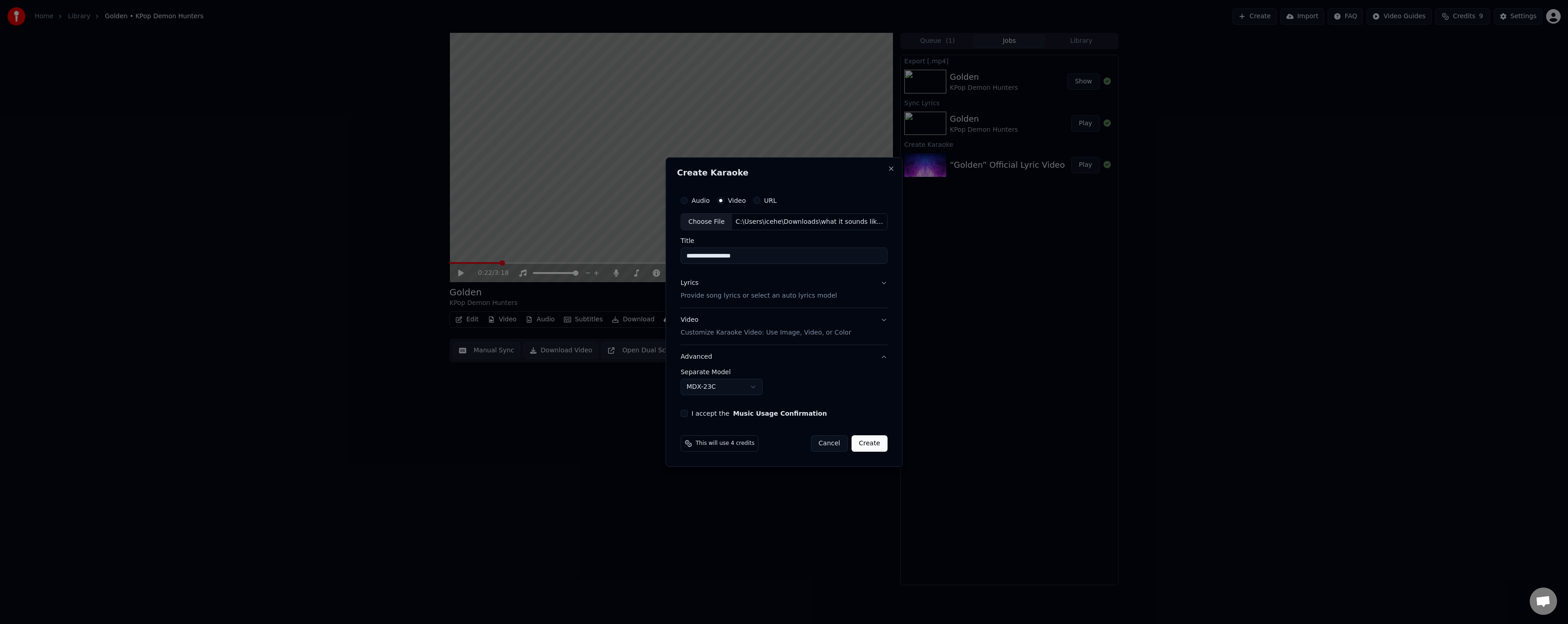
click at [876, 282] on button "Lyrics Provide song lyrics or select an auto lyrics model" at bounding box center [784, 290] width 207 height 37
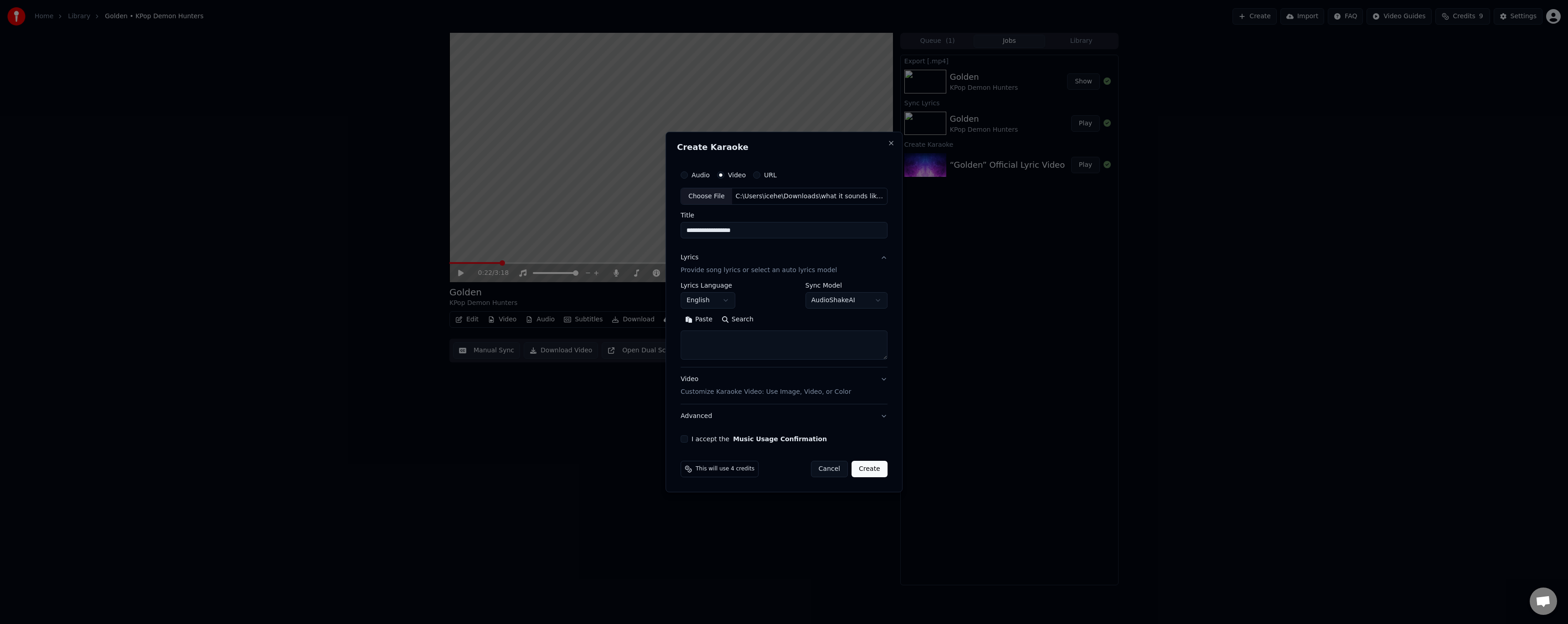
click at [724, 349] on textarea at bounding box center [784, 346] width 207 height 29
click at [709, 340] on textarea at bounding box center [784, 346] width 207 height 29
paste textarea "**********"
drag, startPoint x: 749, startPoint y: 344, endPoint x: 688, endPoint y: 302, distance: 74.1
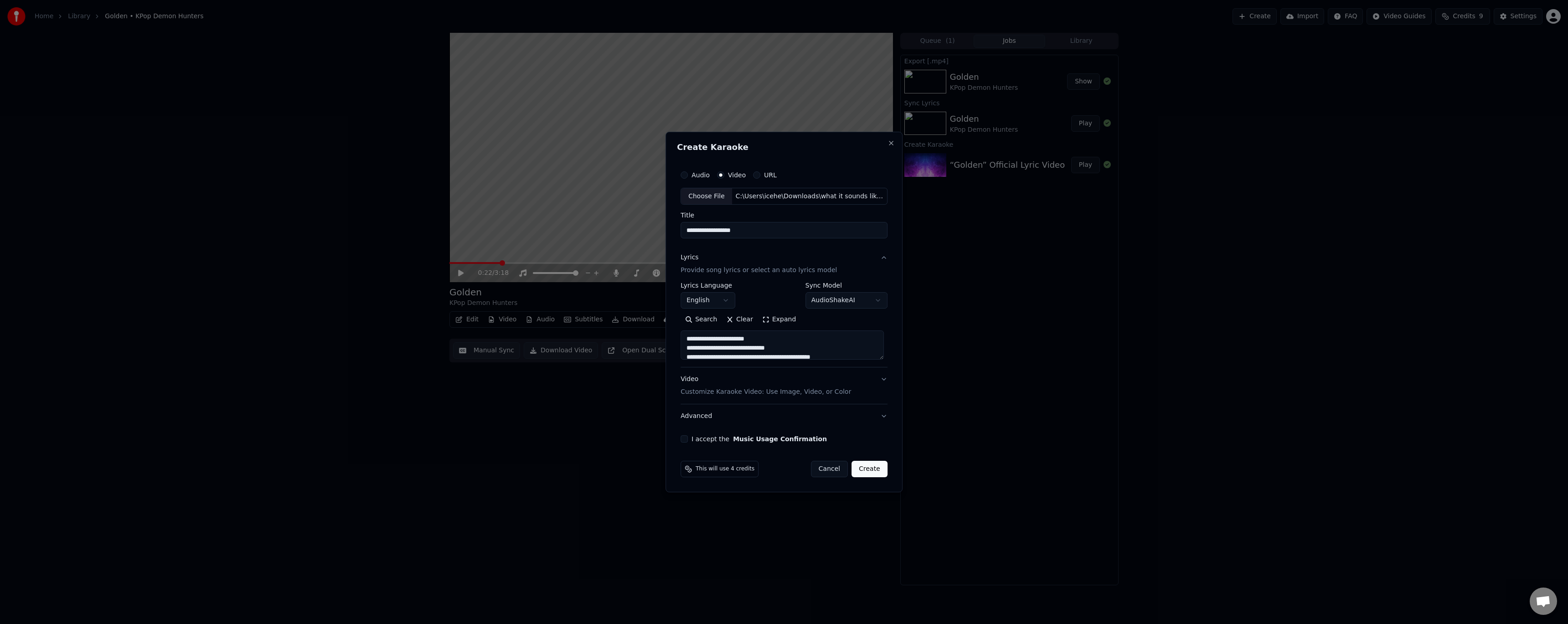
click at [688, 302] on div "**********" at bounding box center [784, 321] width 207 height 77
type textarea "**********"
click at [870, 468] on button "Create" at bounding box center [869, 469] width 36 height 16
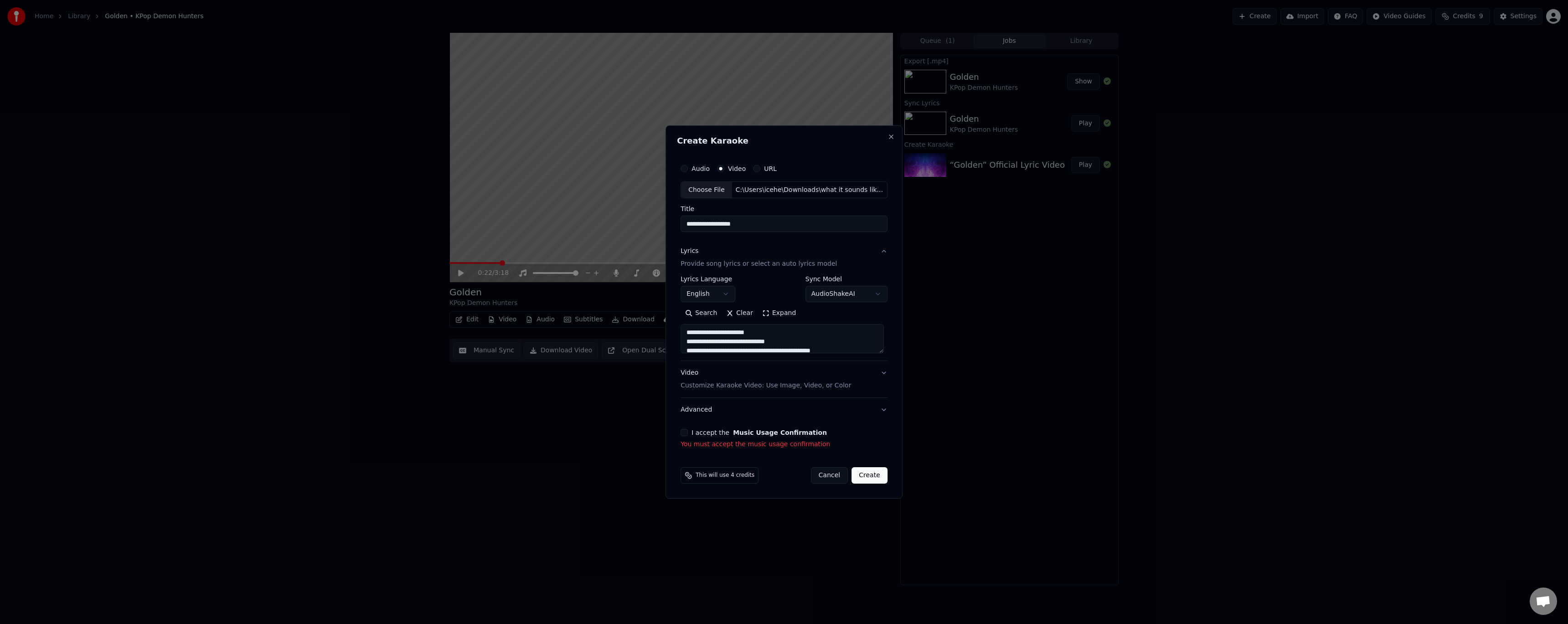
click at [727, 436] on div "I accept the Music Usage Confirmation" at bounding box center [784, 433] width 207 height 7
click at [685, 432] on button "I accept the Music Usage Confirmation" at bounding box center [684, 433] width 7 height 7
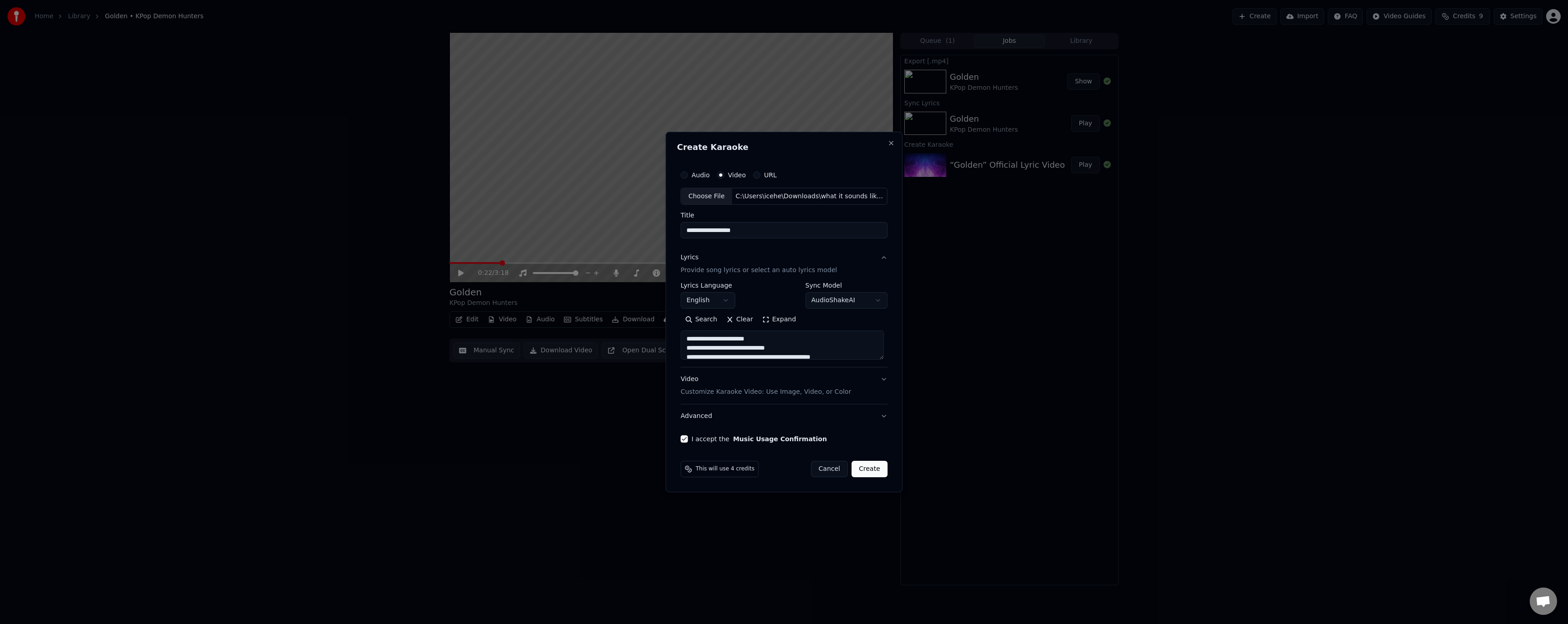
click at [865, 466] on button "Create" at bounding box center [869, 469] width 36 height 16
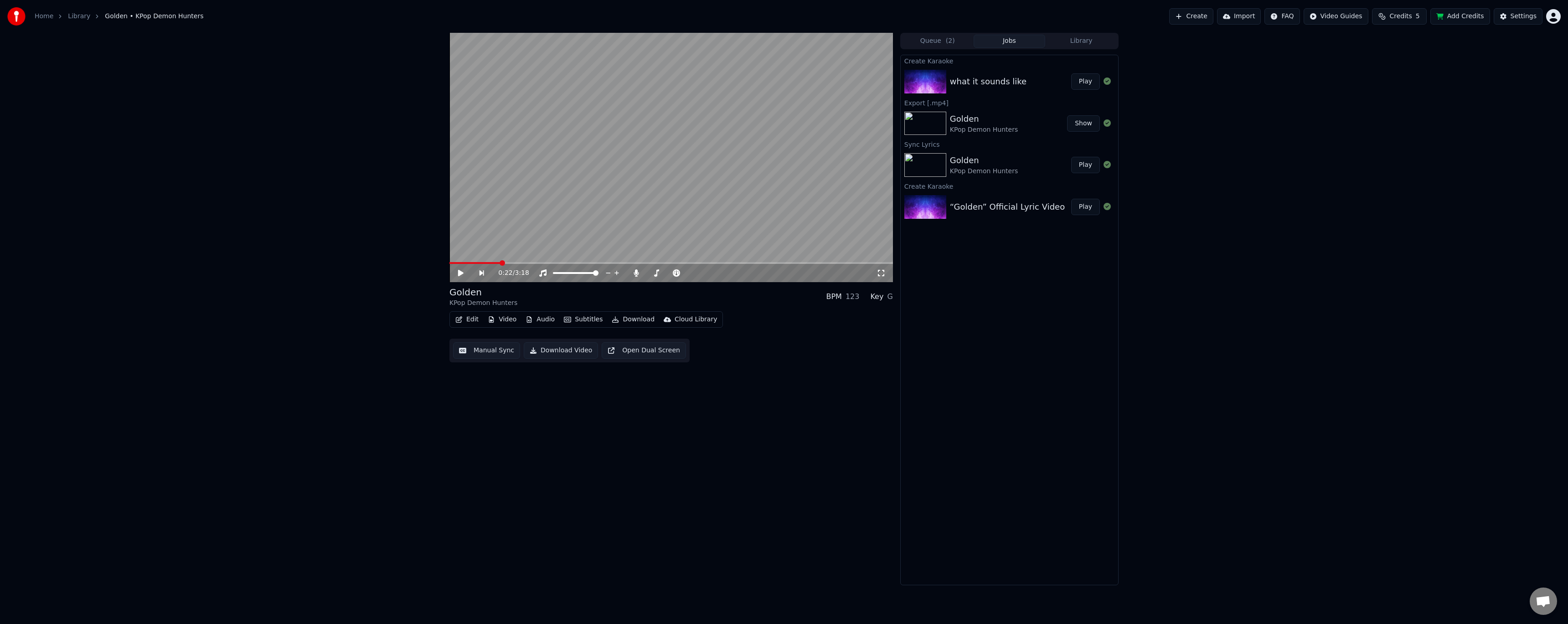
click at [1004, 79] on div "what it sounds like" at bounding box center [989, 82] width 77 height 13
click at [1083, 82] on button "Play" at bounding box center [1085, 82] width 29 height 16
click at [880, 274] on icon at bounding box center [881, 273] width 9 height 7
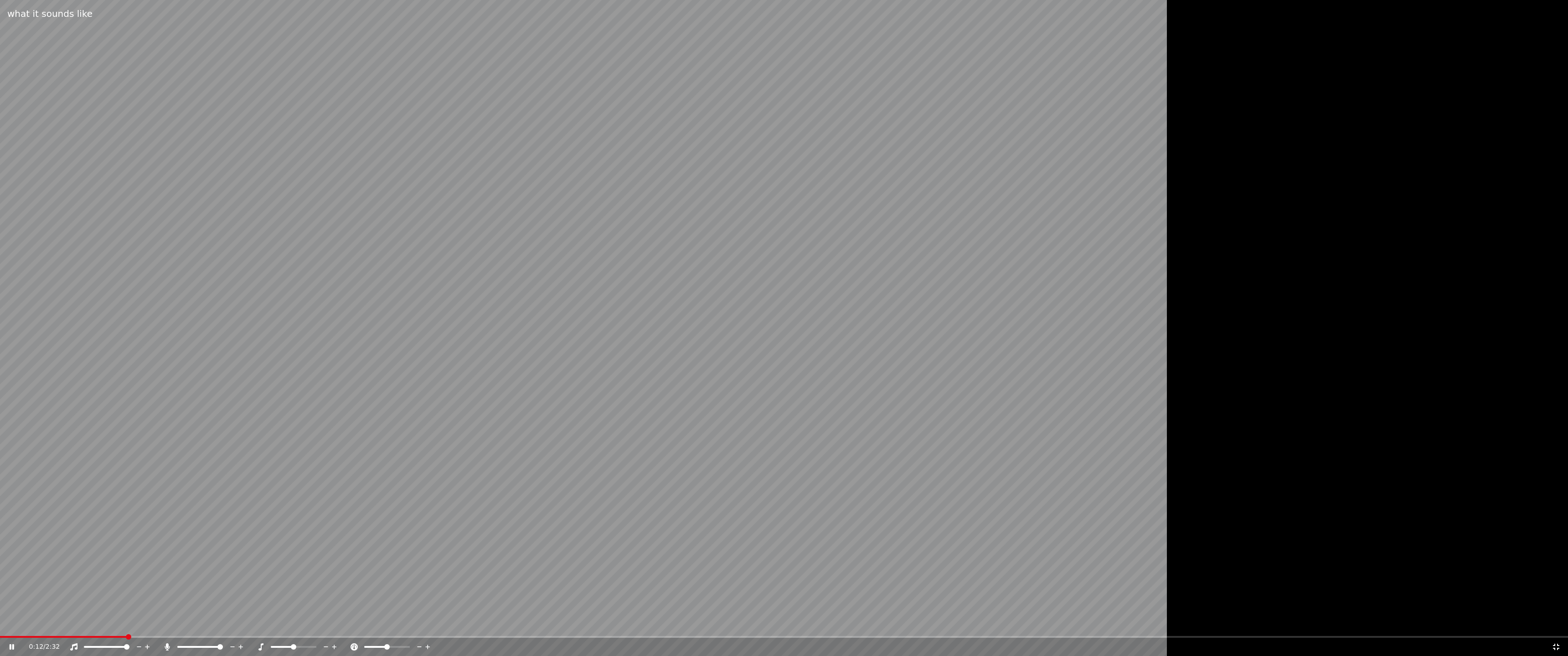
click at [1555, 623] on icon at bounding box center [1556, 647] width 9 height 7
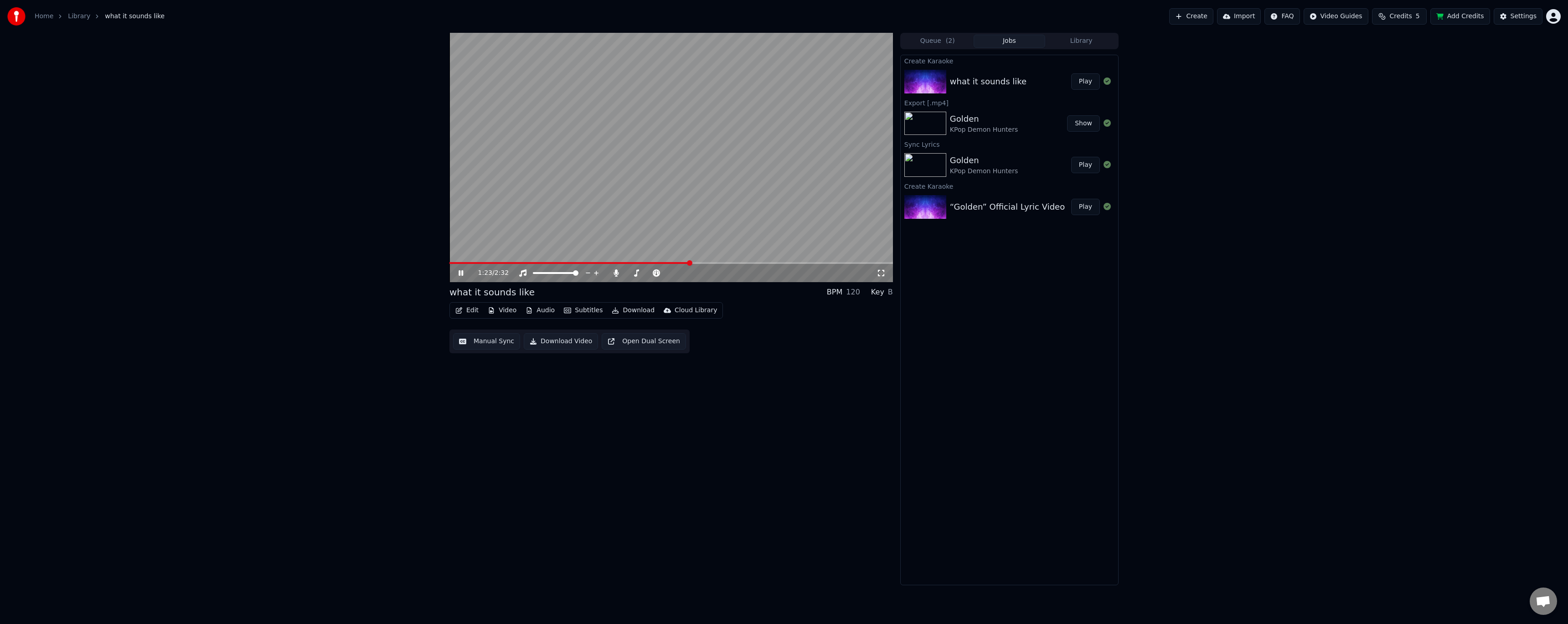
click at [690, 262] on span at bounding box center [671, 263] width 444 height 2
click at [776, 262] on video at bounding box center [671, 158] width 444 height 250
click at [778, 239] on video at bounding box center [671, 158] width 444 height 250
click at [782, 264] on span at bounding box center [671, 263] width 444 height 2
click at [794, 262] on span at bounding box center [671, 263] width 444 height 2
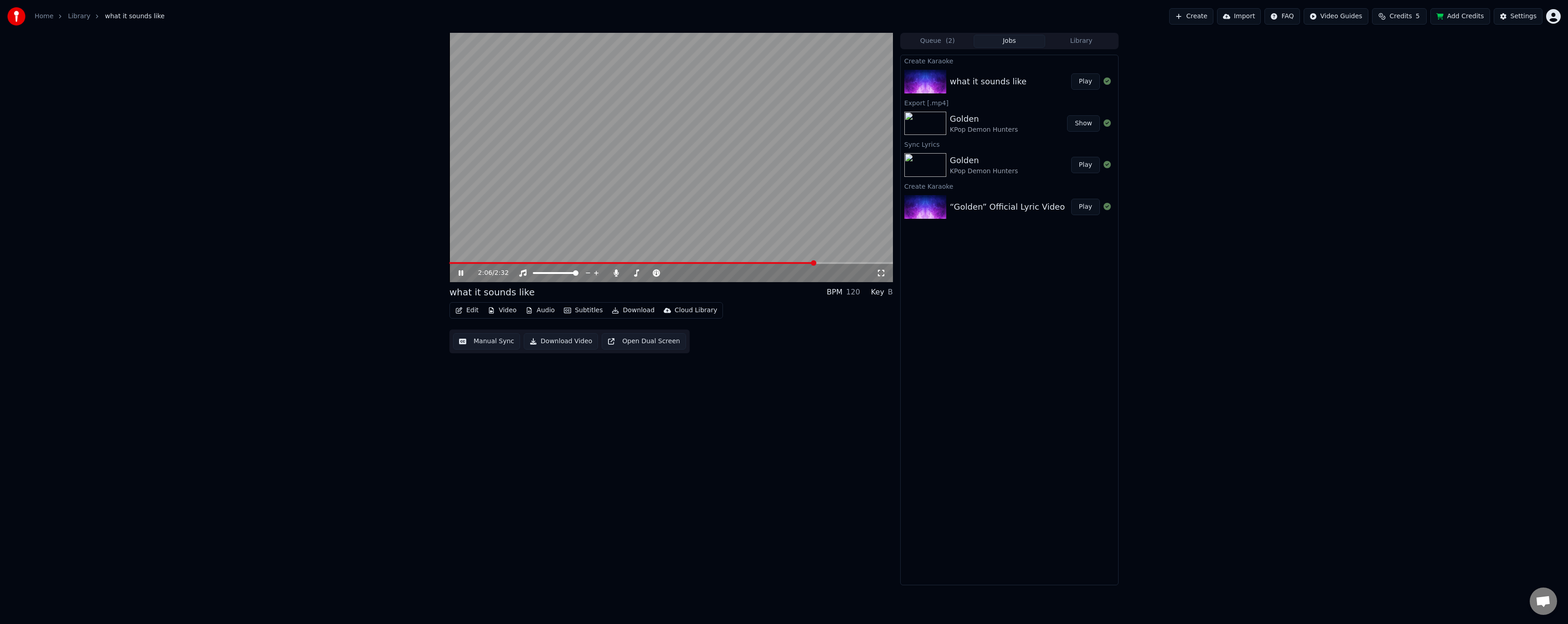
click at [870, 263] on span at bounding box center [671, 263] width 444 height 2
click at [729, 201] on video at bounding box center [671, 158] width 444 height 250
click at [630, 306] on button "Download" at bounding box center [633, 310] width 50 height 13
click at [649, 363] on div "InAndOn [.mp4]" at bounding box center [646, 359] width 51 height 9
click at [978, 214] on div "KPop Demon Hunters" at bounding box center [984, 213] width 68 height 9
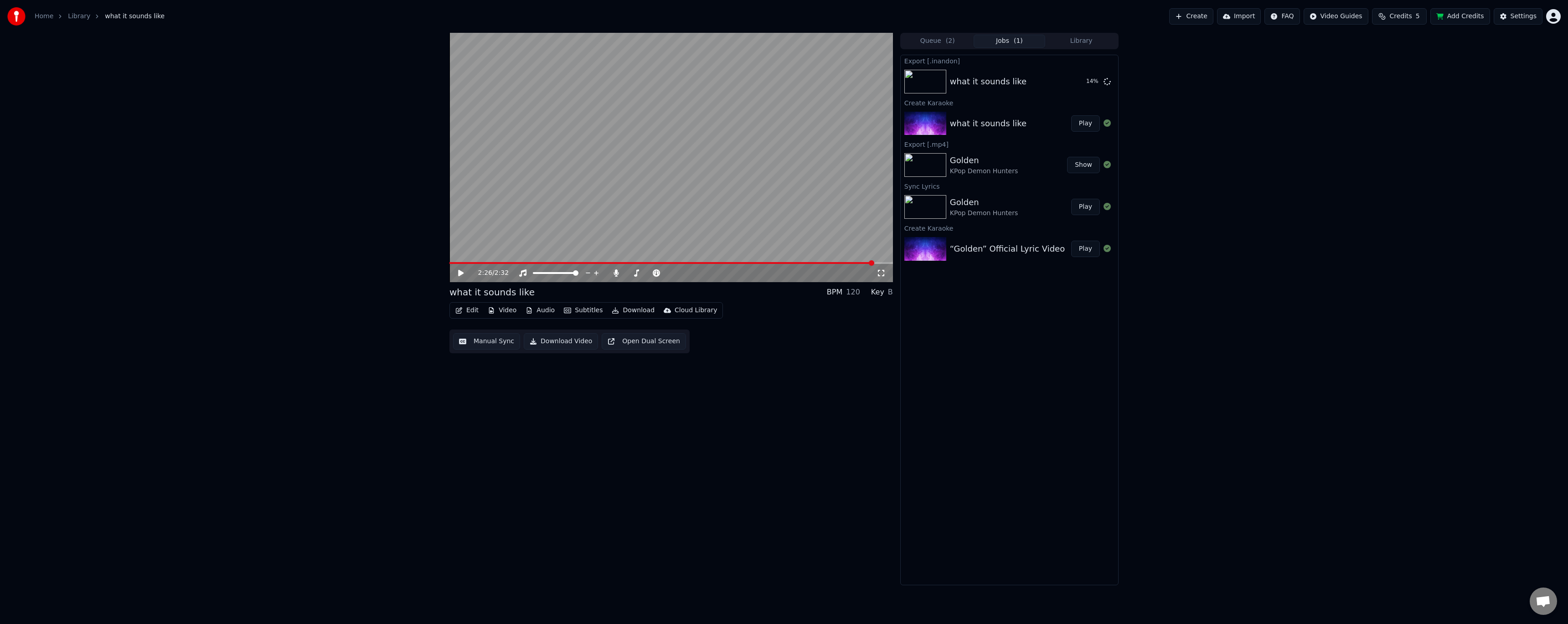
click at [986, 208] on div "Golden" at bounding box center [984, 202] width 68 height 13
click at [1088, 209] on button "Play" at bounding box center [1085, 206] width 29 height 16
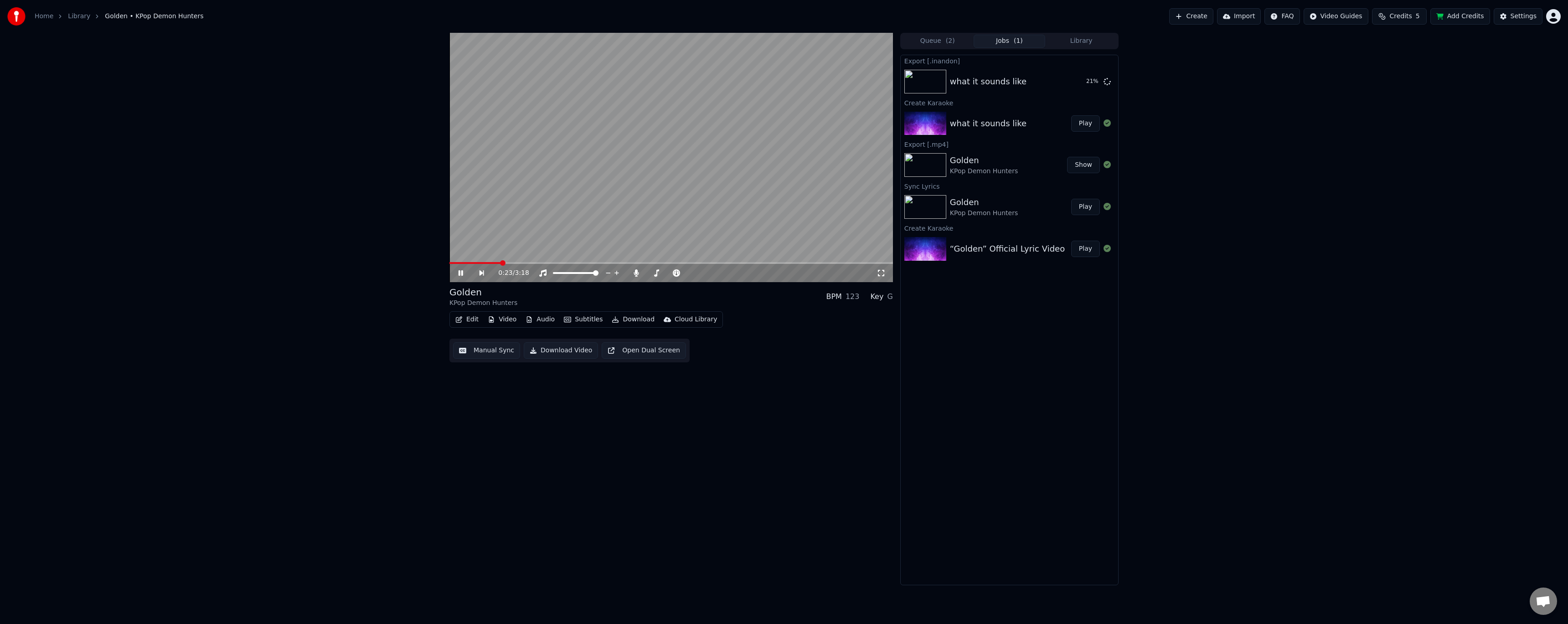
click at [502, 264] on span at bounding box center [671, 263] width 444 height 2
click at [695, 200] on video at bounding box center [671, 158] width 444 height 250
click at [745, 352] on div "Edit Video Audio Subtitles Download Cloud Library Manual Sync Download Video Op…" at bounding box center [671, 337] width 444 height 51
click at [979, 88] on div "what it sounds like 36 %" at bounding box center [1009, 82] width 217 height 31
click at [731, 346] on div "Edit Video Audio Subtitles Download Cloud Library Manual Sync Download Video Op…" at bounding box center [671, 337] width 444 height 51
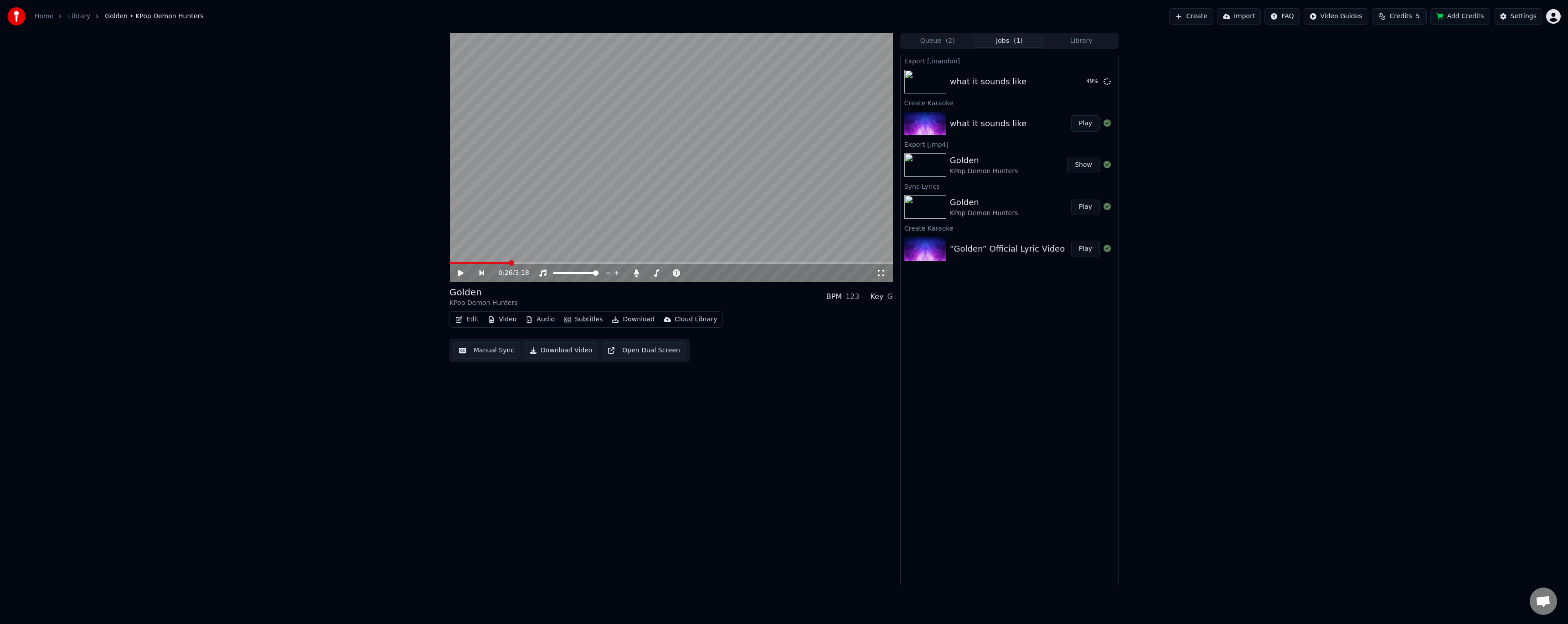
click at [1083, 125] on button "Play" at bounding box center [1085, 123] width 29 height 16
click at [584, 204] on video at bounding box center [671, 158] width 444 height 250
click at [1226, 117] on div "0:03 / 2:32 what it sounds like BPM 120 Key B Edit Video Audio Subtitles Downlo…" at bounding box center [784, 309] width 1568 height 553
click at [1090, 82] on button "Show" at bounding box center [1083, 82] width 33 height 16
click at [1286, 213] on div "0:03 / 2:32 what it sounds like BPM 120 Key B Edit Video Audio Subtitles Downlo…" at bounding box center [784, 309] width 1568 height 553
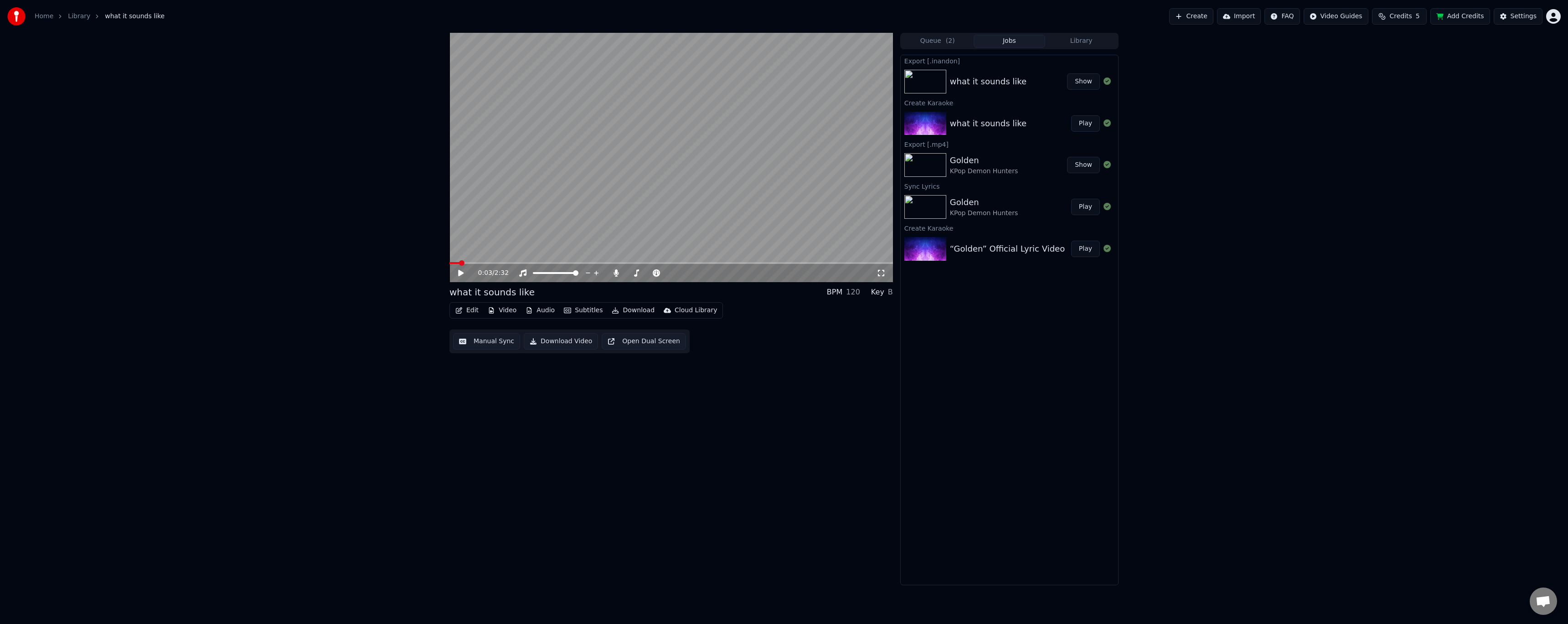
click at [987, 205] on div "Golden" at bounding box center [984, 202] width 68 height 13
click at [1085, 208] on button "Play" at bounding box center [1085, 206] width 29 height 16
click at [632, 195] on video at bounding box center [671, 158] width 444 height 250
click at [625, 321] on button "Download" at bounding box center [633, 319] width 50 height 13
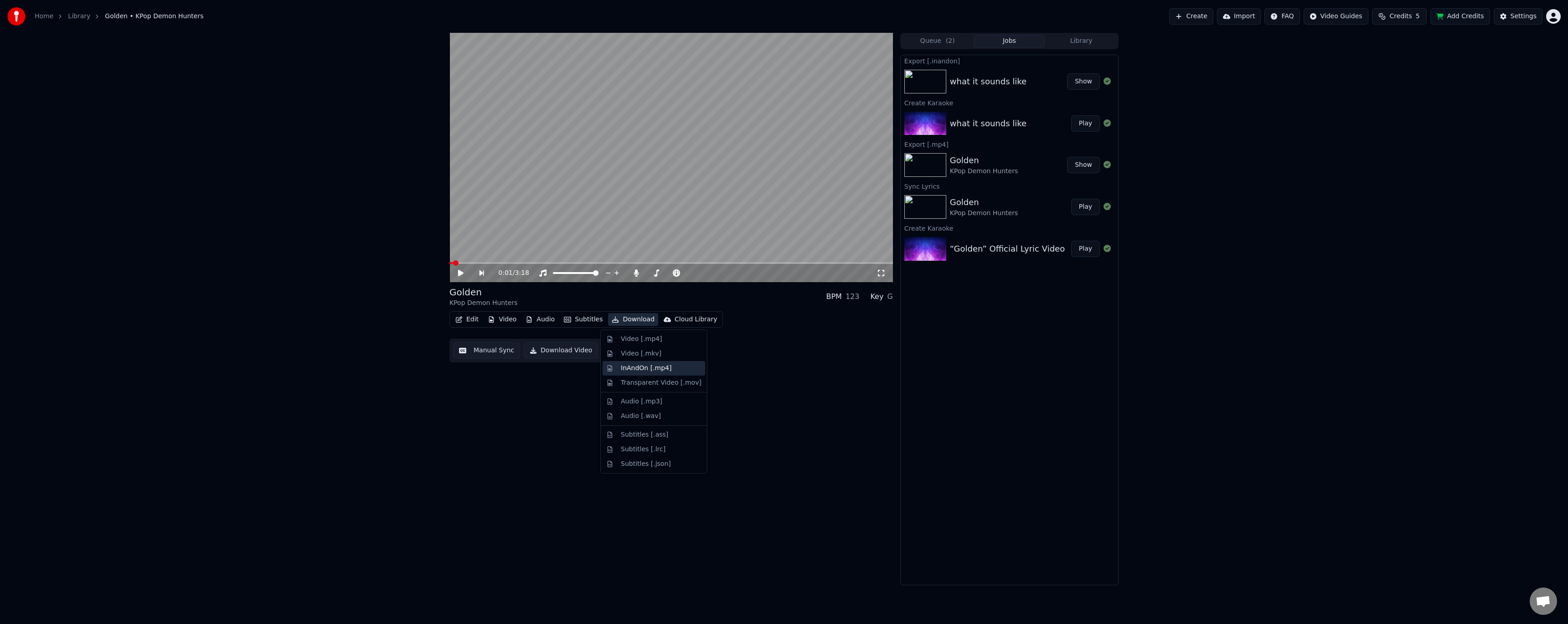
click at [657, 368] on div "InAndOn [.mp4]" at bounding box center [646, 368] width 51 height 9
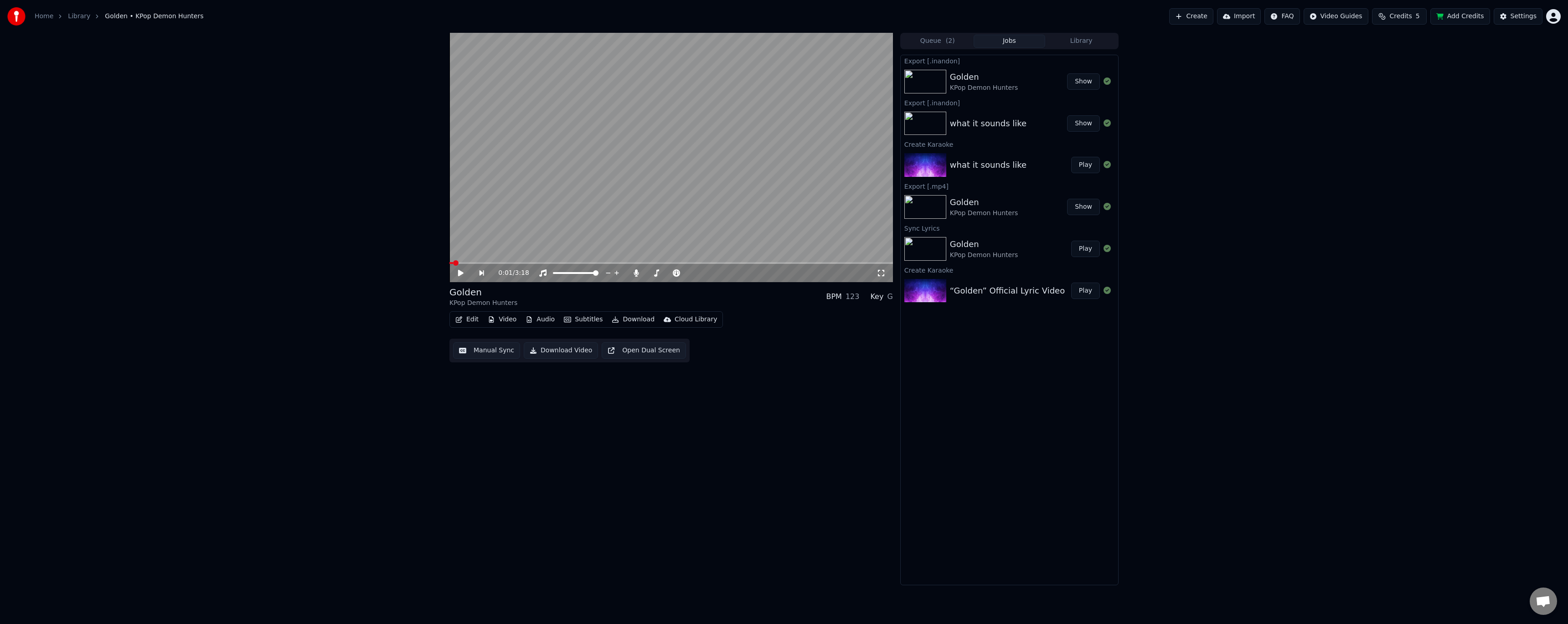
click at [856, 426] on div "0:01 / 3:18 Golden KPop Demon Hunters BPM 123 Key G Edit Video Audio Subtitles …" at bounding box center [671, 309] width 444 height 553
click at [1208, 13] on button "Create" at bounding box center [1191, 16] width 44 height 16
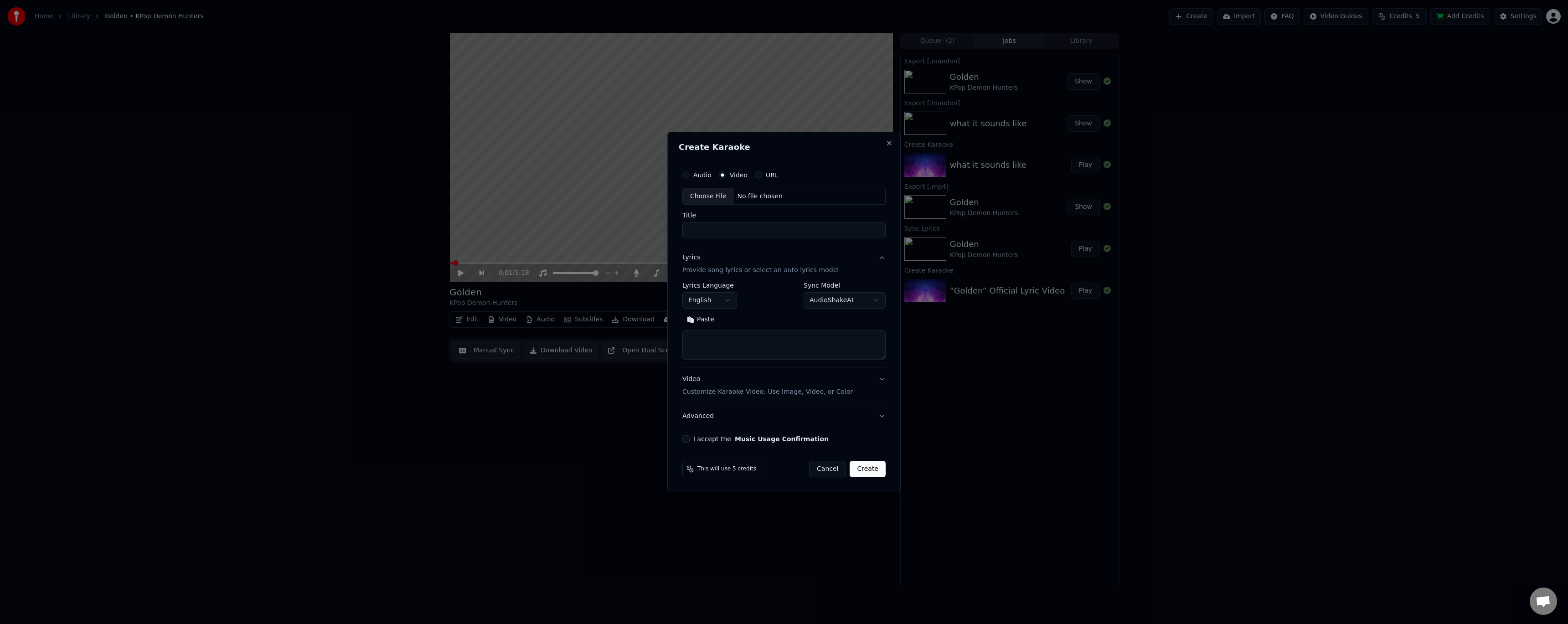
select select
